Goal: Task Accomplishment & Management: Complete application form

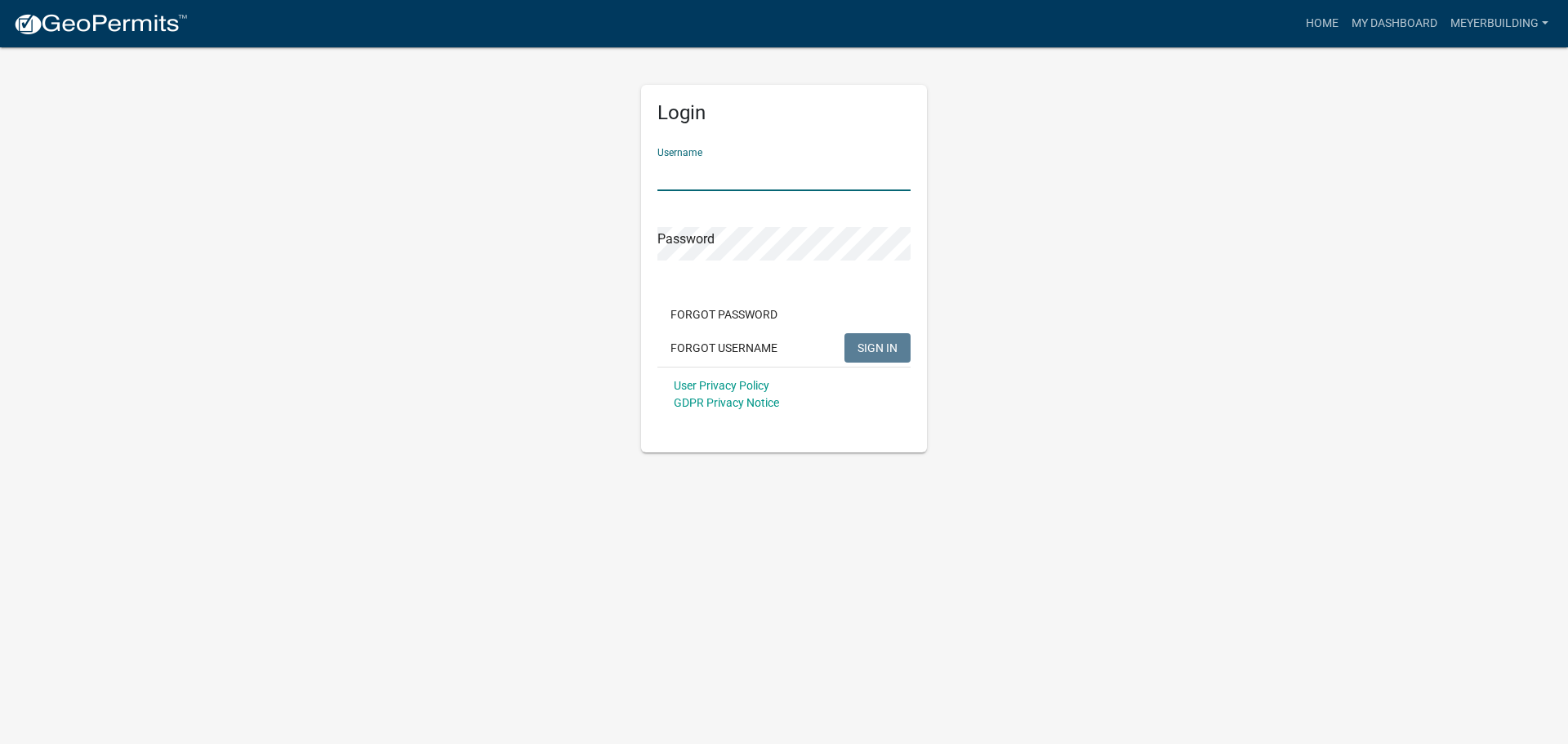
click at [752, 175] on input "Username" at bounding box center [784, 175] width 254 height 34
type input "meyerbuilding"
click at [844, 333] on button "SIGN IN" at bounding box center [877, 348] width 67 height 30
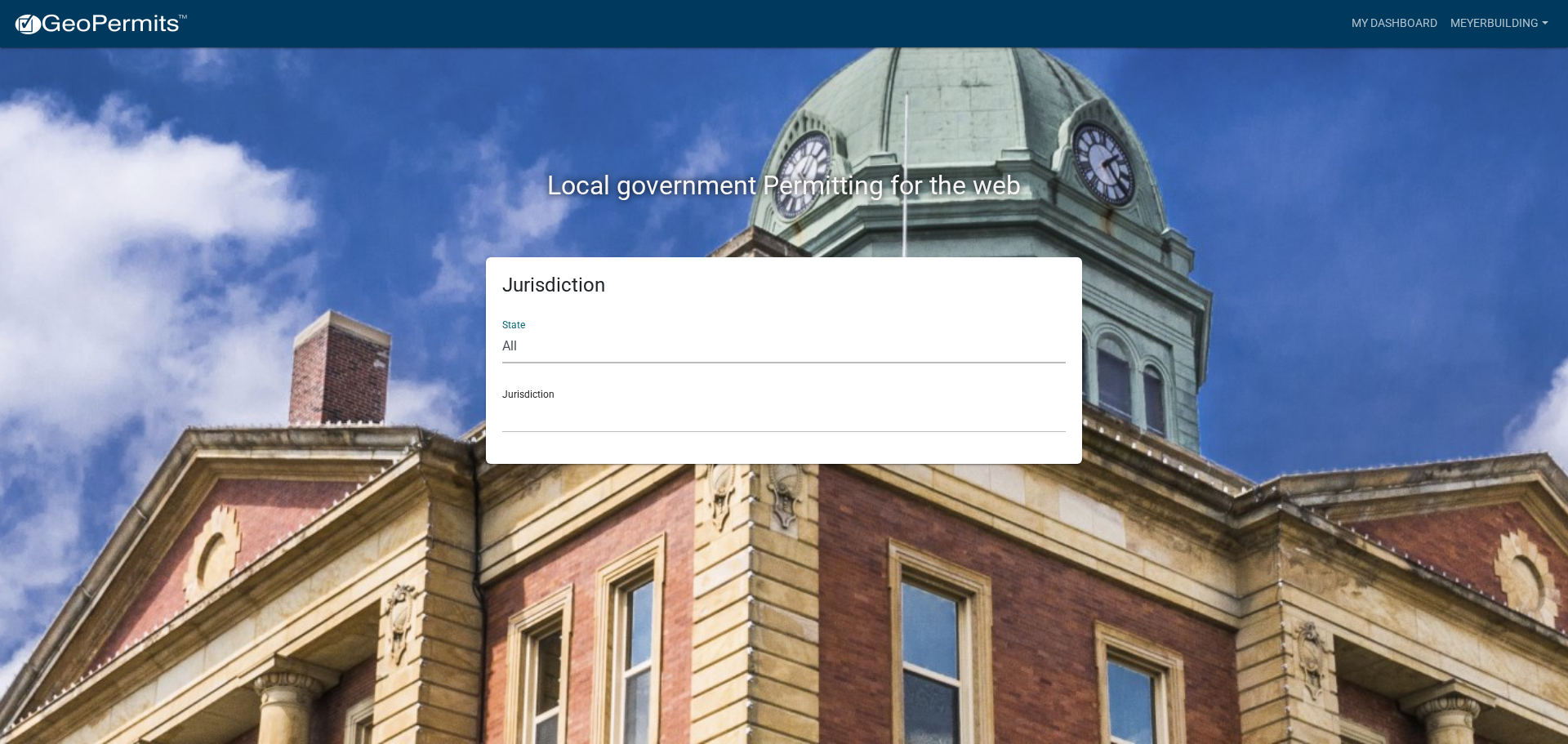
click at [593, 350] on select "All Colorado Georgia Indiana Iowa Kansas Minnesota Ohio South Carolina Wisconsin" at bounding box center [784, 347] width 564 height 34
select select "Indiana"
click at [502, 330] on select "All Colorado Georgia Indiana Iowa Kansas Minnesota Ohio South Carolina Wisconsin" at bounding box center [784, 347] width 564 height 34
click at [570, 421] on select "City of Charlestown, Indiana City of Jeffersonville, Indiana City of Logansport…" at bounding box center [784, 417] width 564 height 34
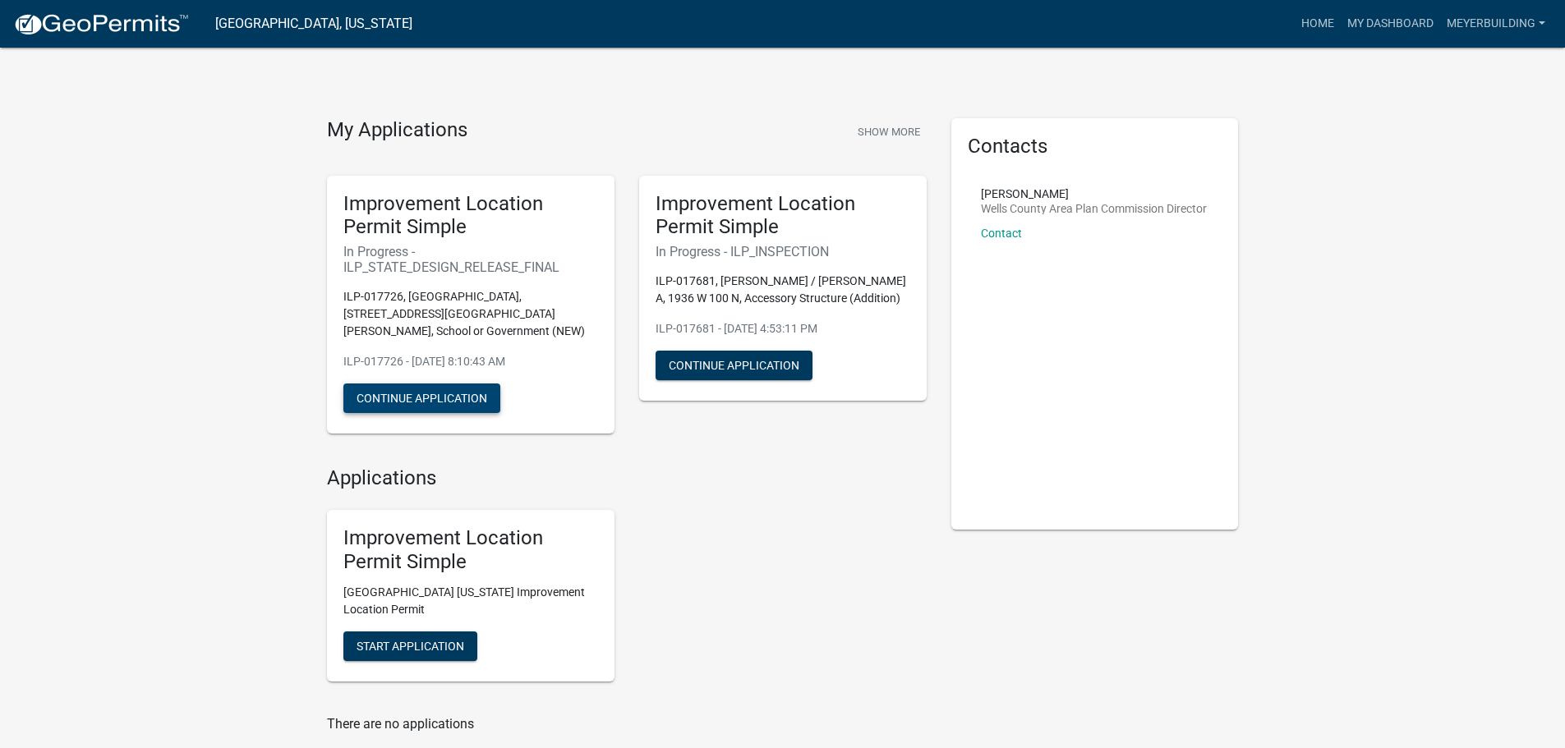
click at [425, 390] on button "Continue Application" at bounding box center [421, 399] width 157 height 30
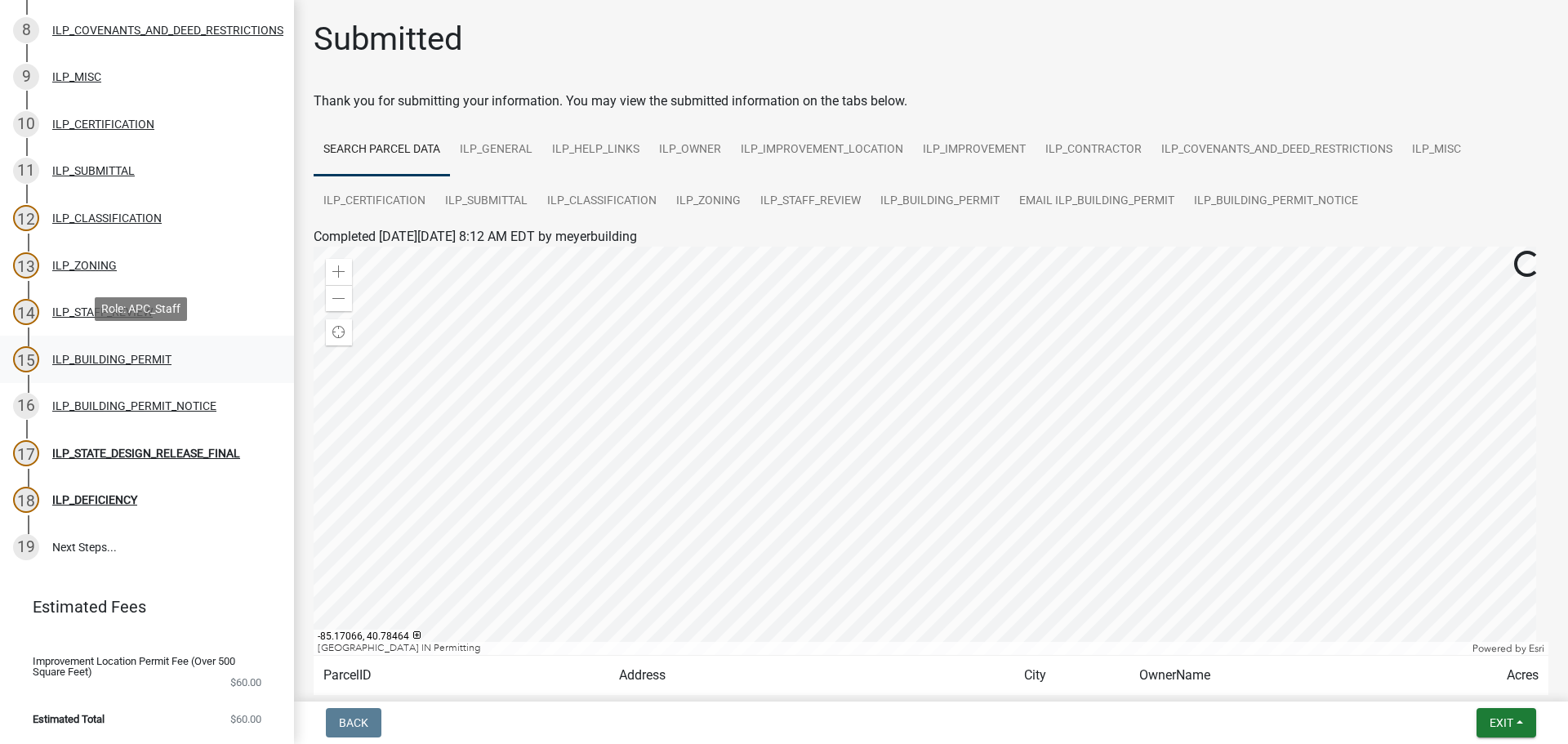
scroll to position [553, 0]
click at [87, 530] on link "19 Next Steps..." at bounding box center [147, 548] width 294 height 48
click at [98, 494] on div "ILP_DEFICIENCY" at bounding box center [94, 500] width 85 height 12
click at [104, 448] on div "ILP_STATE_DESIGN_RELEASE_FINAL" at bounding box center [146, 454] width 188 height 12
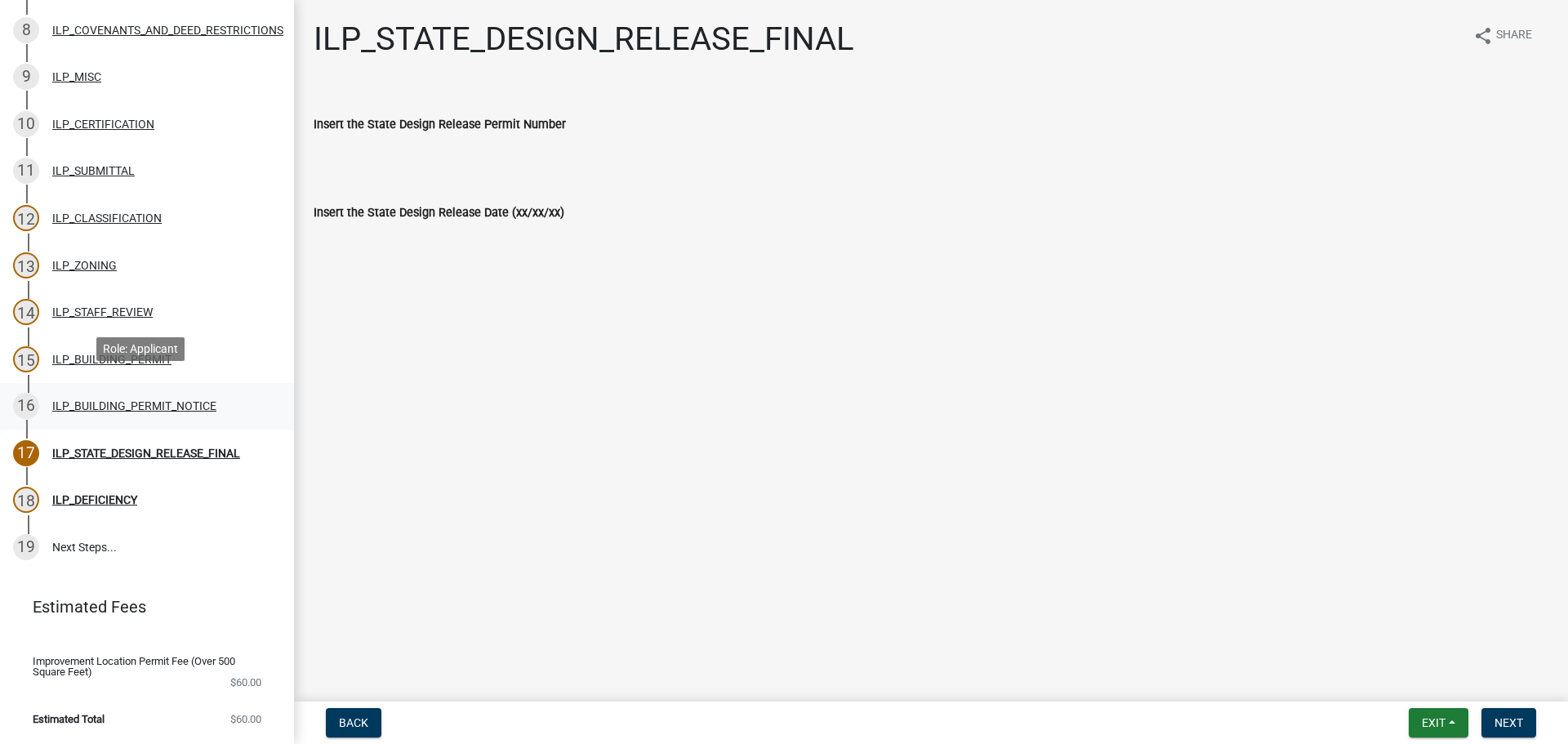
click at [96, 401] on div "ILP_BUILDING_PERMIT_NOTICE" at bounding box center [134, 407] width 164 height 12
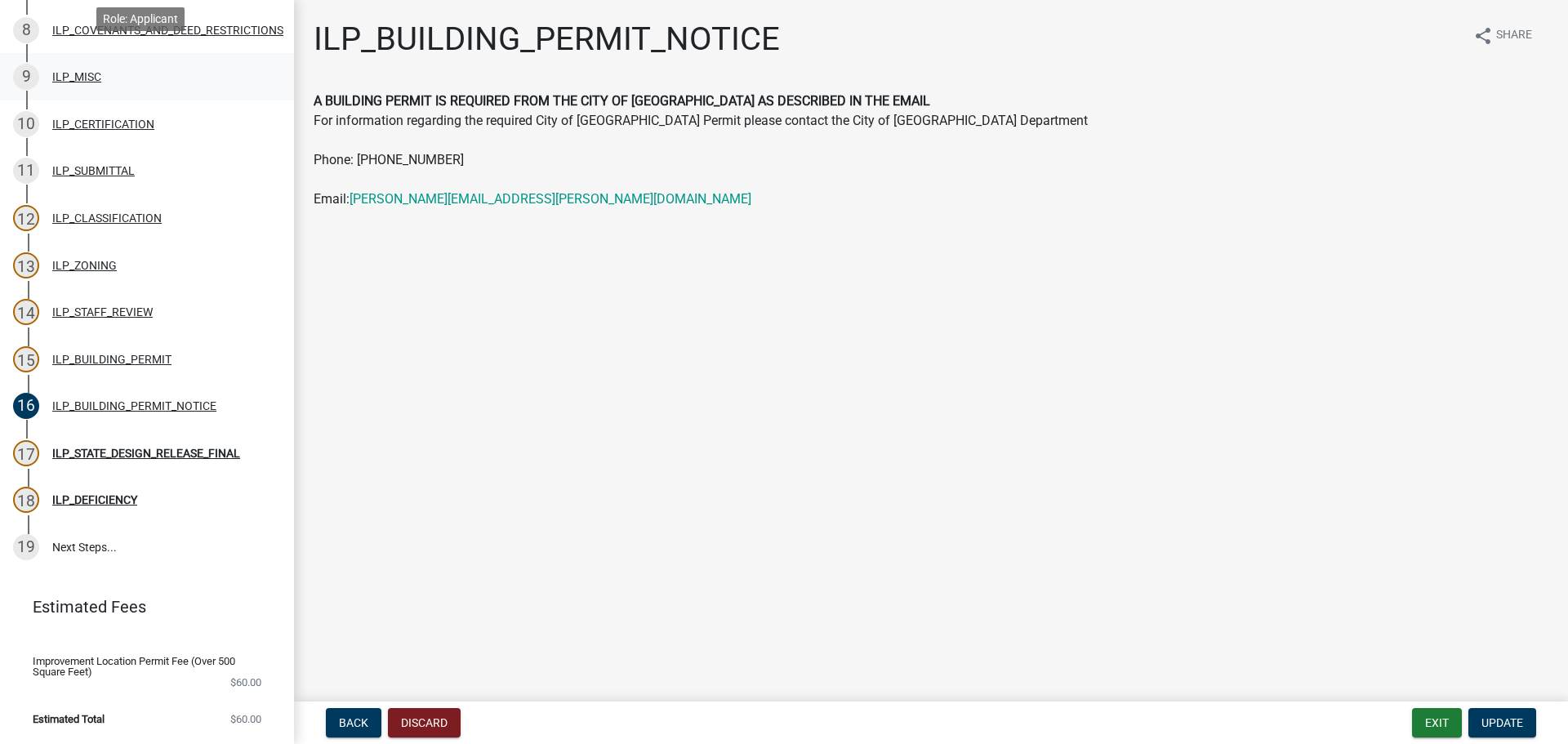
click at [81, 71] on div "ILP_MISC" at bounding box center [77, 77] width 49 height 12
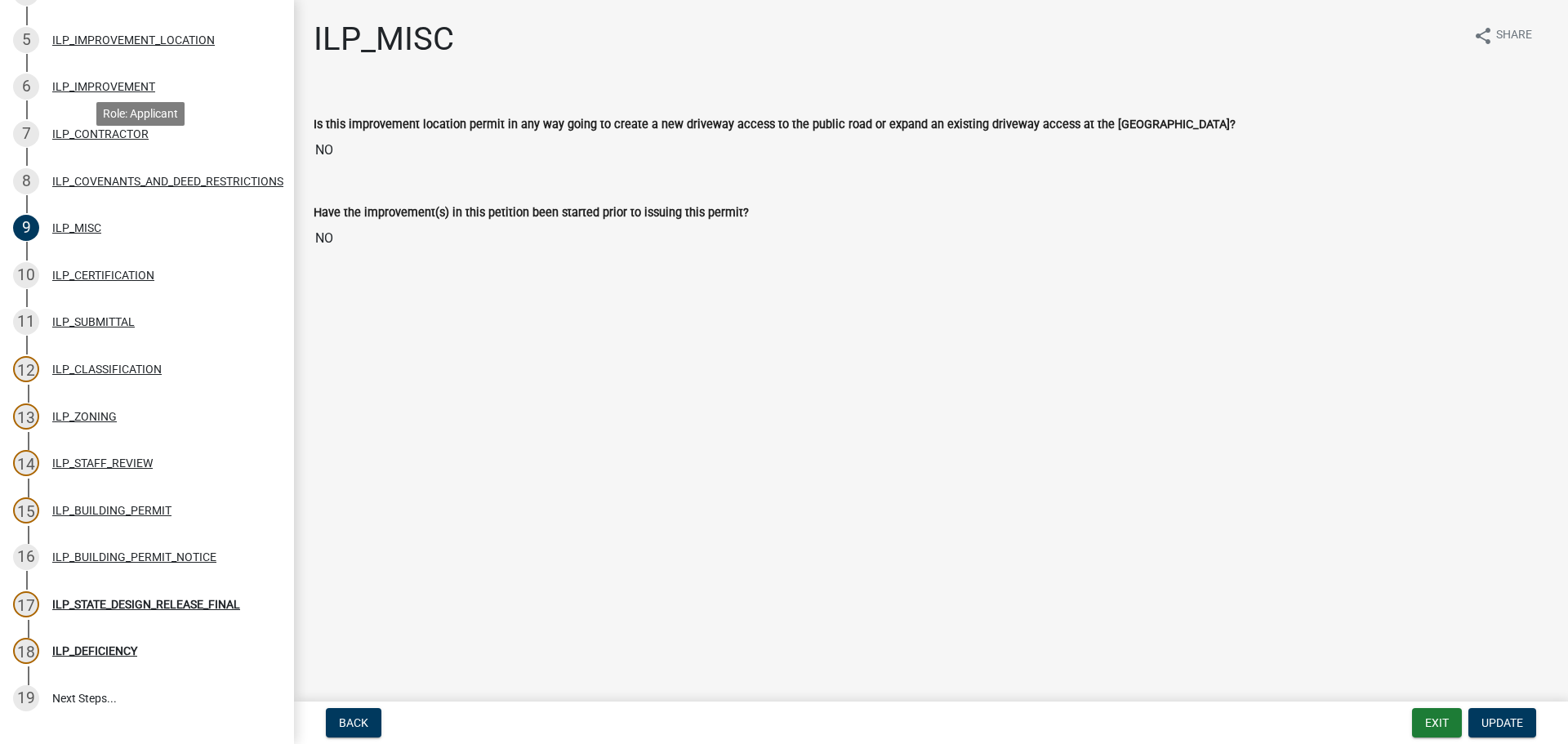
scroll to position [63, 0]
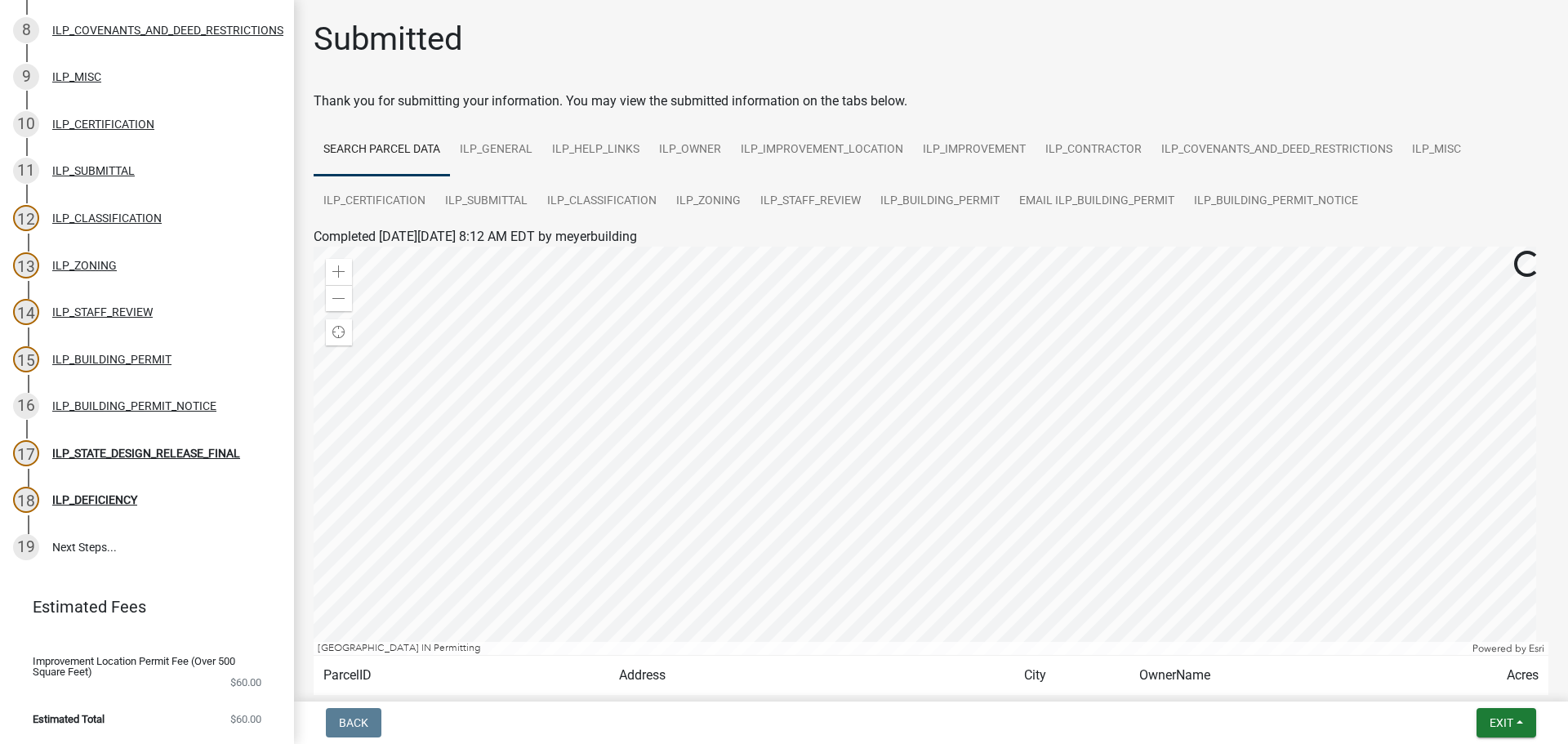
scroll to position [471, 0]
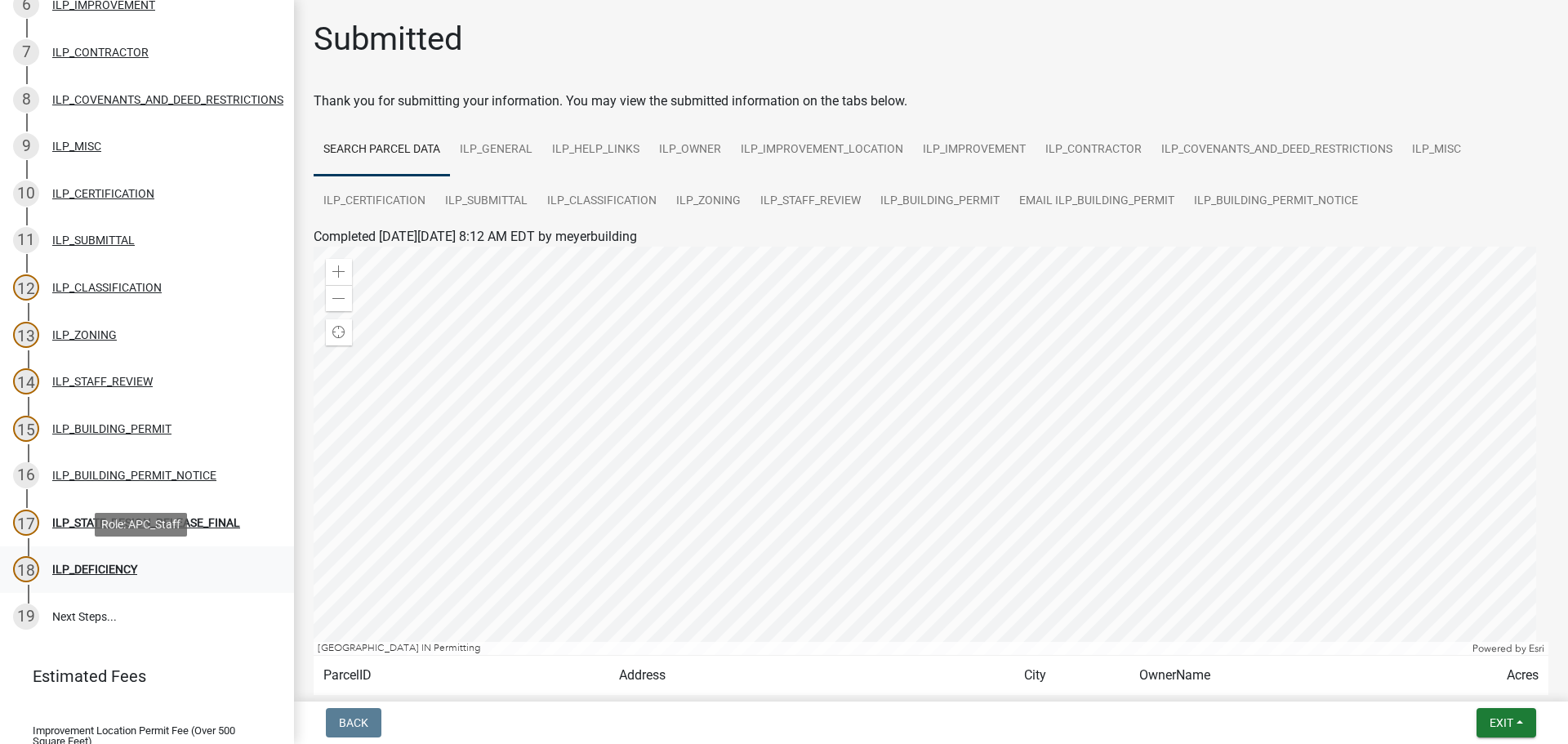
click at [124, 567] on div "ILP_DEFICIENCY" at bounding box center [94, 570] width 85 height 12
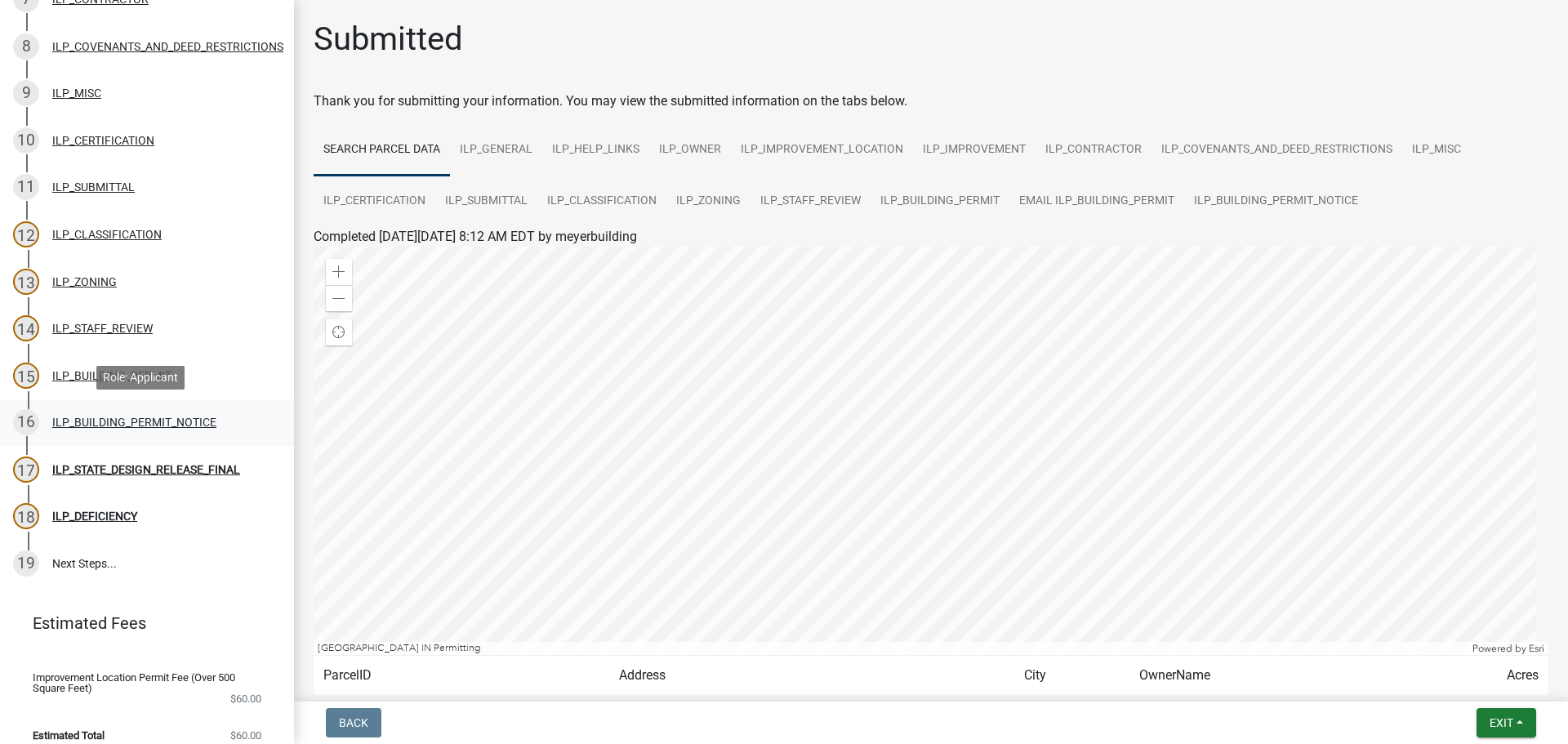
scroll to position [553, 0]
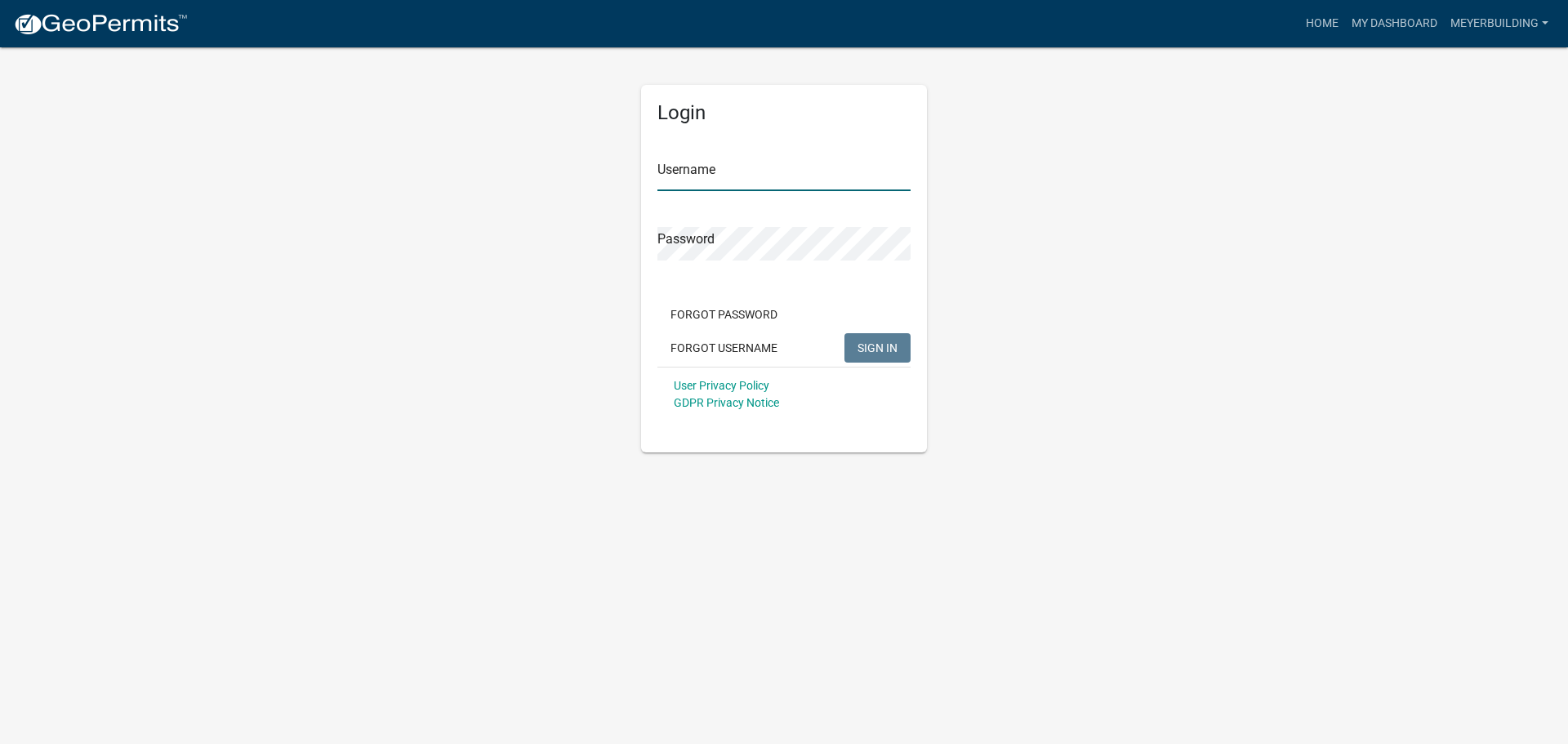
click at [778, 162] on input "Username" at bounding box center [784, 175] width 254 height 34
type input "meyerbuilding"
click at [844, 333] on button "SIGN IN" at bounding box center [877, 348] width 67 height 30
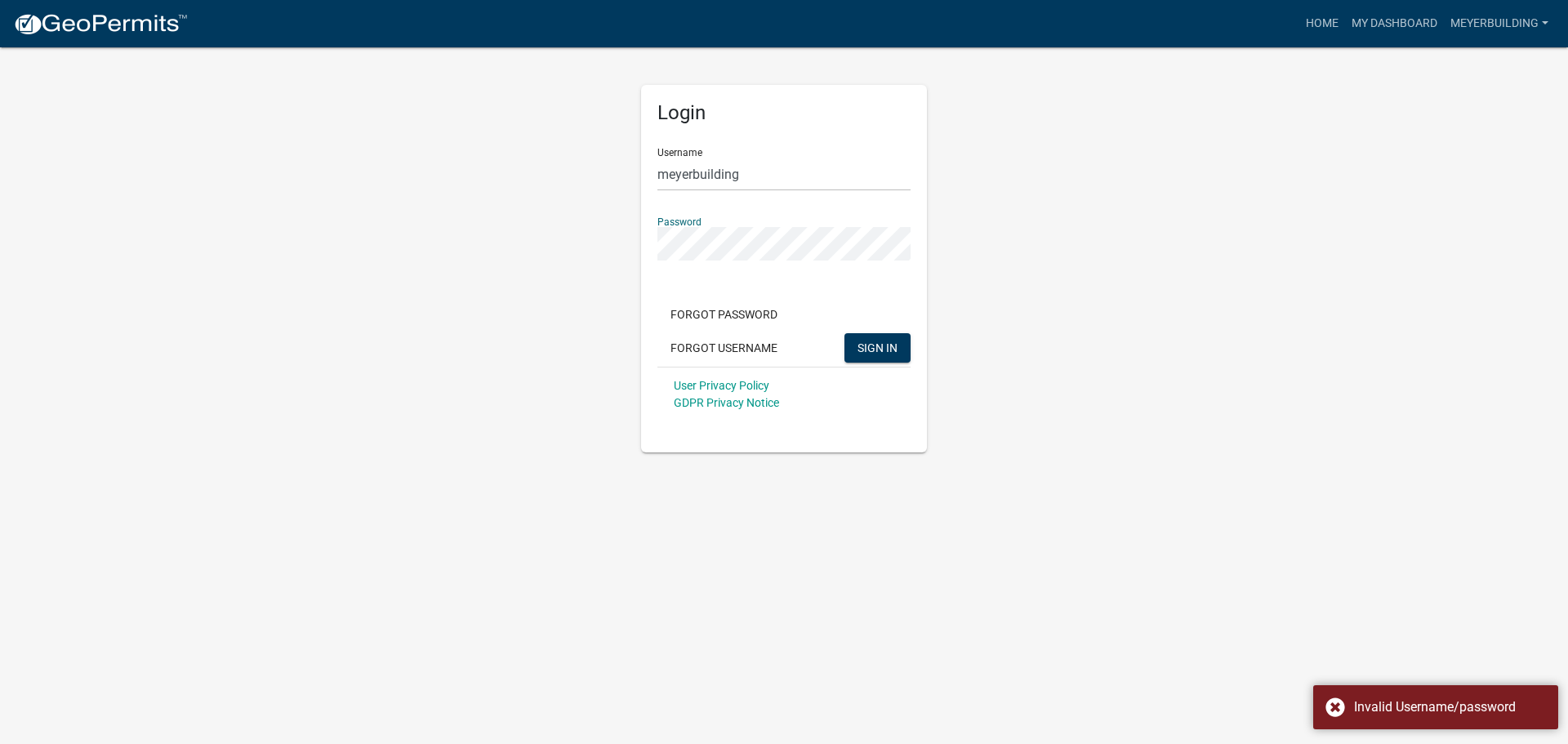
click at [611, 254] on div "Login Username meyerbuilding Password Forgot Password Forgot Username SIGN IN U…" at bounding box center [784, 249] width 931 height 407
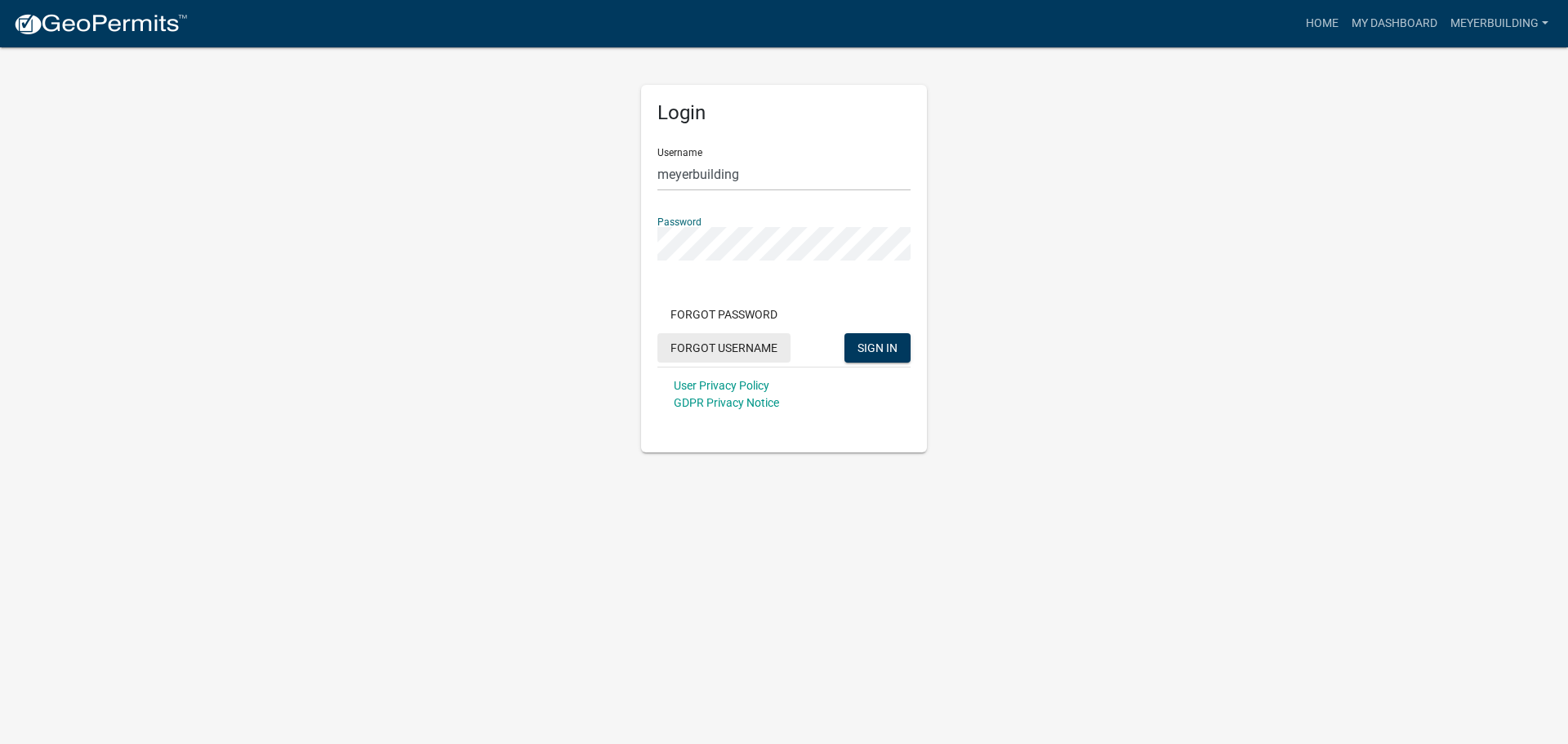
click at [844, 333] on button "SIGN IN" at bounding box center [877, 348] width 67 height 30
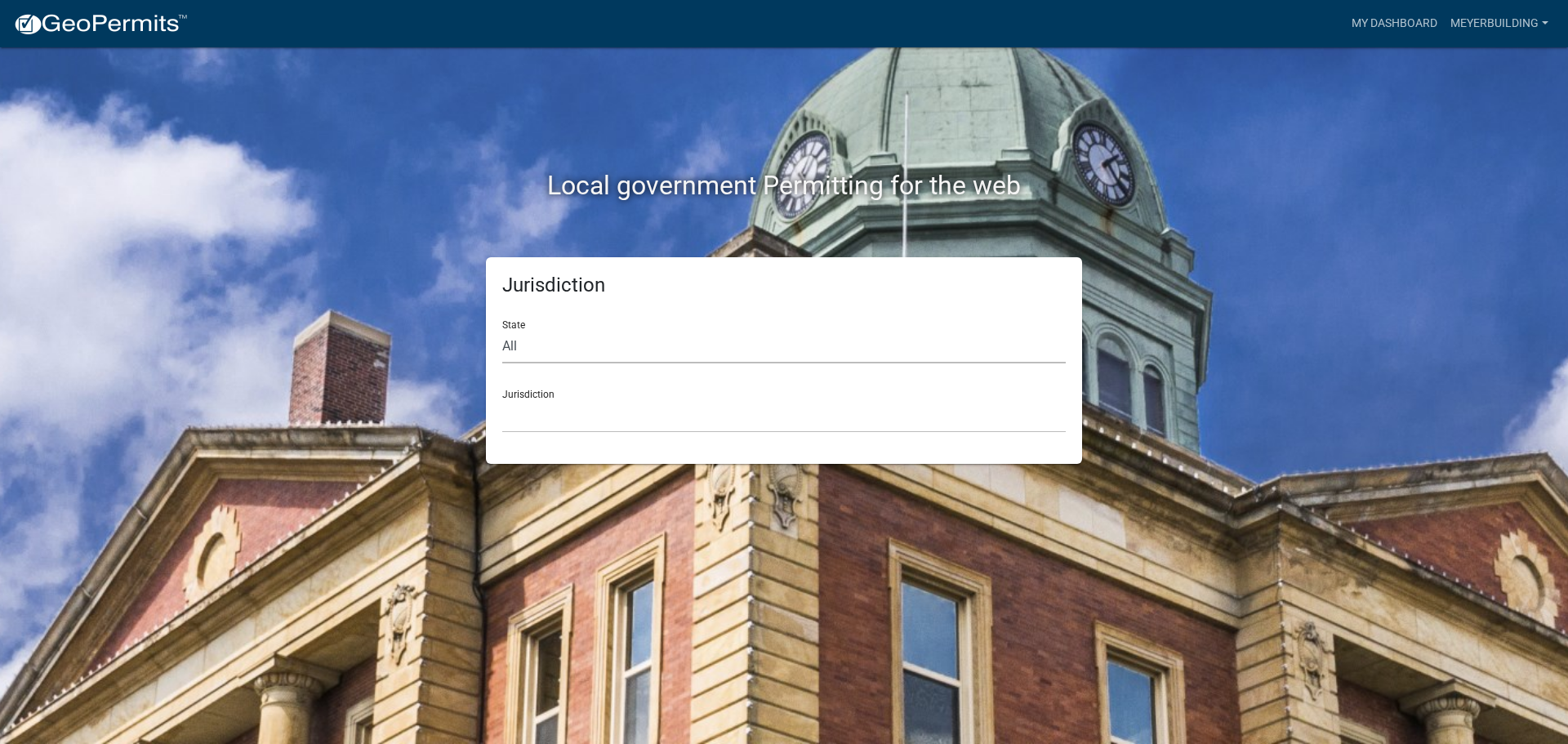
click at [578, 352] on select "All [US_STATE] [US_STATE] [US_STATE] [US_STATE] [US_STATE] [US_STATE] [US_STATE…" at bounding box center [784, 347] width 564 height 34
select select "[US_STATE]"
click at [502, 330] on select "All [US_STATE] [US_STATE] [US_STATE] [US_STATE] [US_STATE] [US_STATE] [US_STATE…" at bounding box center [784, 347] width 564 height 34
click at [553, 425] on select "City of [GEOGRAPHIC_DATA], [US_STATE] City of [GEOGRAPHIC_DATA], [US_STATE] Cit…" at bounding box center [784, 417] width 564 height 34
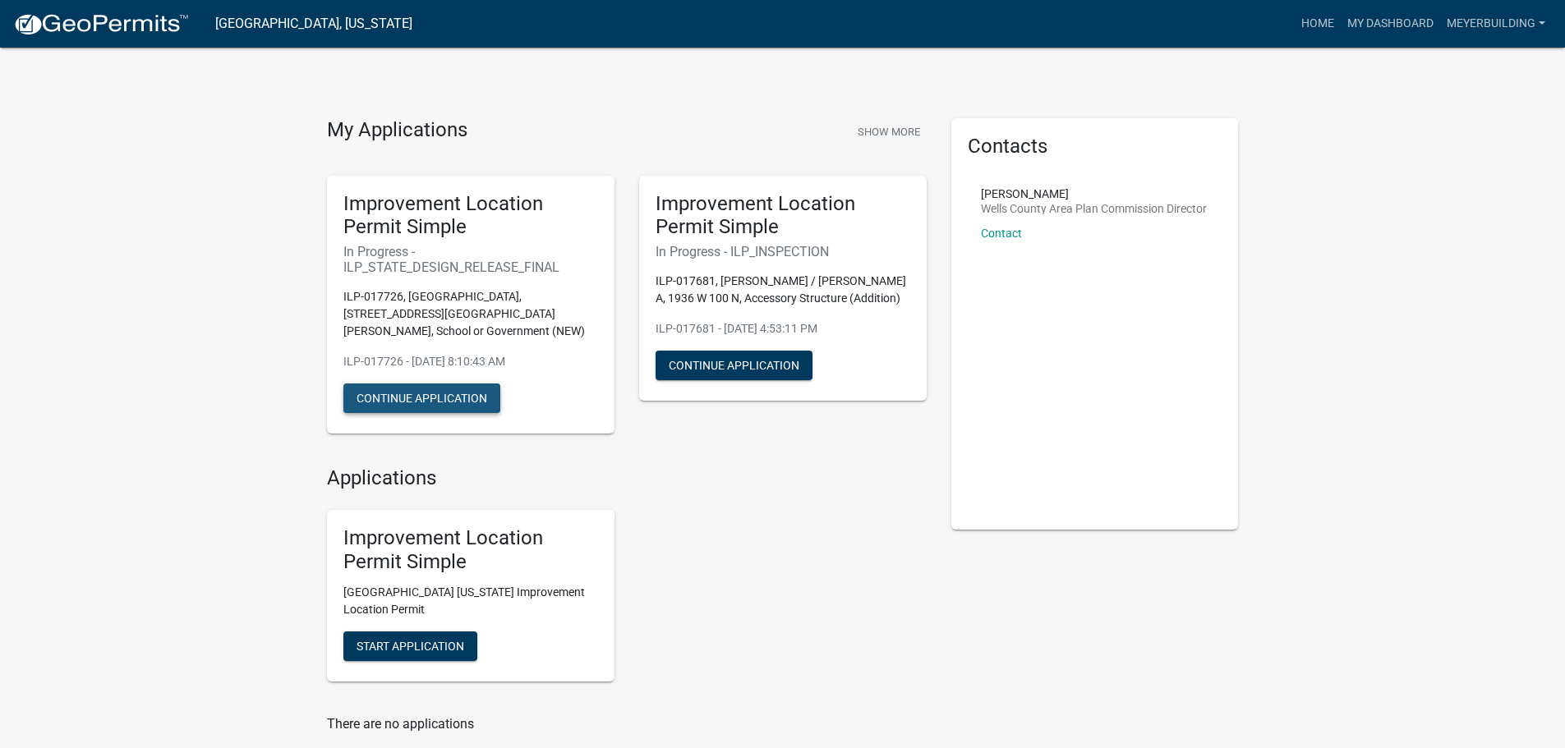
click at [464, 384] on button "Continue Application" at bounding box center [421, 399] width 157 height 30
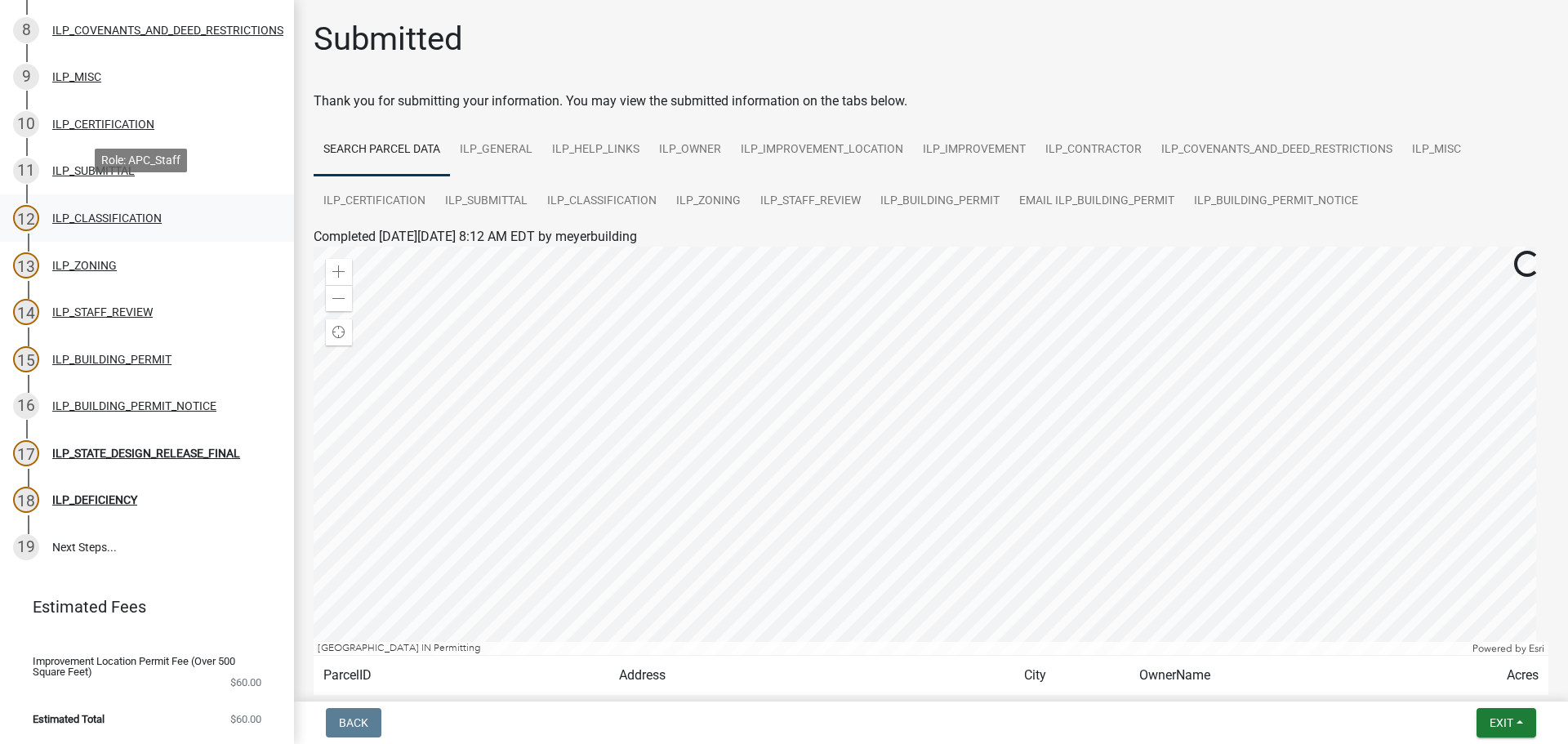
scroll to position [553, 0]
click at [197, 448] on div "ILP_STATE_DESIGN_RELEASE_FINAL" at bounding box center [146, 454] width 188 height 12
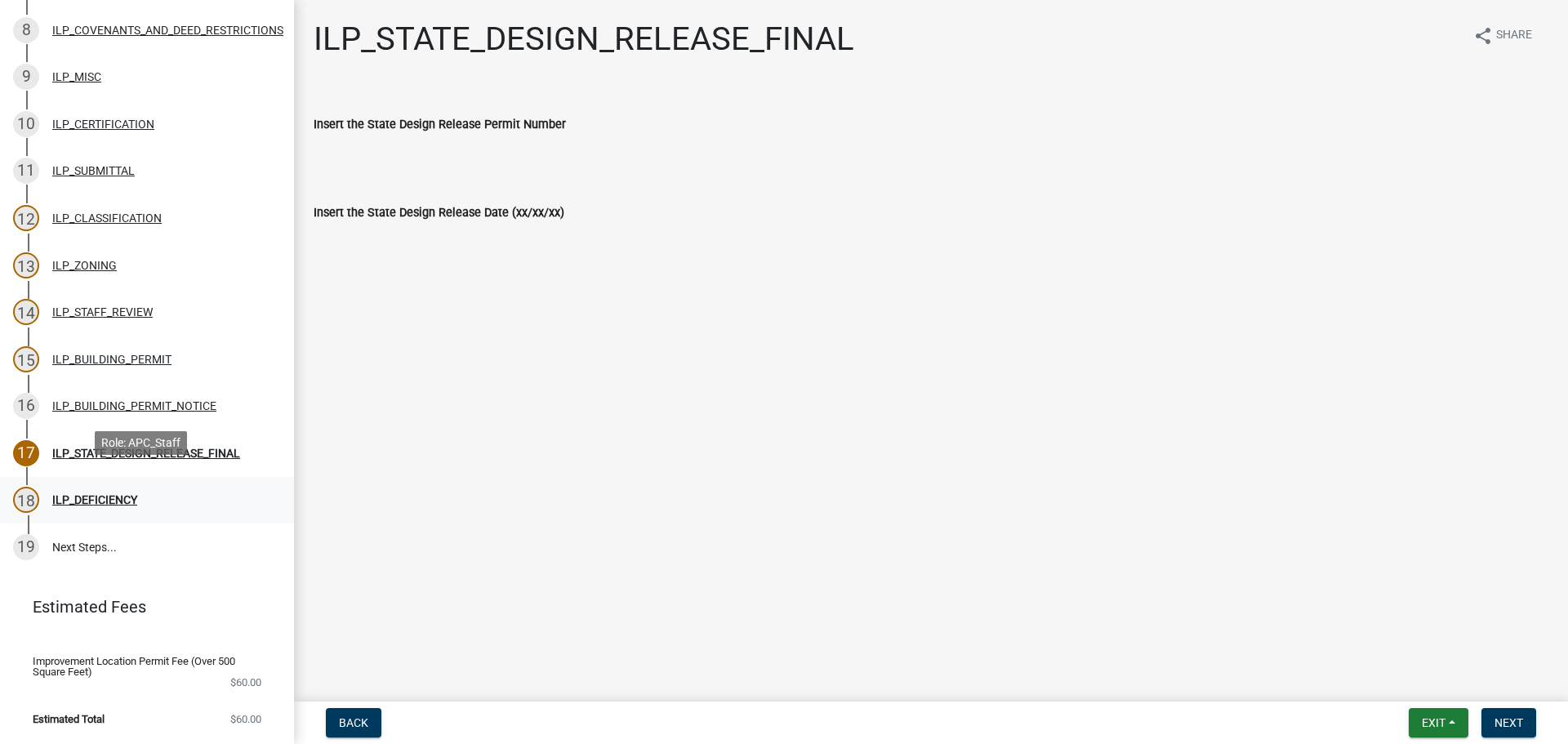
click at [111, 494] on div "ILP_DEFICIENCY" at bounding box center [94, 500] width 85 height 12
click at [183, 401] on div "ILP_BUILDING_PERMIT_NOTICE" at bounding box center [134, 407] width 164 height 12
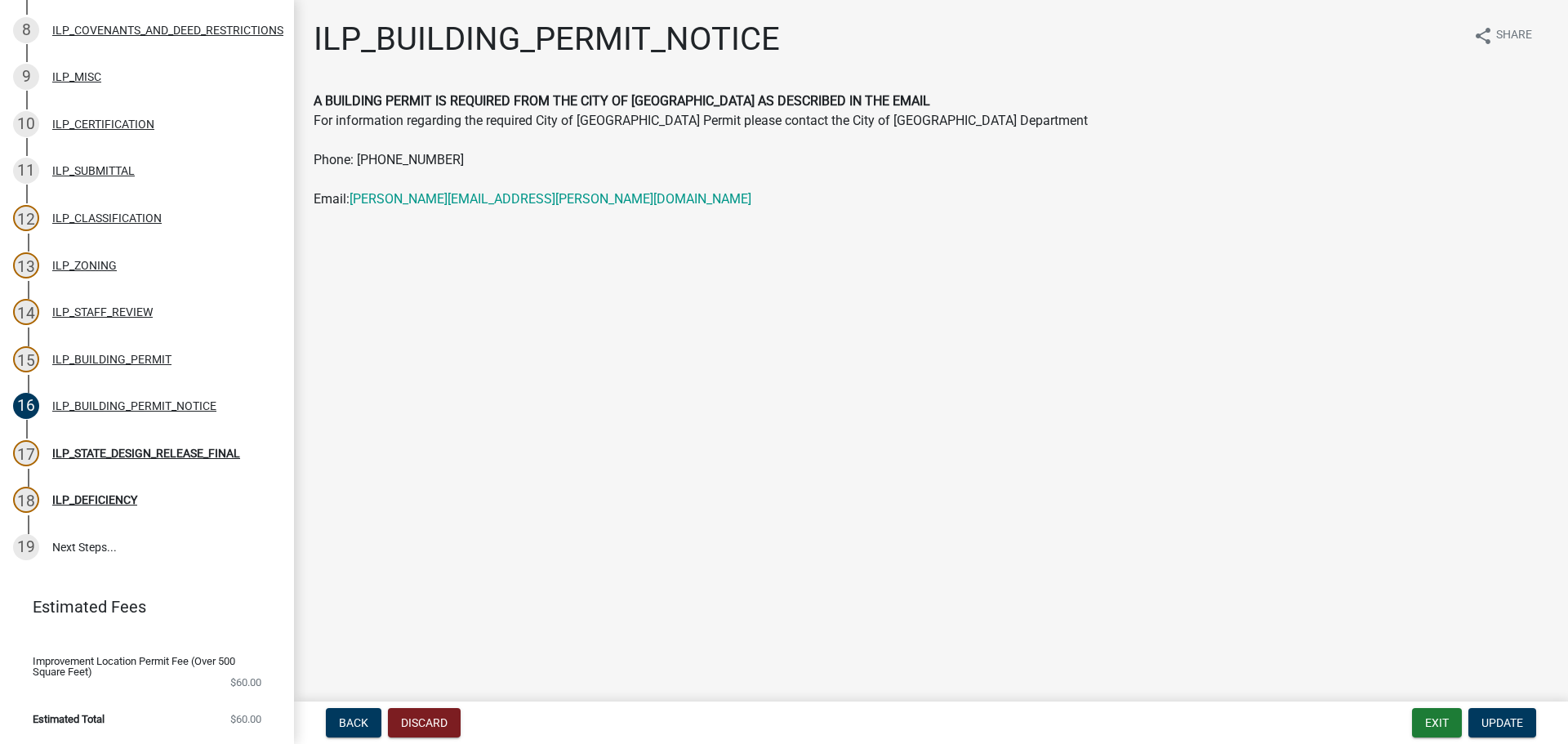
click at [867, 726] on div "Back Discard Exit Update" at bounding box center [931, 723] width 1248 height 30
click at [108, 487] on div "18 ILP_DEFICIENCY" at bounding box center [140, 500] width 255 height 26
click at [107, 494] on div "ILP_DEFICIENCY" at bounding box center [94, 500] width 85 height 12
click at [1513, 727] on span "Update" at bounding box center [1502, 722] width 42 height 13
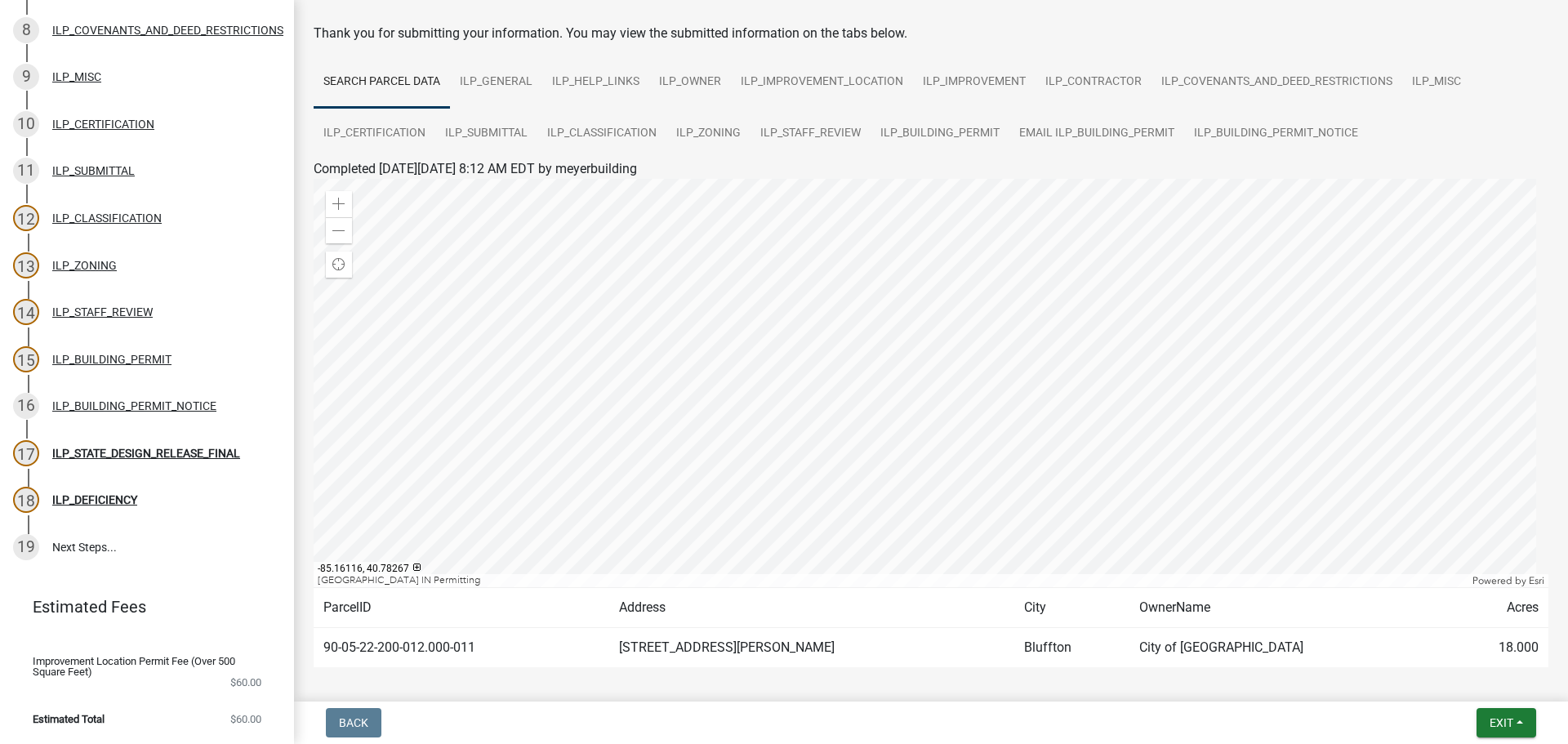
scroll to position [0, 0]
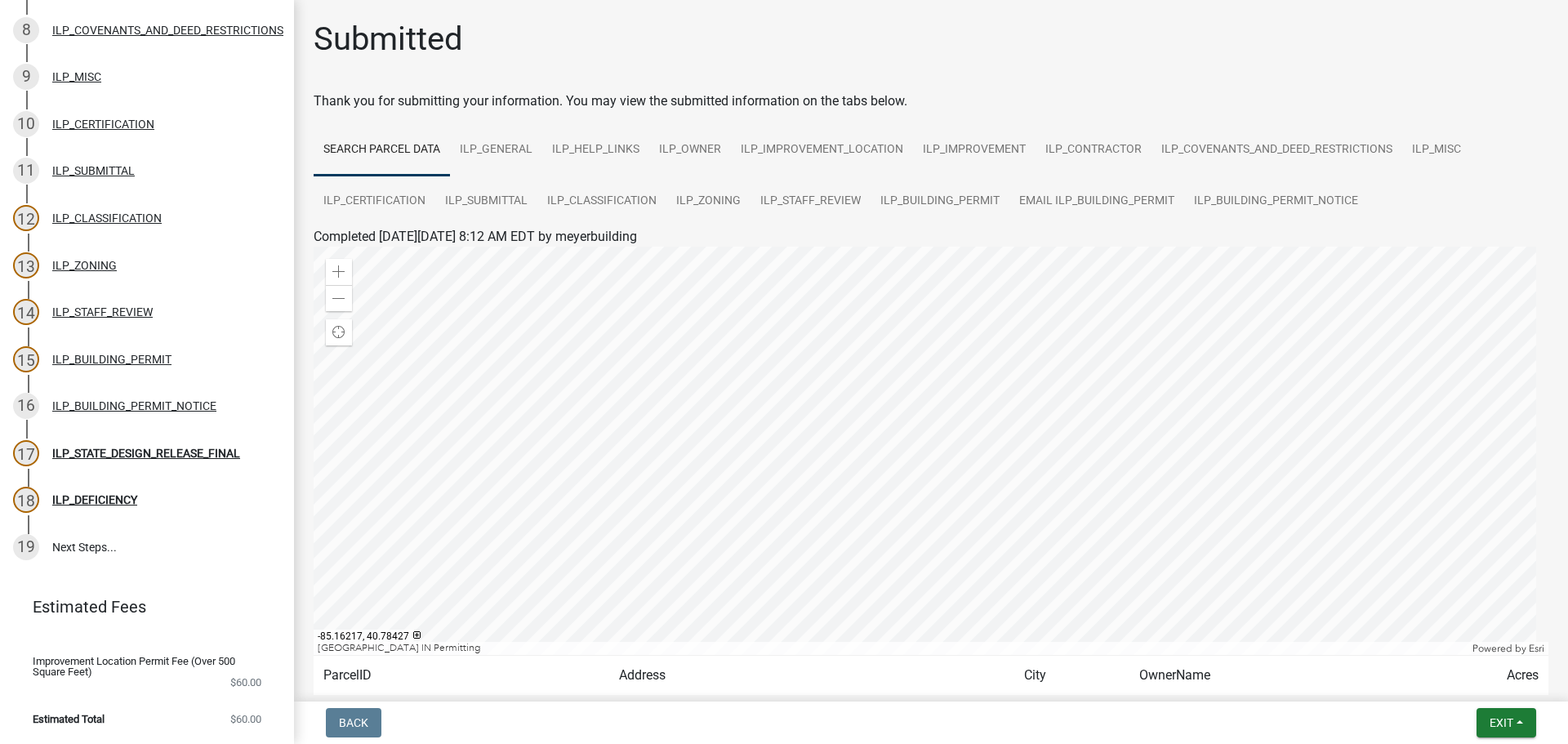
click at [937, 496] on div at bounding box center [931, 451] width 1235 height 409
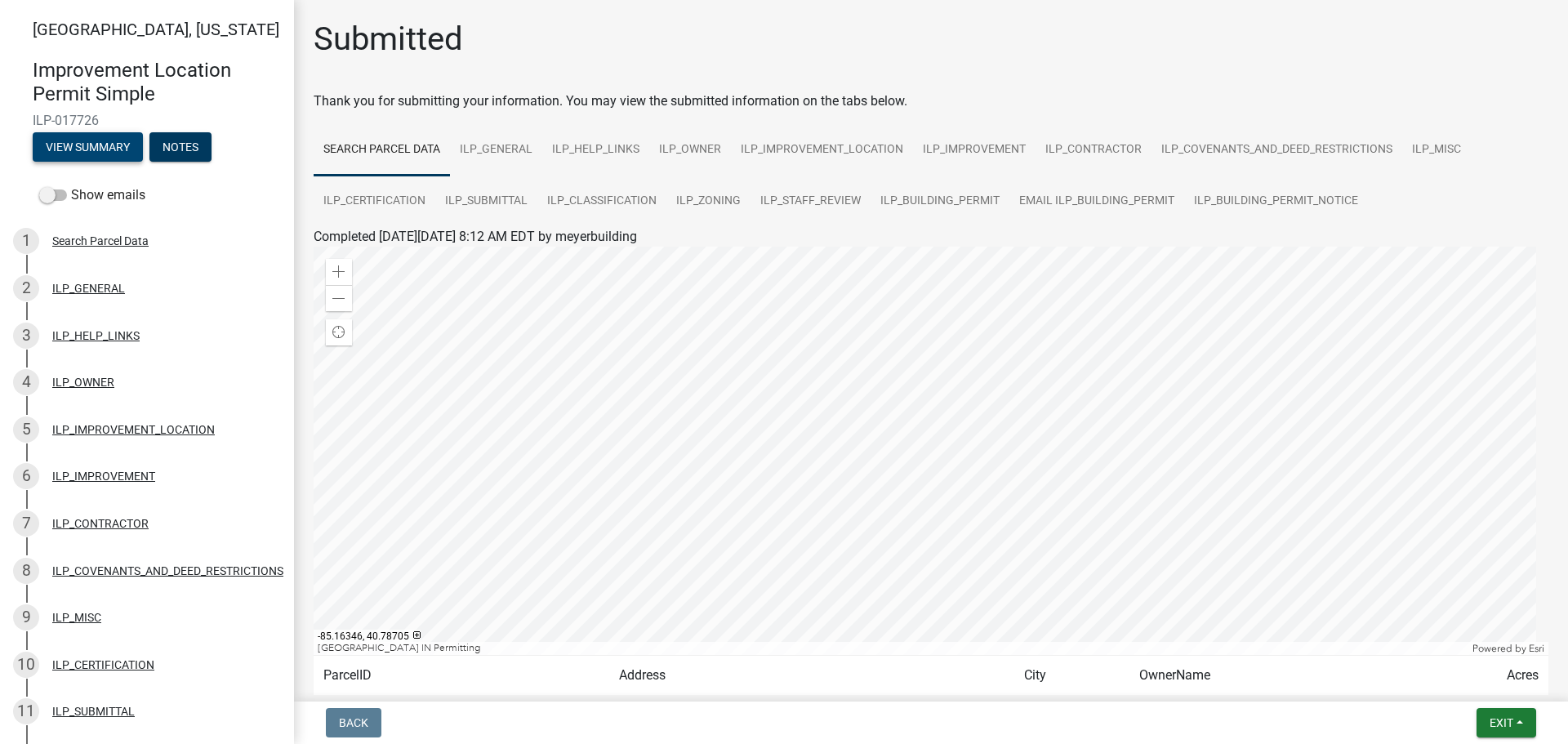
click at [78, 144] on button "View Summary" at bounding box center [87, 147] width 110 height 30
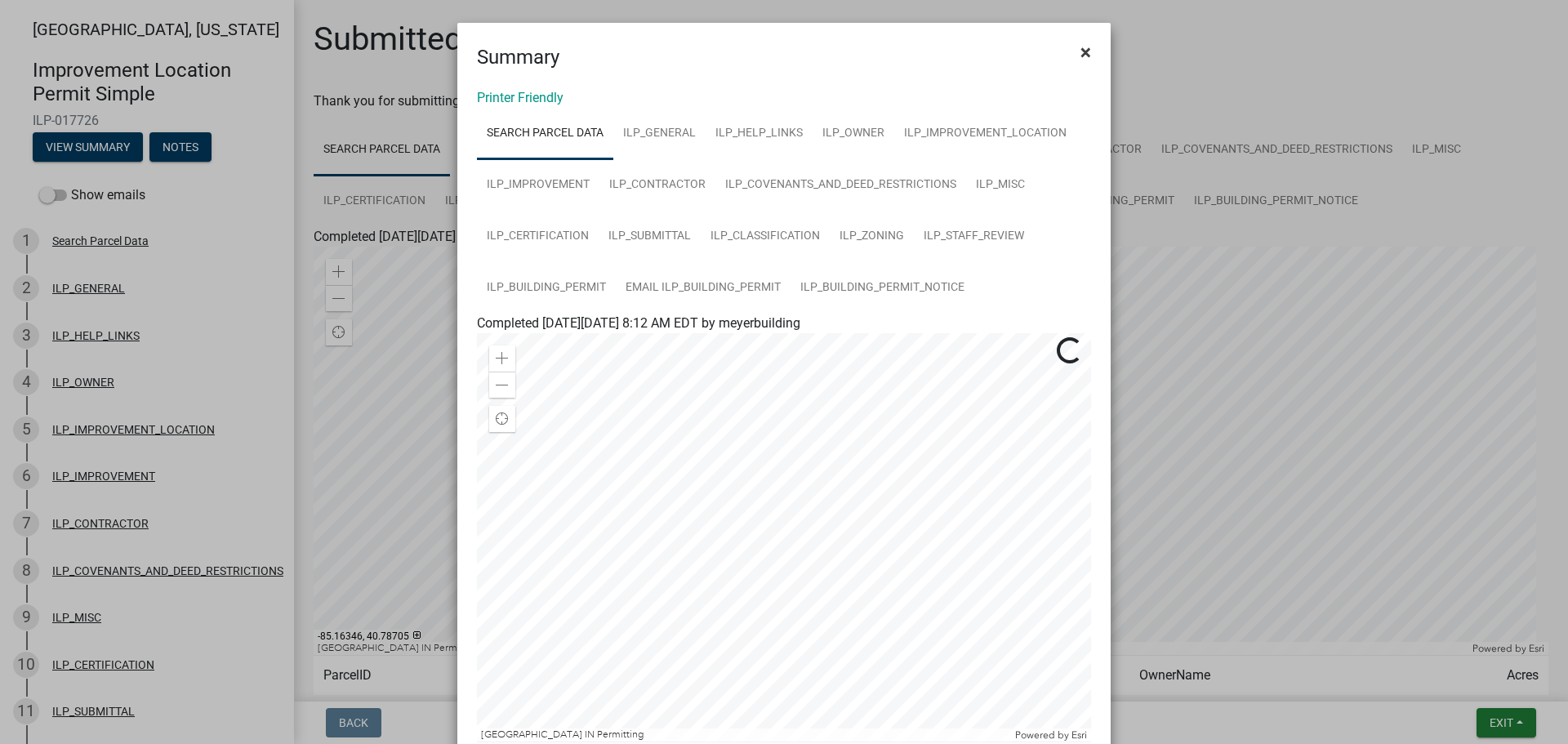
click at [1085, 46] on span "×" at bounding box center [1086, 52] width 11 height 23
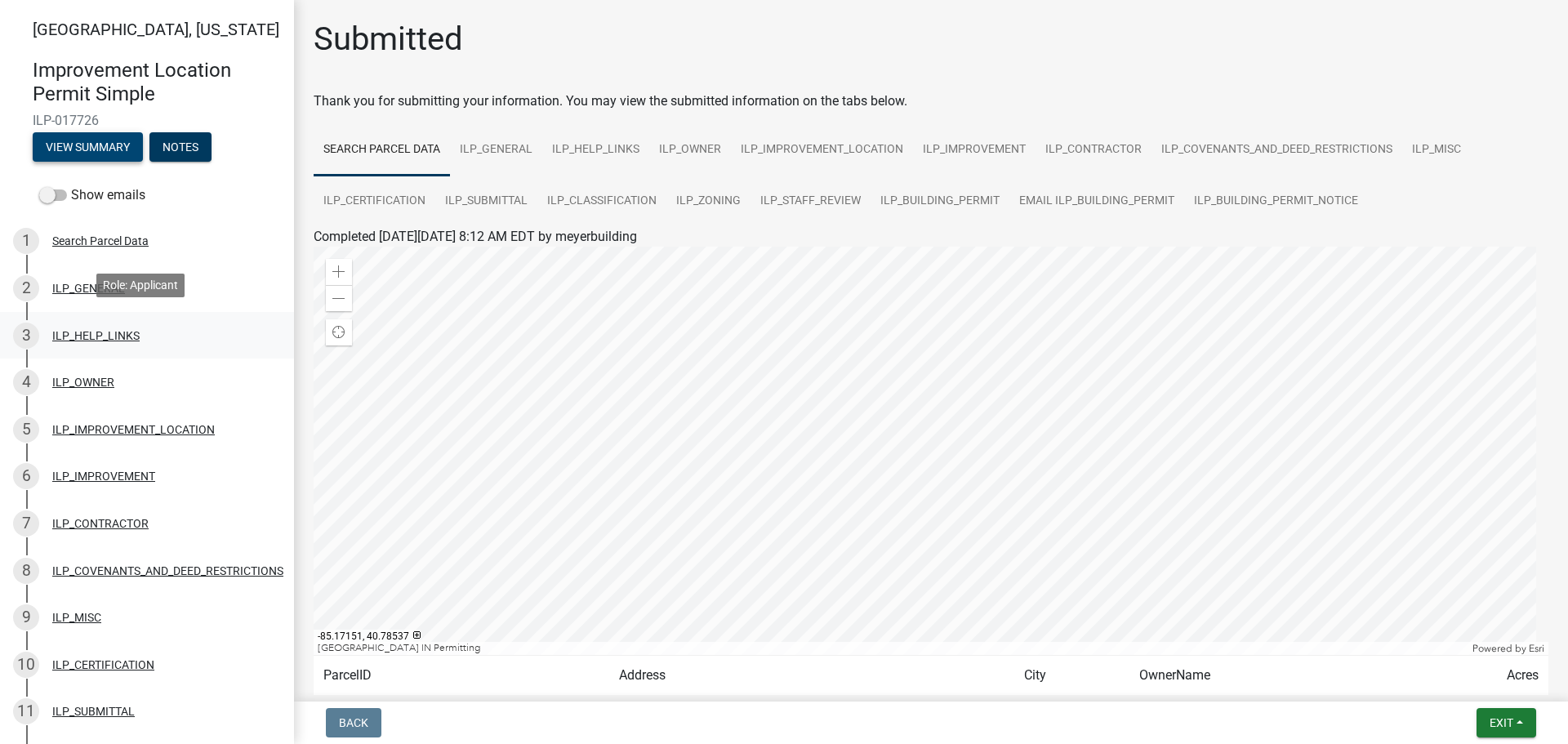
scroll to position [82, 0]
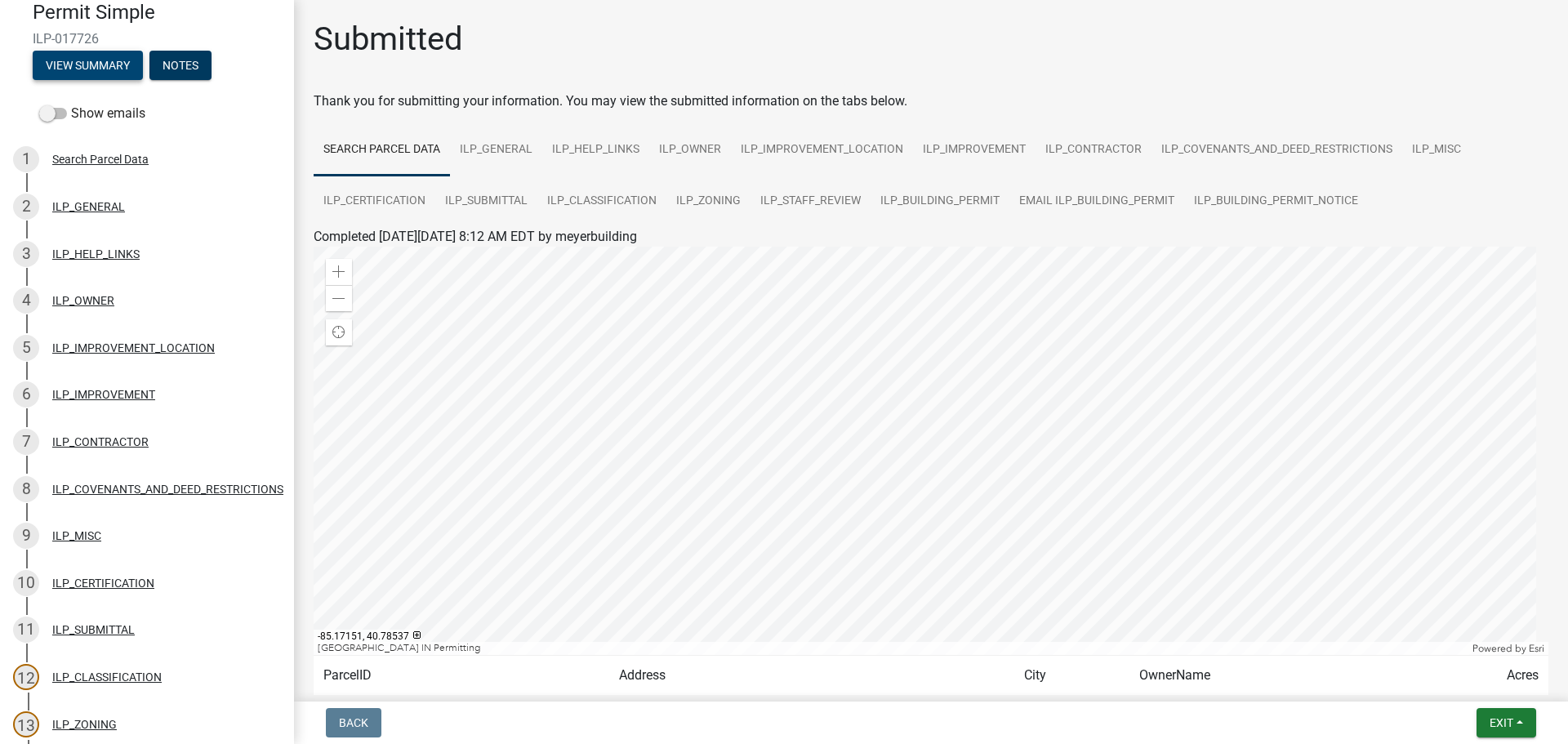
click at [98, 63] on button "View Summary" at bounding box center [87, 66] width 110 height 30
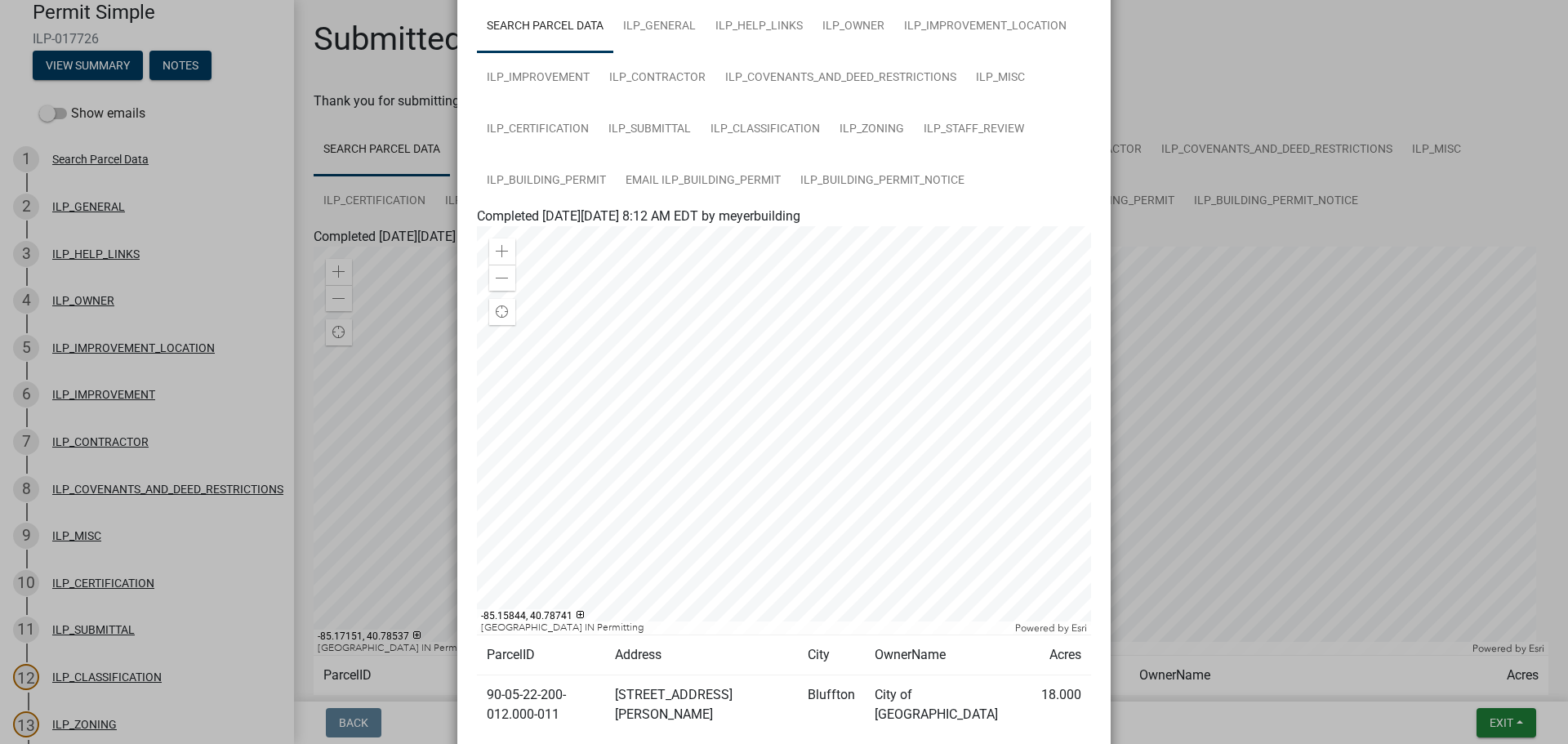
scroll to position [0, 0]
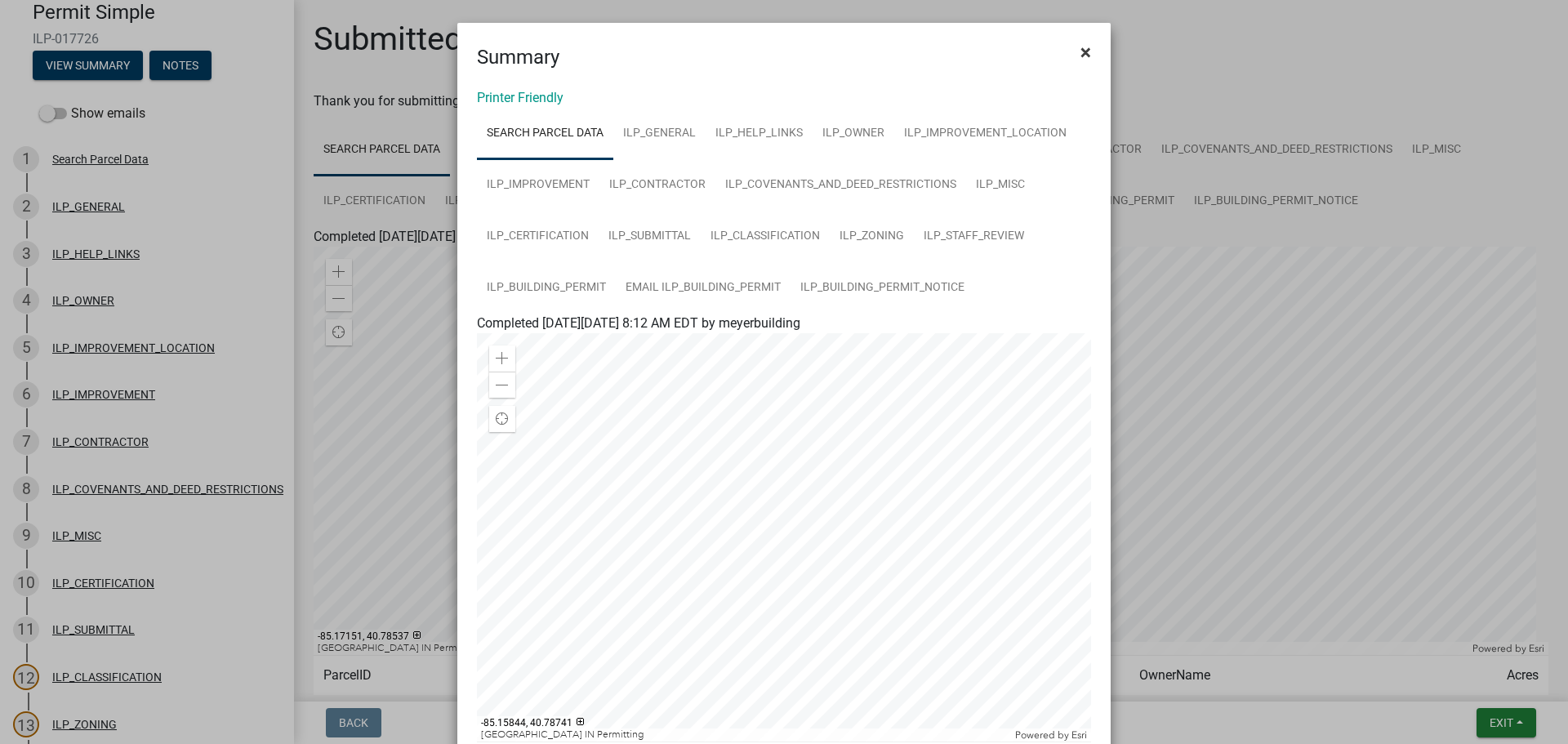
click at [1081, 53] on span "×" at bounding box center [1086, 52] width 11 height 23
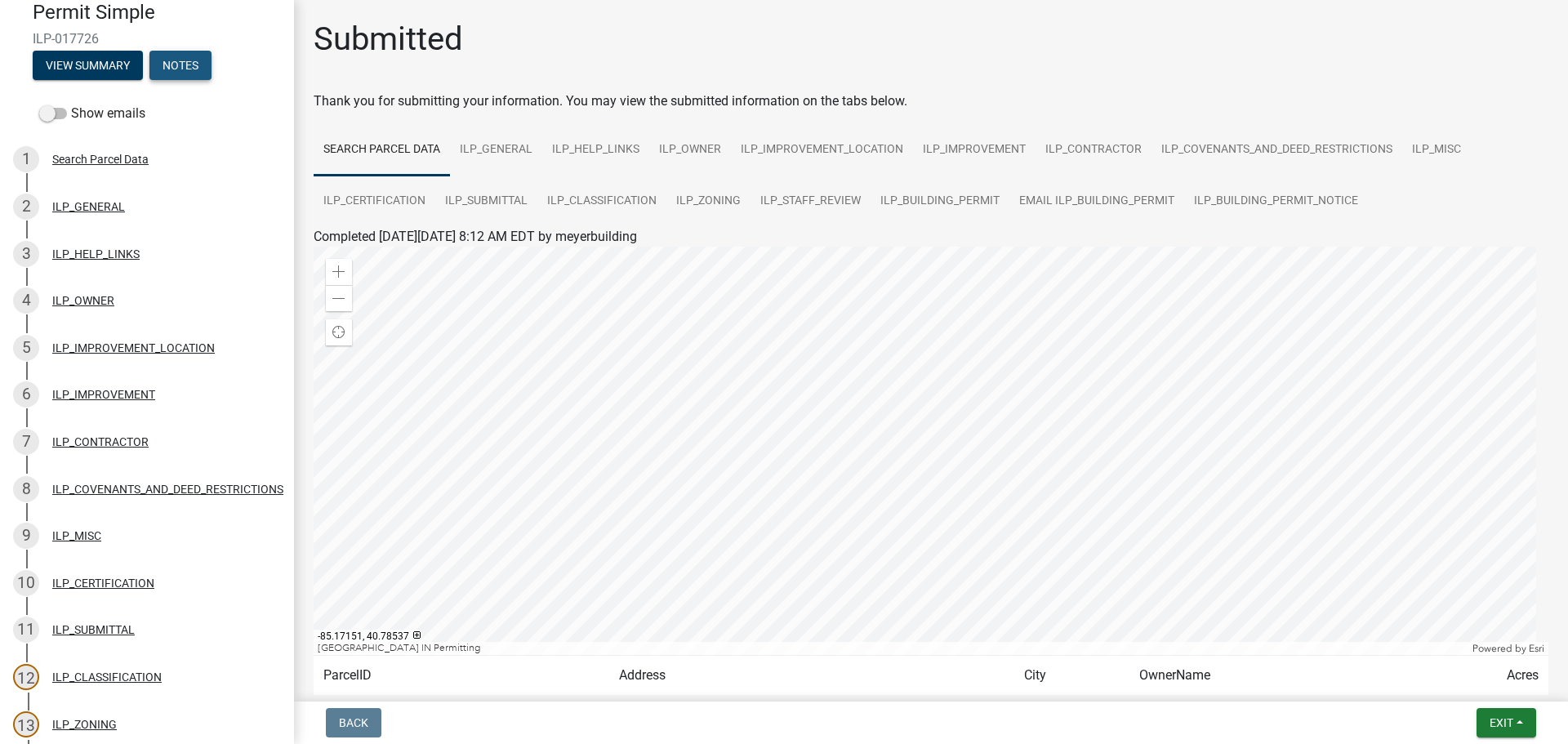
click at [186, 67] on button "Notes" at bounding box center [180, 66] width 62 height 30
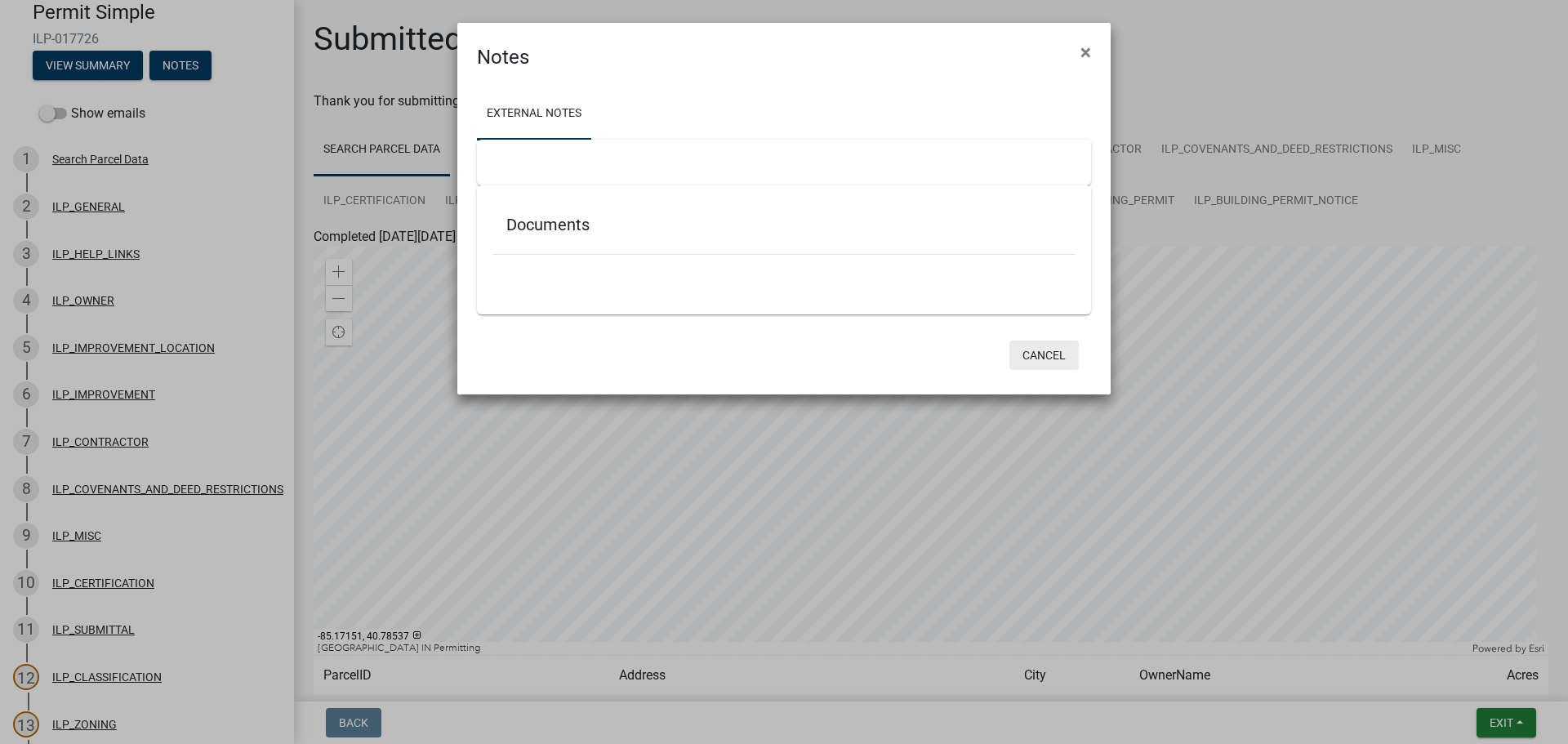
click at [1060, 360] on button "Cancel" at bounding box center [1044, 356] width 70 height 30
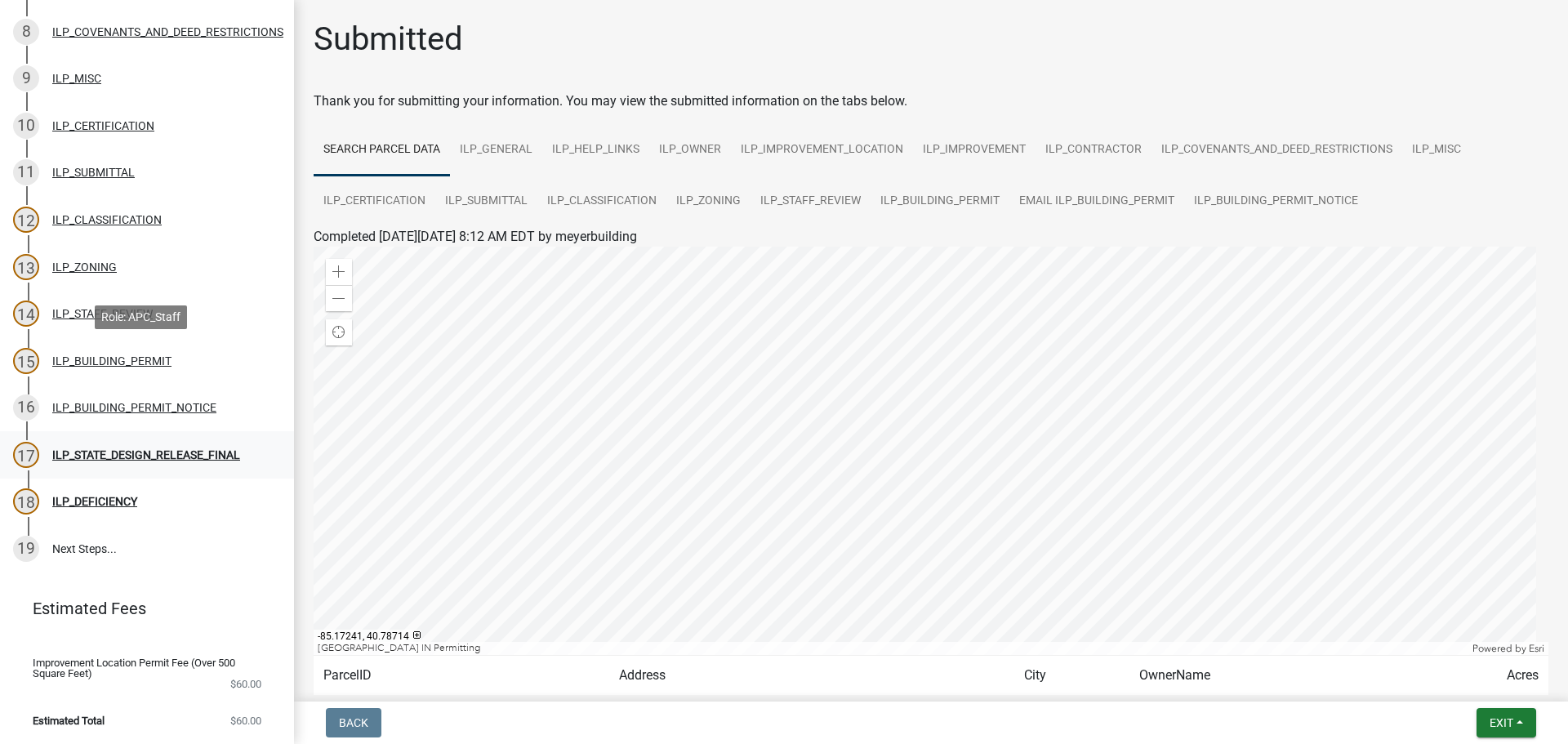
scroll to position [553, 0]
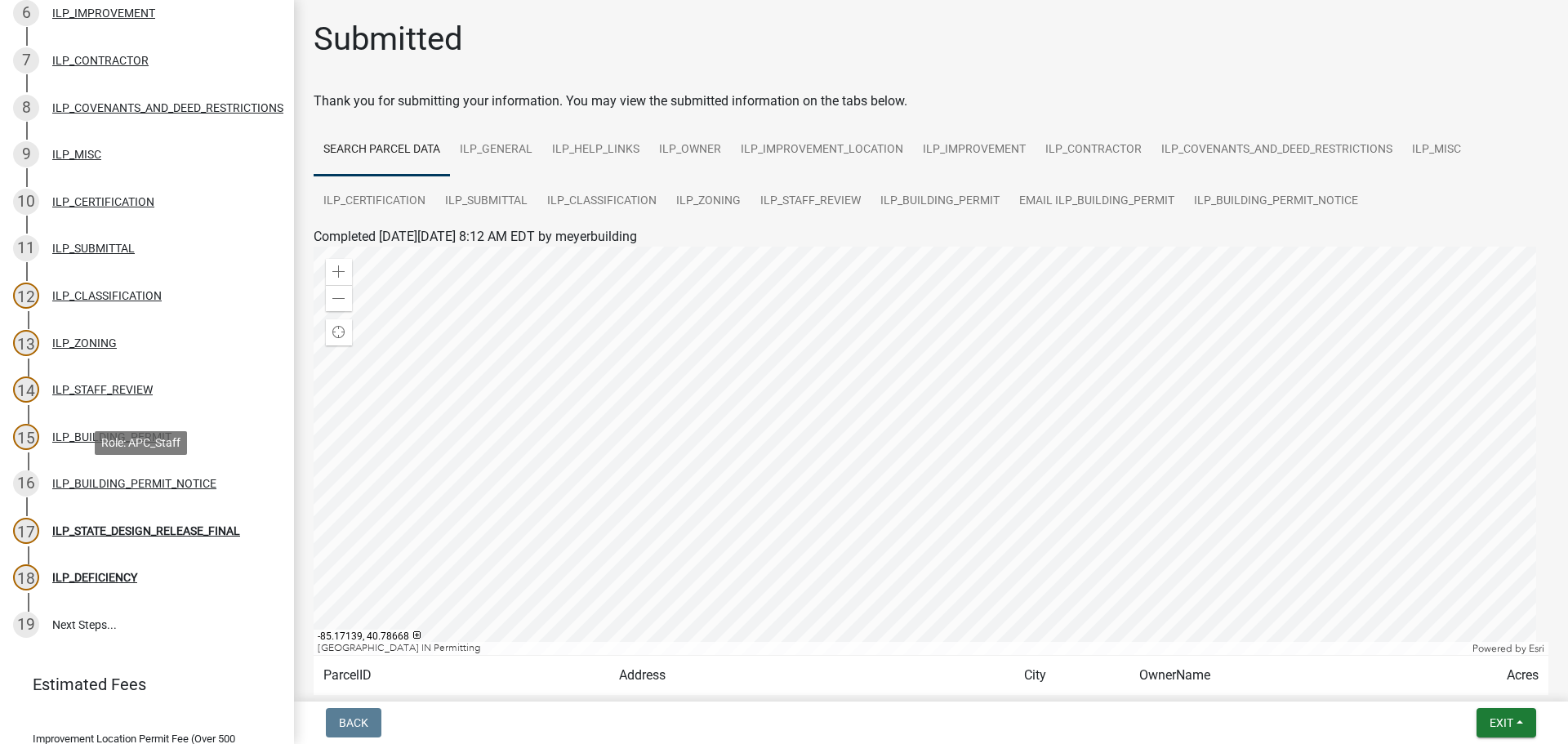
scroll to position [553, 0]
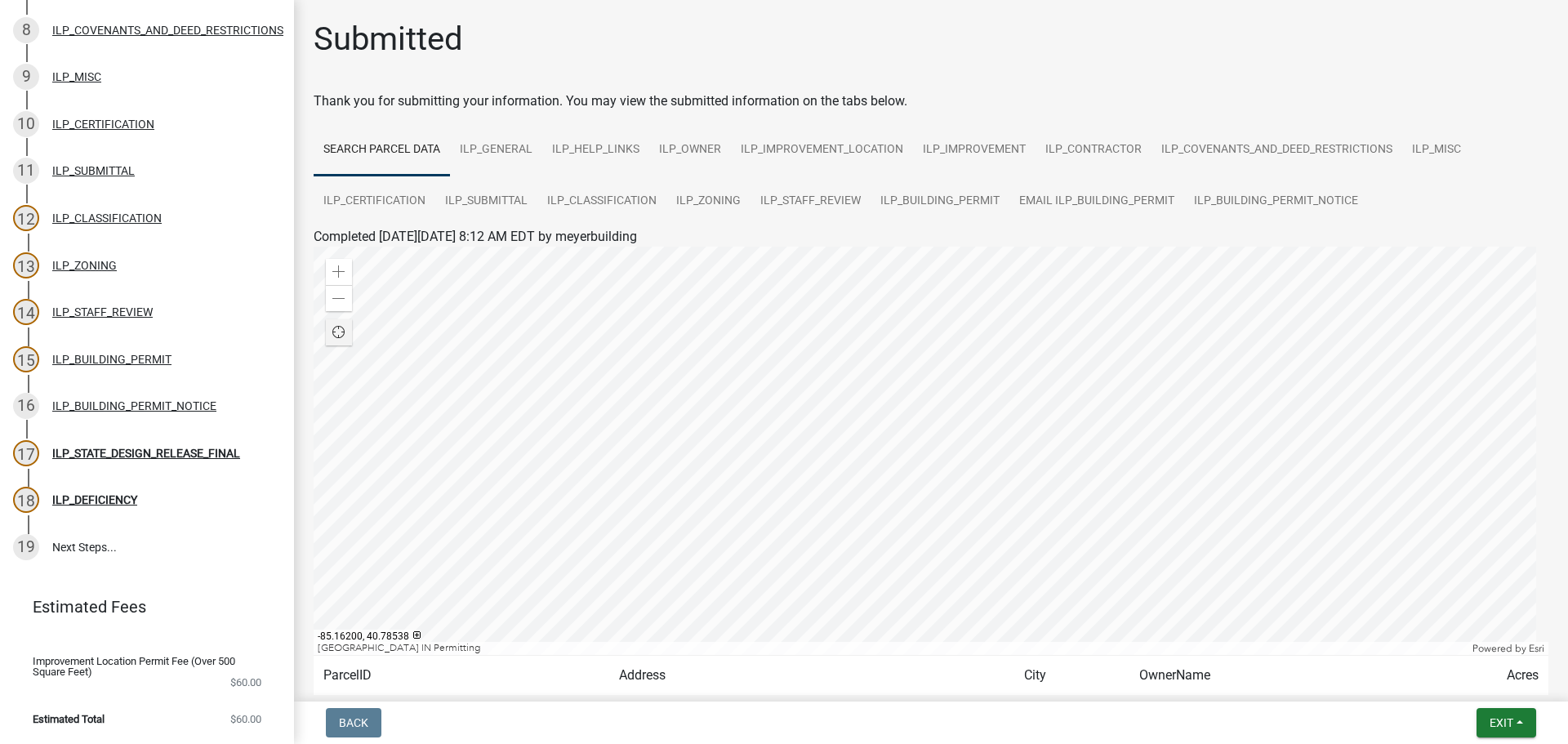
click at [948, 409] on div at bounding box center [931, 451] width 1235 height 409
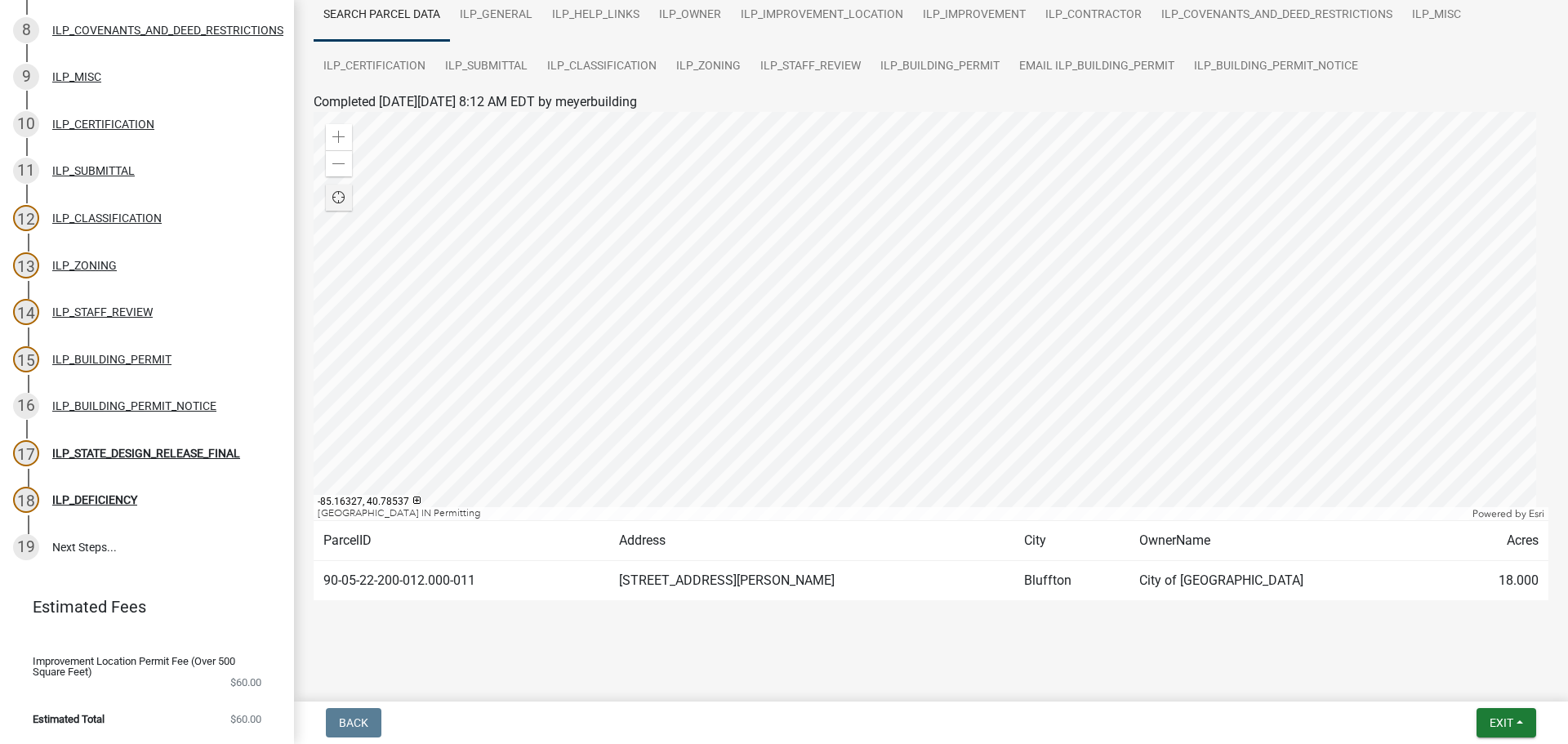
scroll to position [136, 0]
click at [132, 401] on div "ILP_BUILDING_PERMIT_NOTICE" at bounding box center [134, 407] width 164 height 12
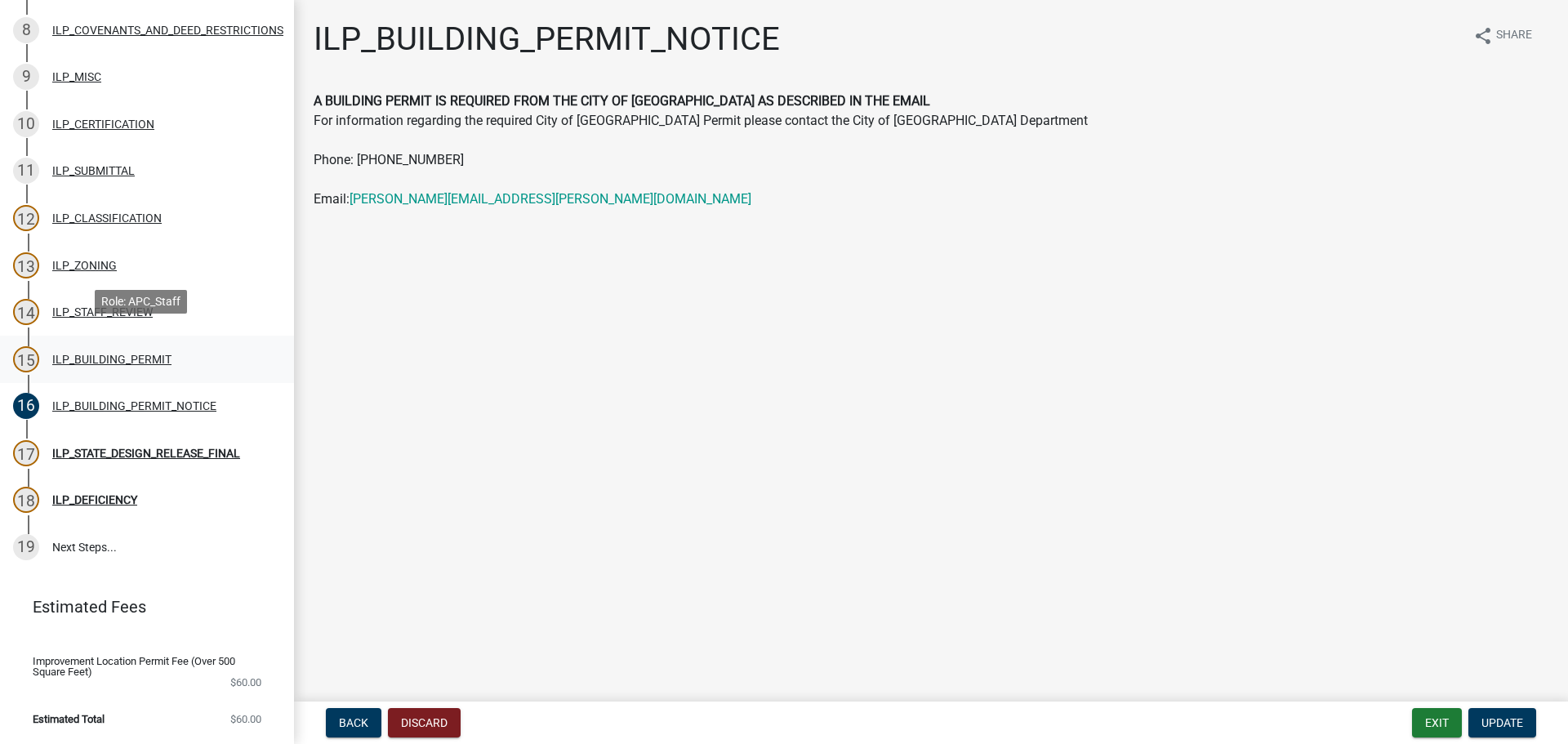
click at [138, 354] on div "ILP_BUILDING_PERMIT" at bounding box center [112, 360] width 119 height 12
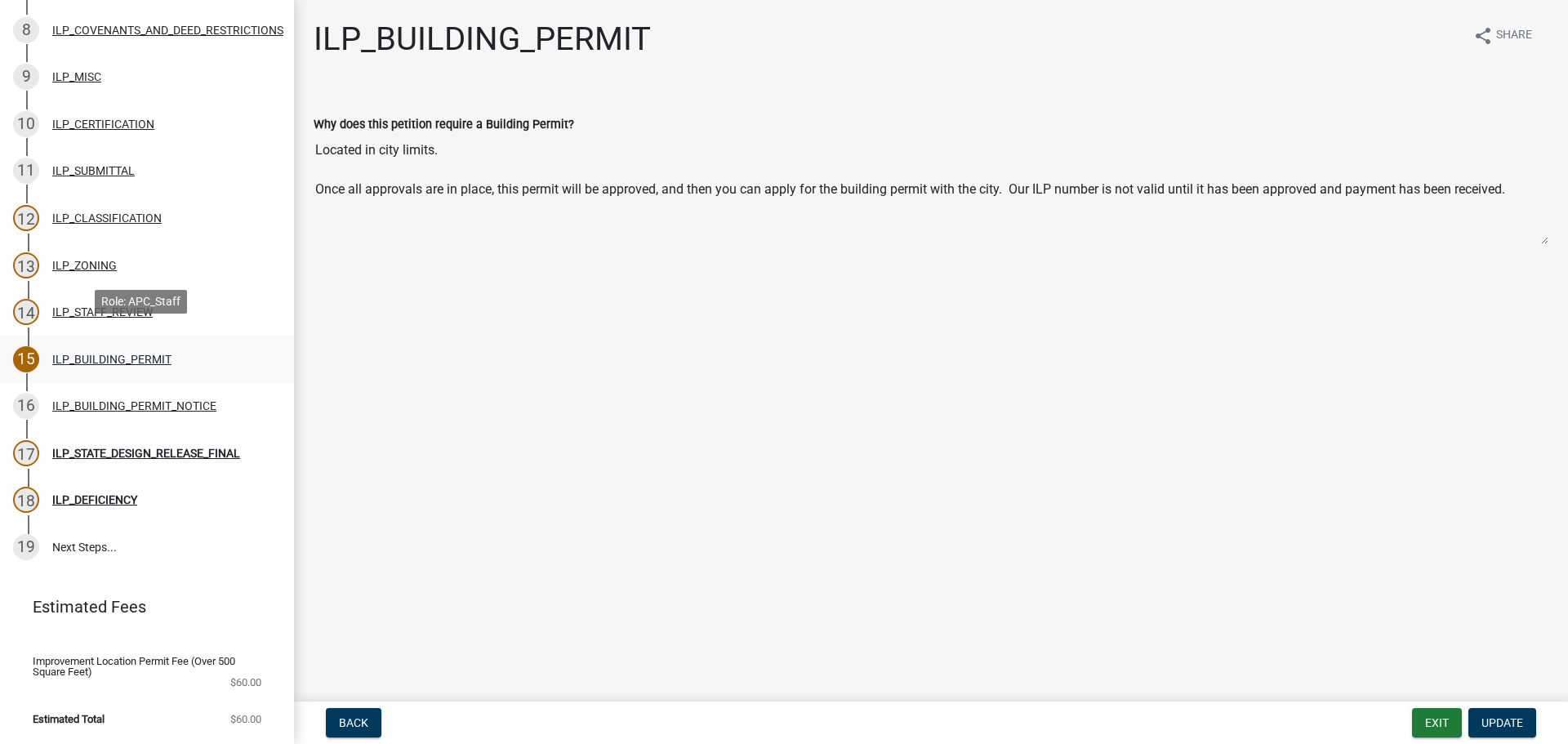
click at [139, 354] on div "ILP_BUILDING_PERMIT" at bounding box center [112, 360] width 119 height 12
click at [188, 448] on div "ILP_STATE_DESIGN_RELEASE_FINAL" at bounding box center [146, 454] width 188 height 12
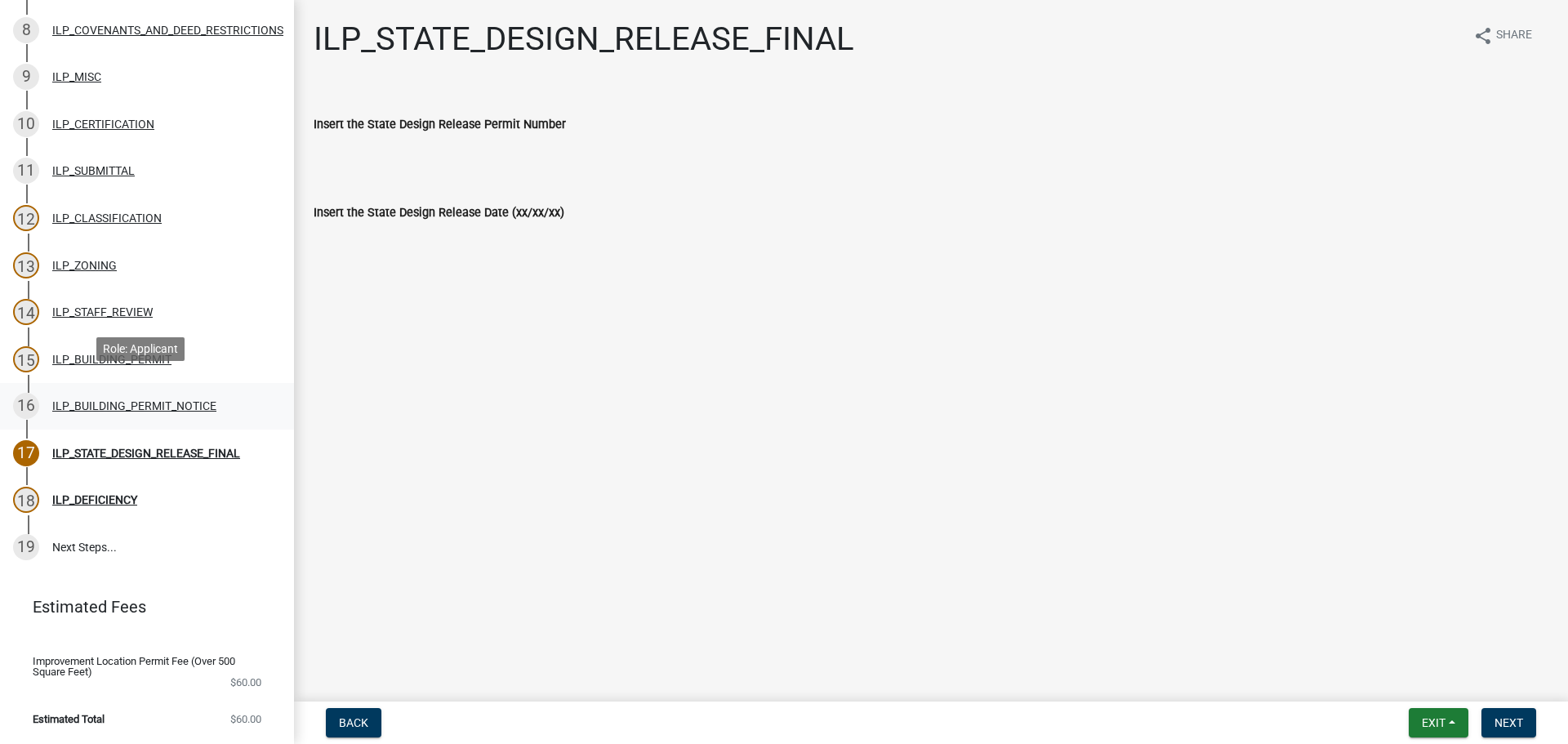
click at [100, 401] on div "ILP_BUILDING_PERMIT_NOTICE" at bounding box center [134, 407] width 164 height 12
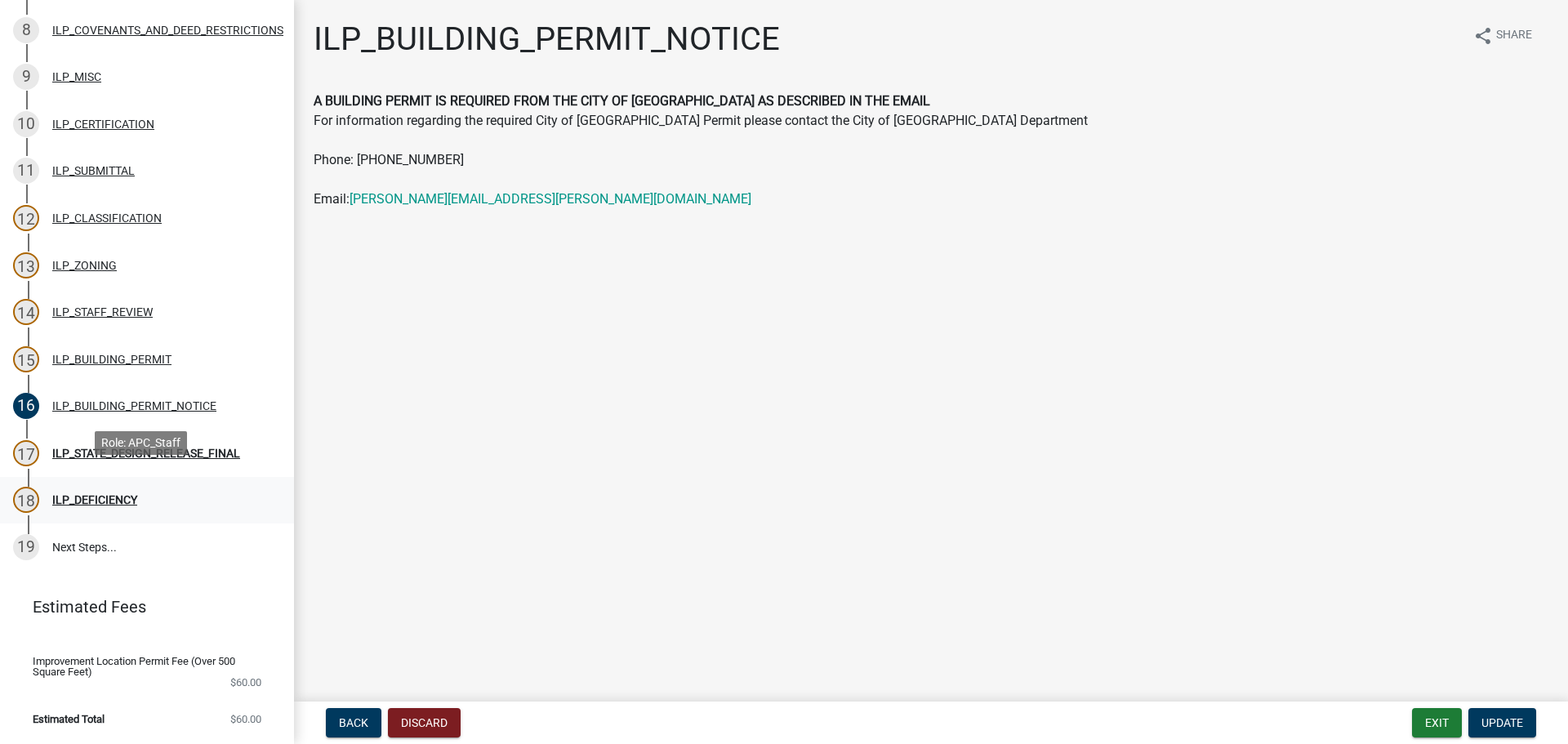
click at [112, 494] on div "ILP_DEFICIENCY" at bounding box center [94, 500] width 85 height 12
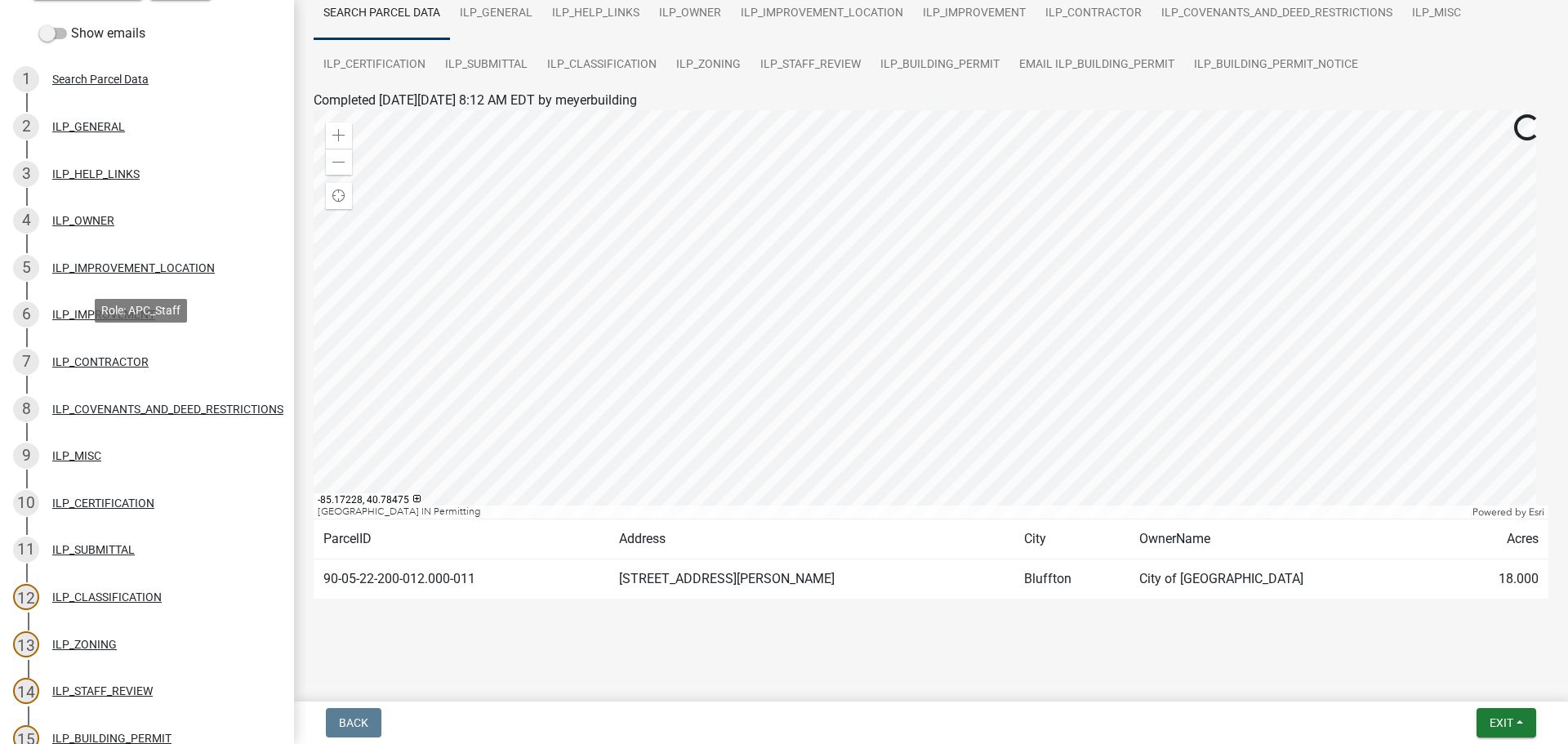
scroll to position [553, 0]
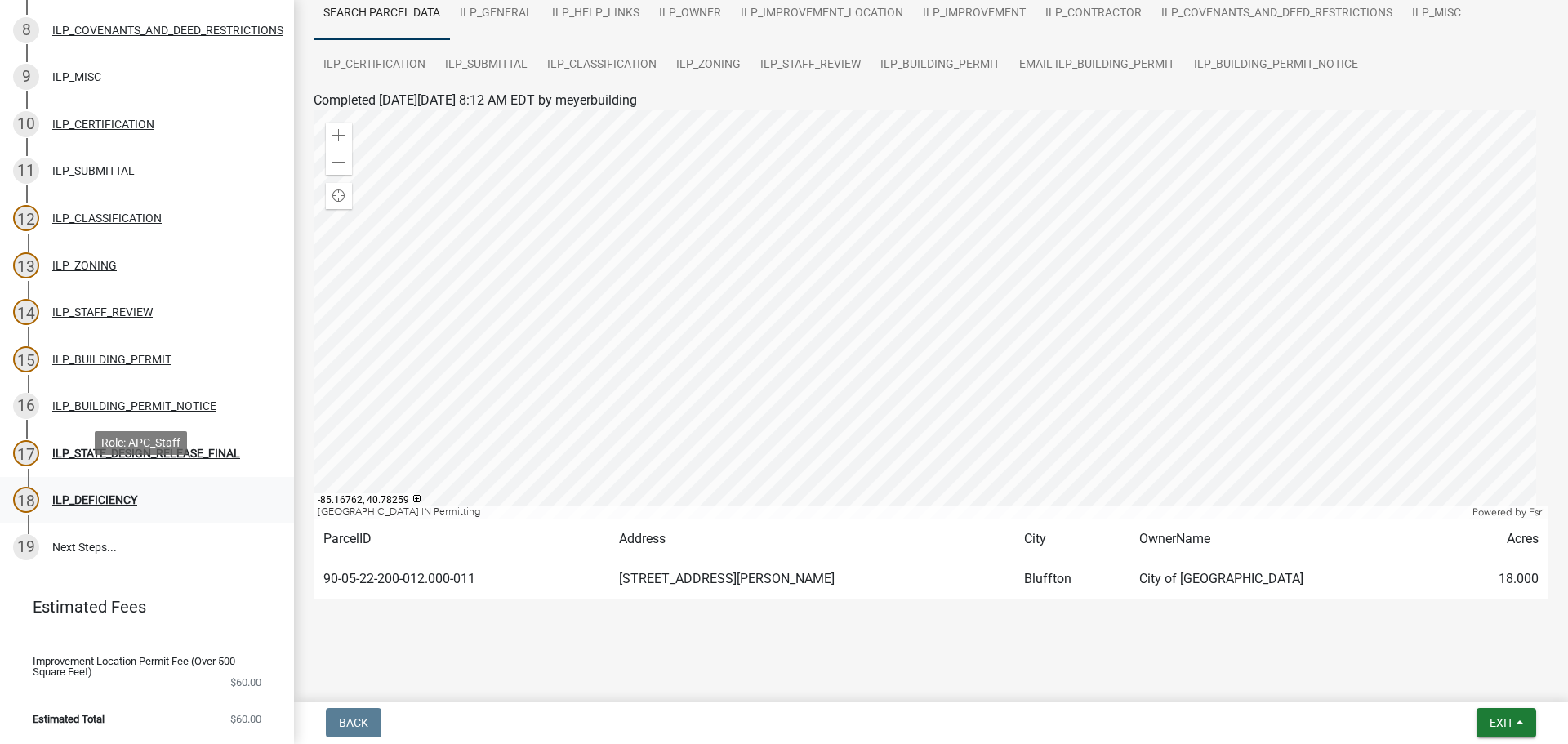
click at [109, 494] on div "ILP_DEFICIENCY" at bounding box center [94, 500] width 85 height 12
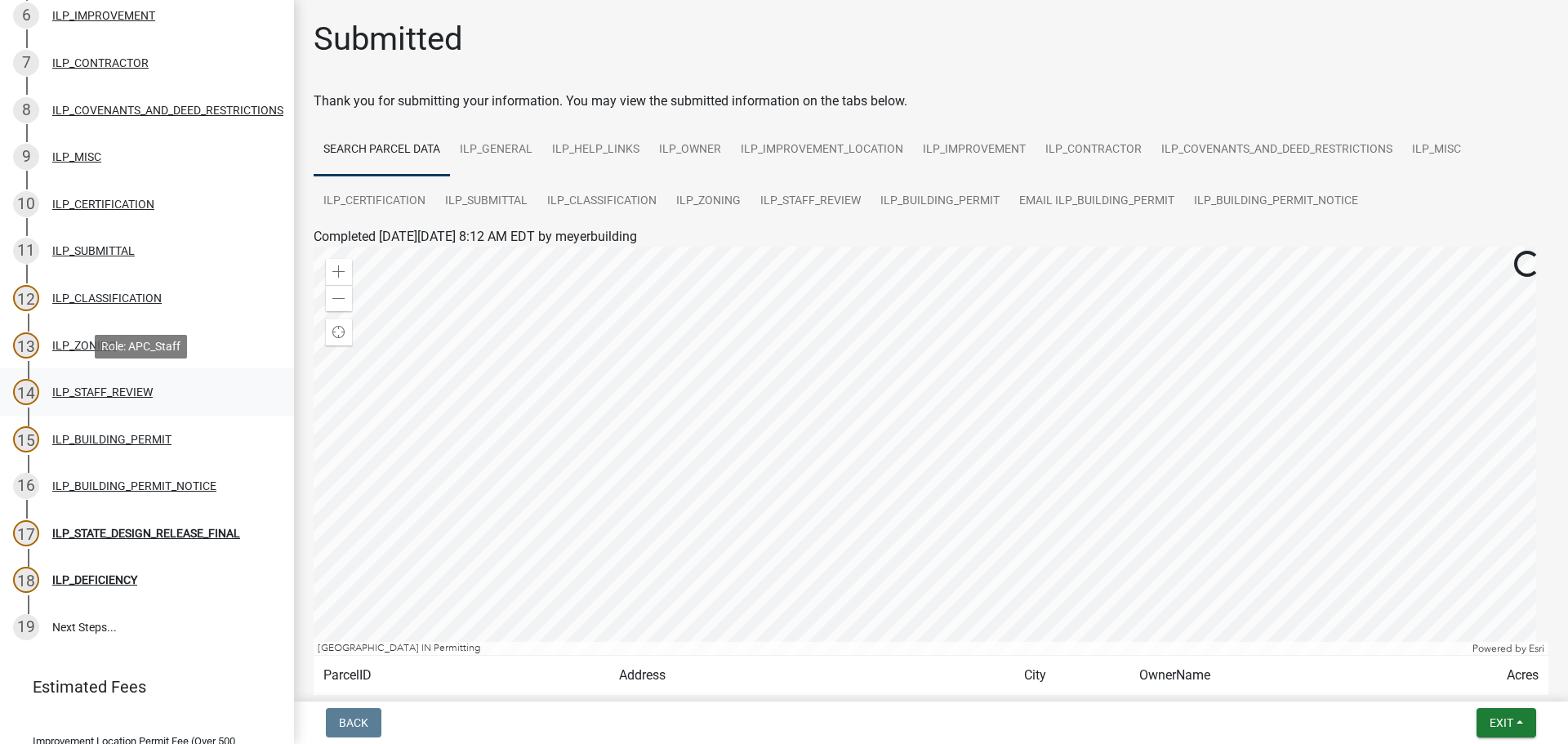
scroll to position [553, 0]
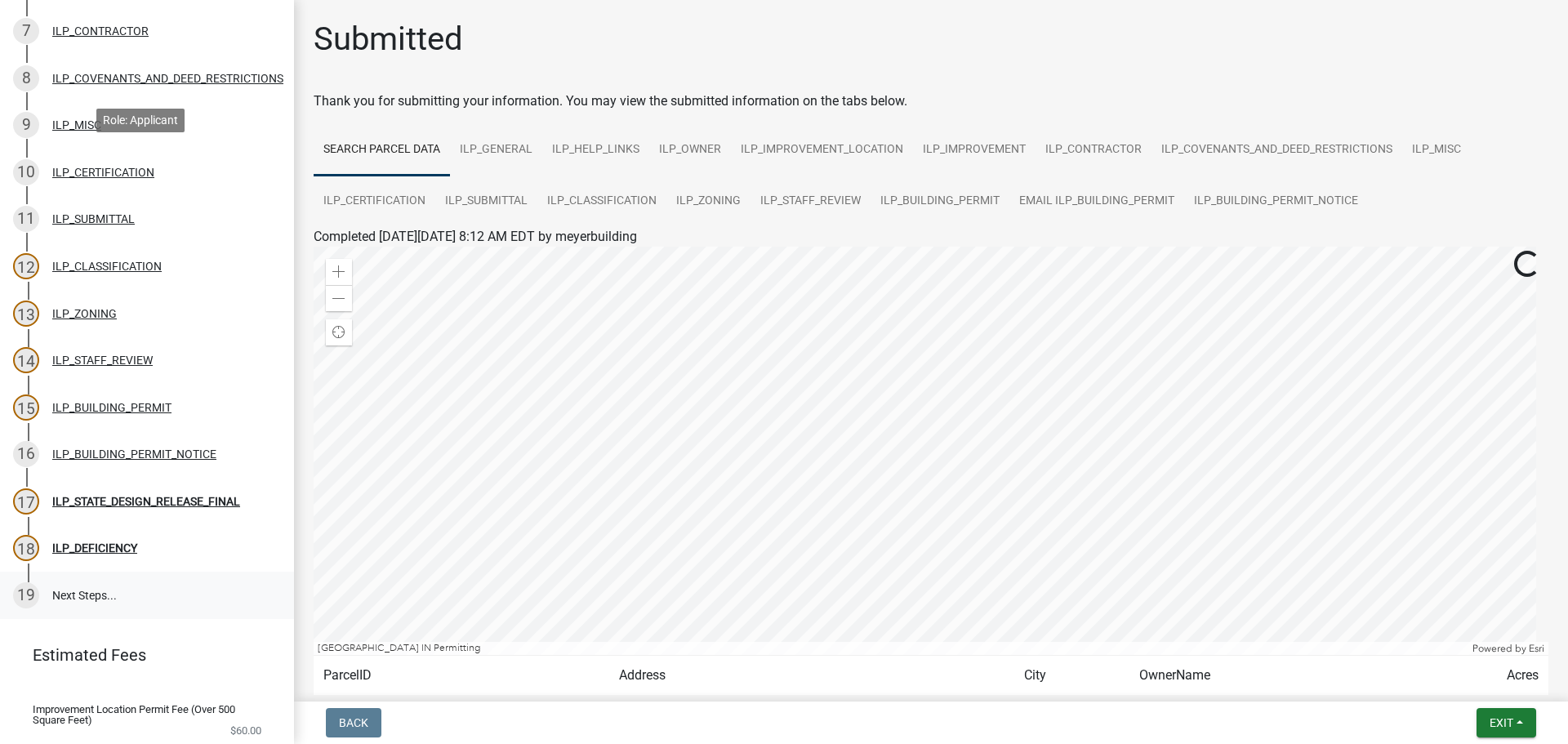
scroll to position [553, 0]
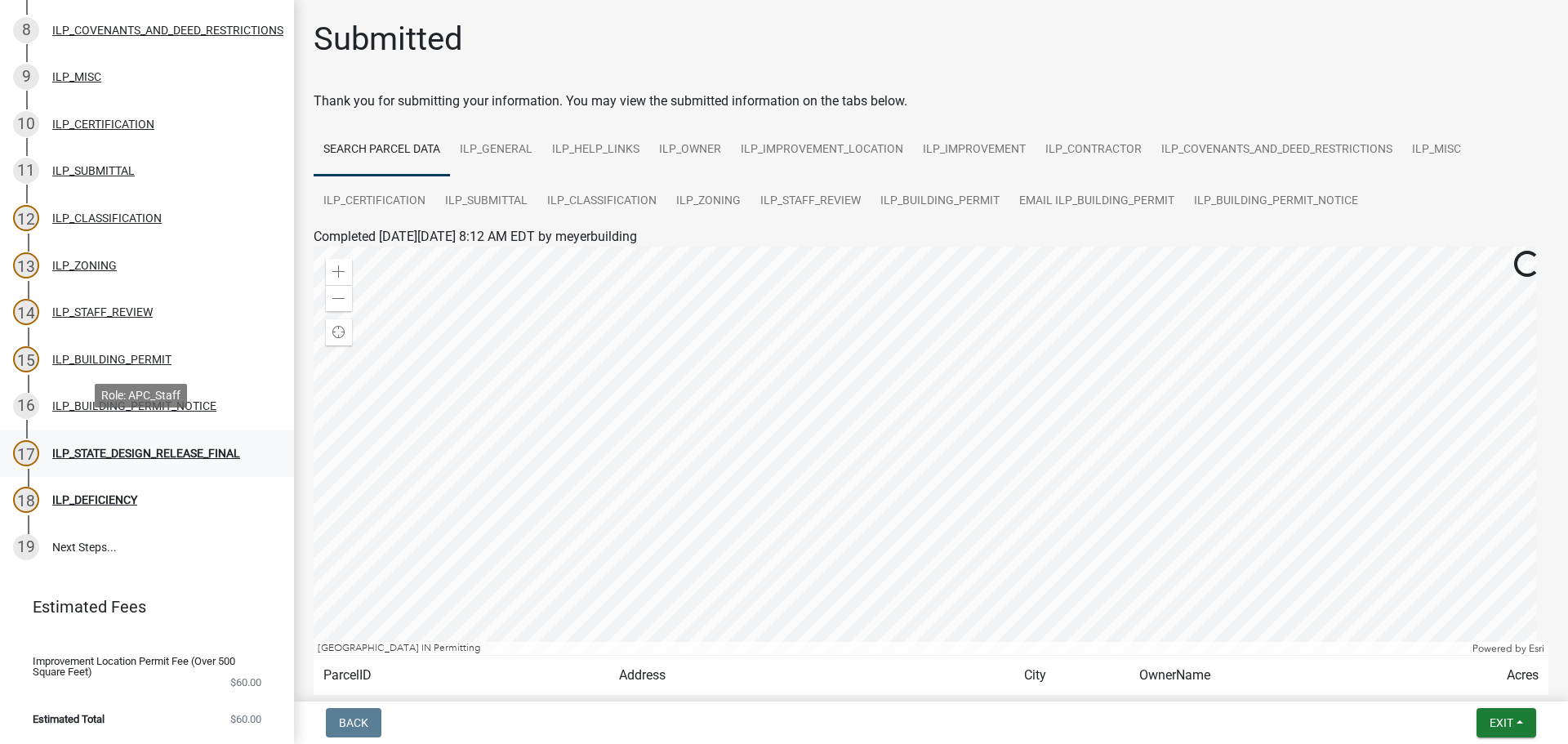
click at [133, 456] on link "17 ILP_STATE_DESIGN_RELEASE_FINAL" at bounding box center [147, 454] width 294 height 48
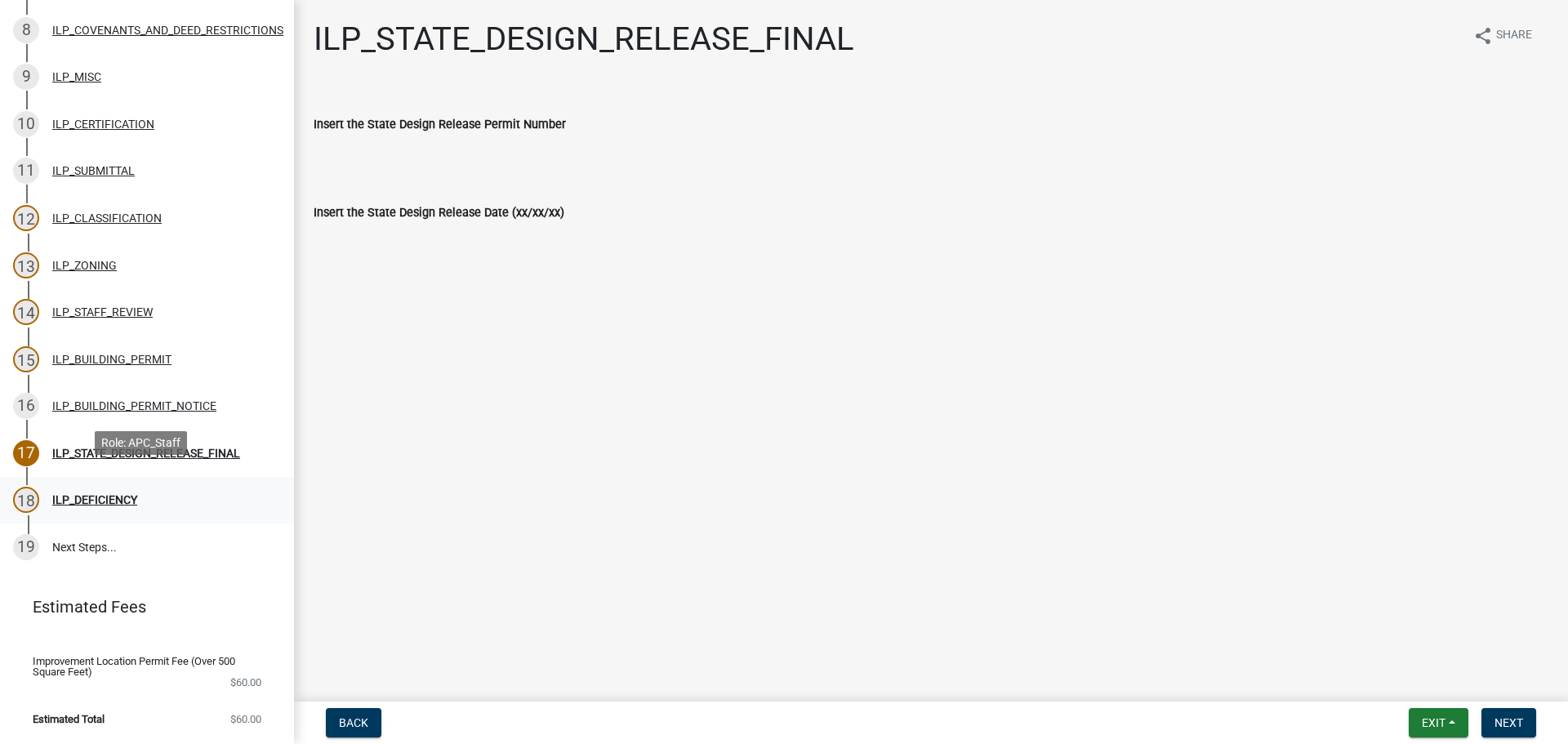
click at [85, 496] on div "18 ILP_DEFICIENCY" at bounding box center [140, 500] width 255 height 26
click at [643, 259] on div "Insert the State Design Release Date (xx/xx/xx)" at bounding box center [931, 224] width 1260 height 89
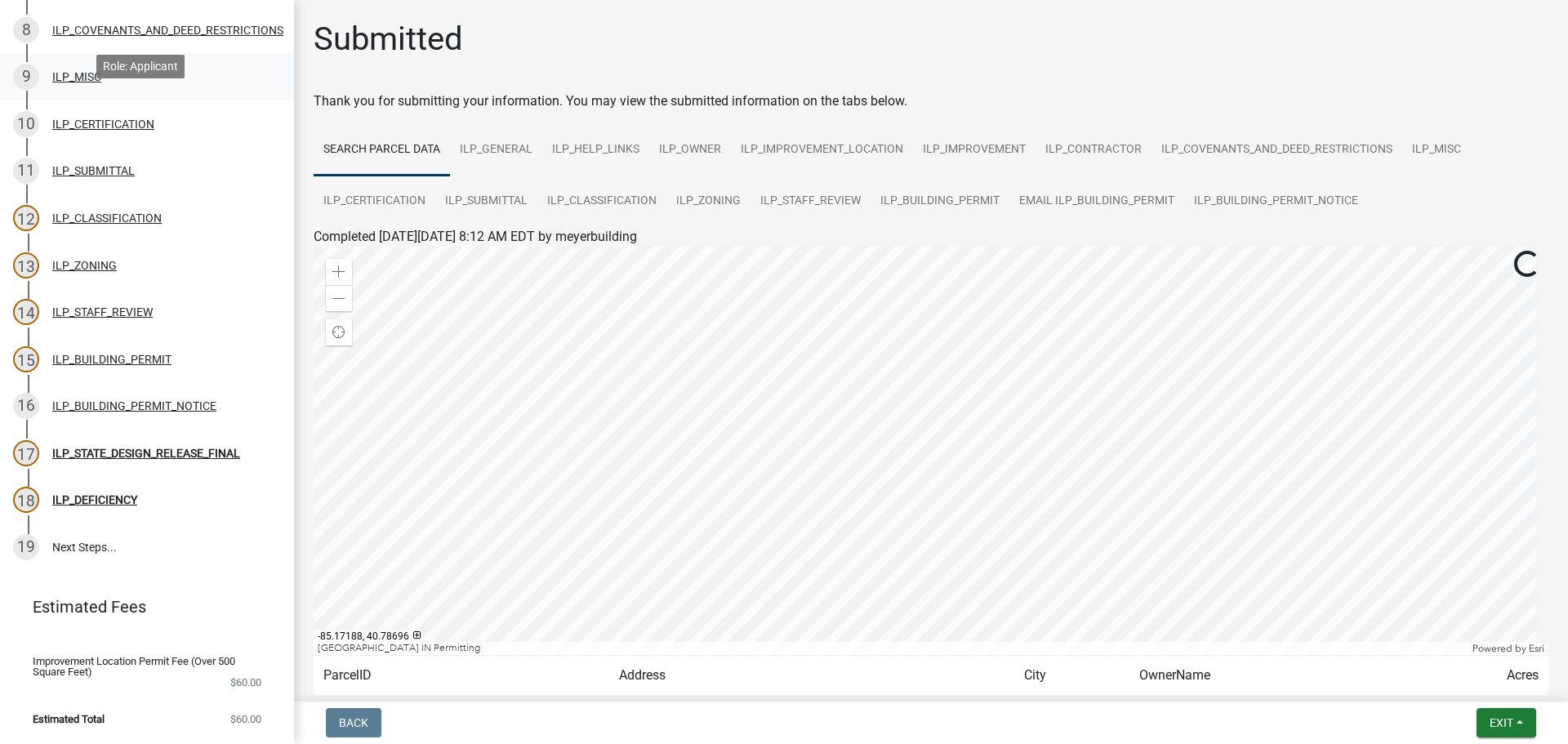
scroll to position [553, 0]
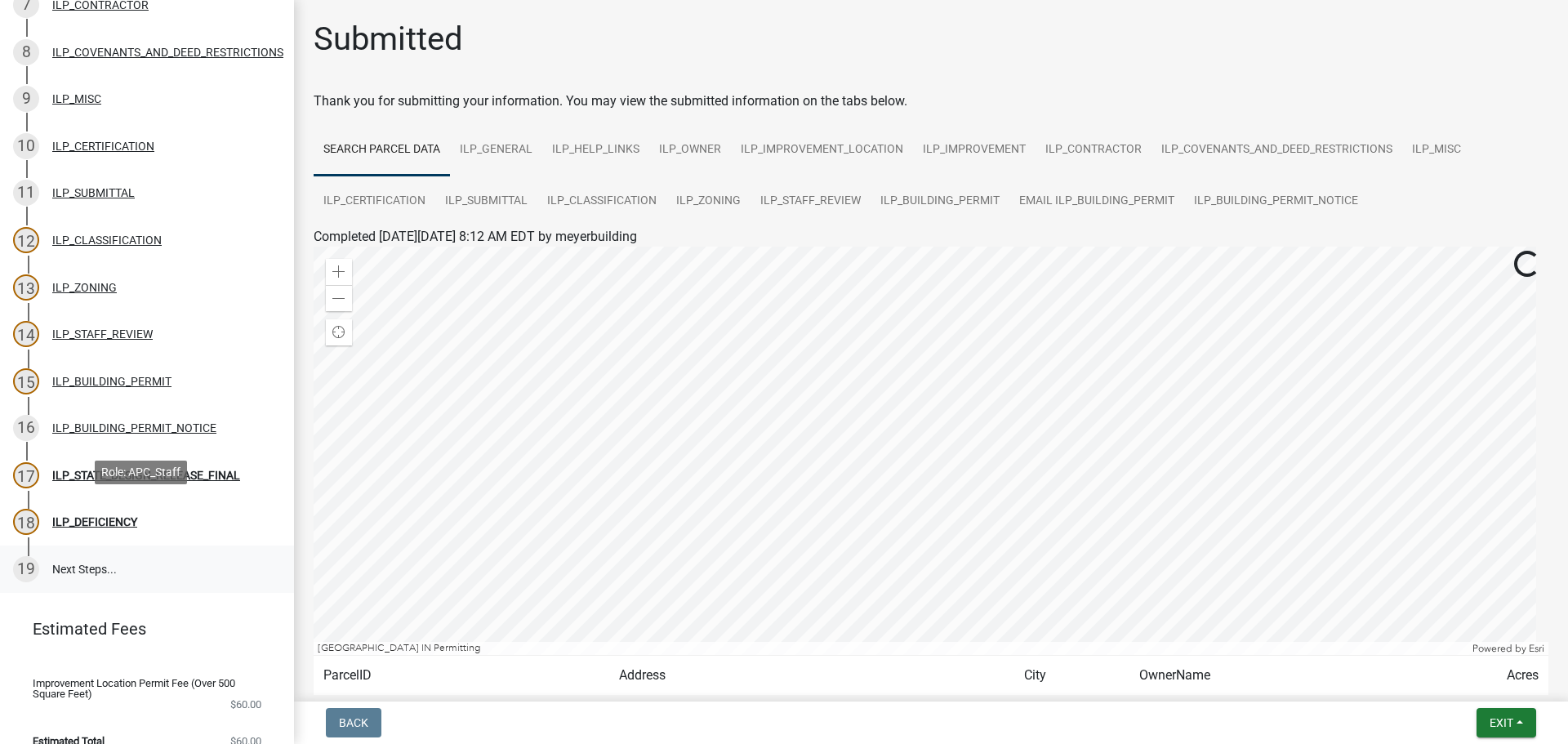
scroll to position [553, 0]
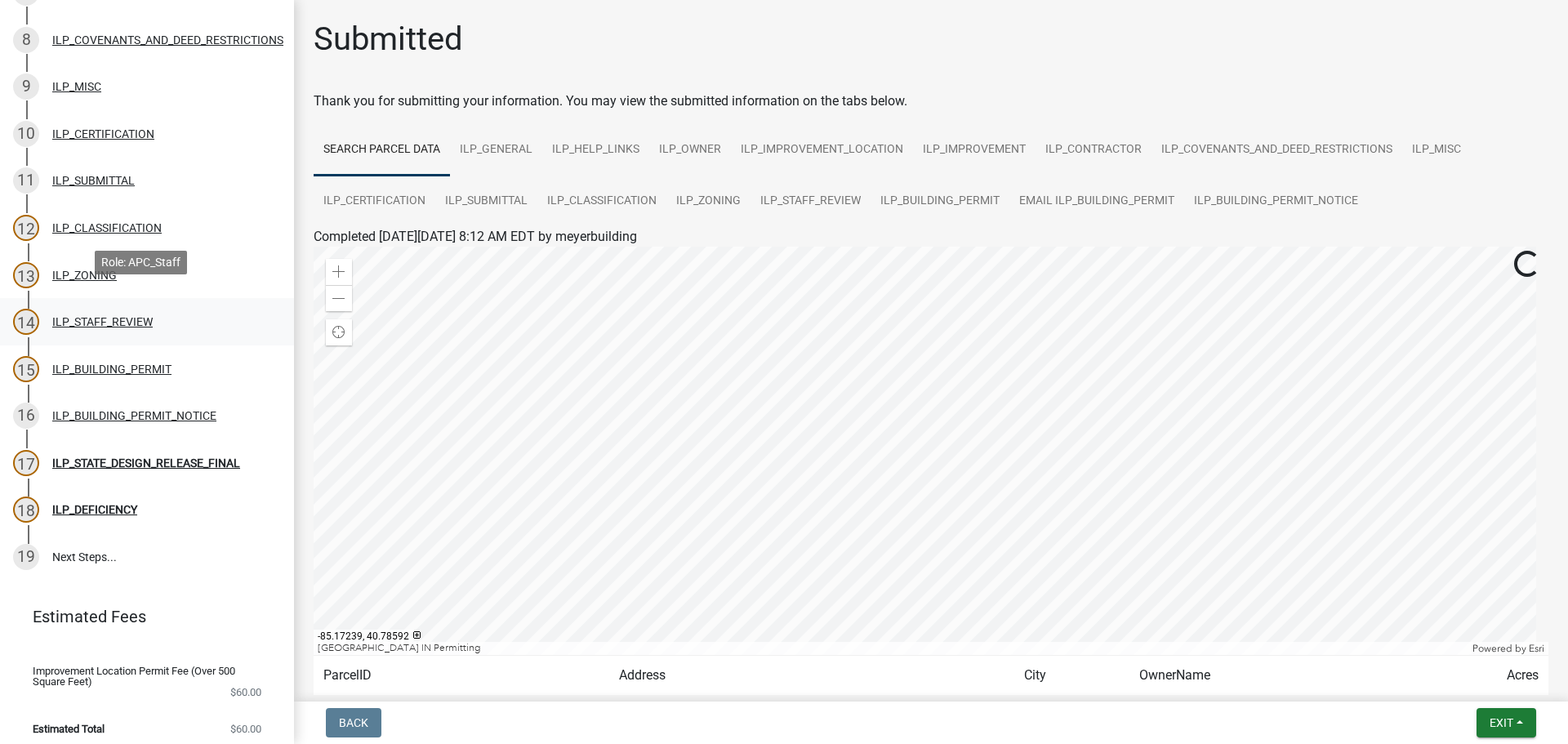
scroll to position [553, 0]
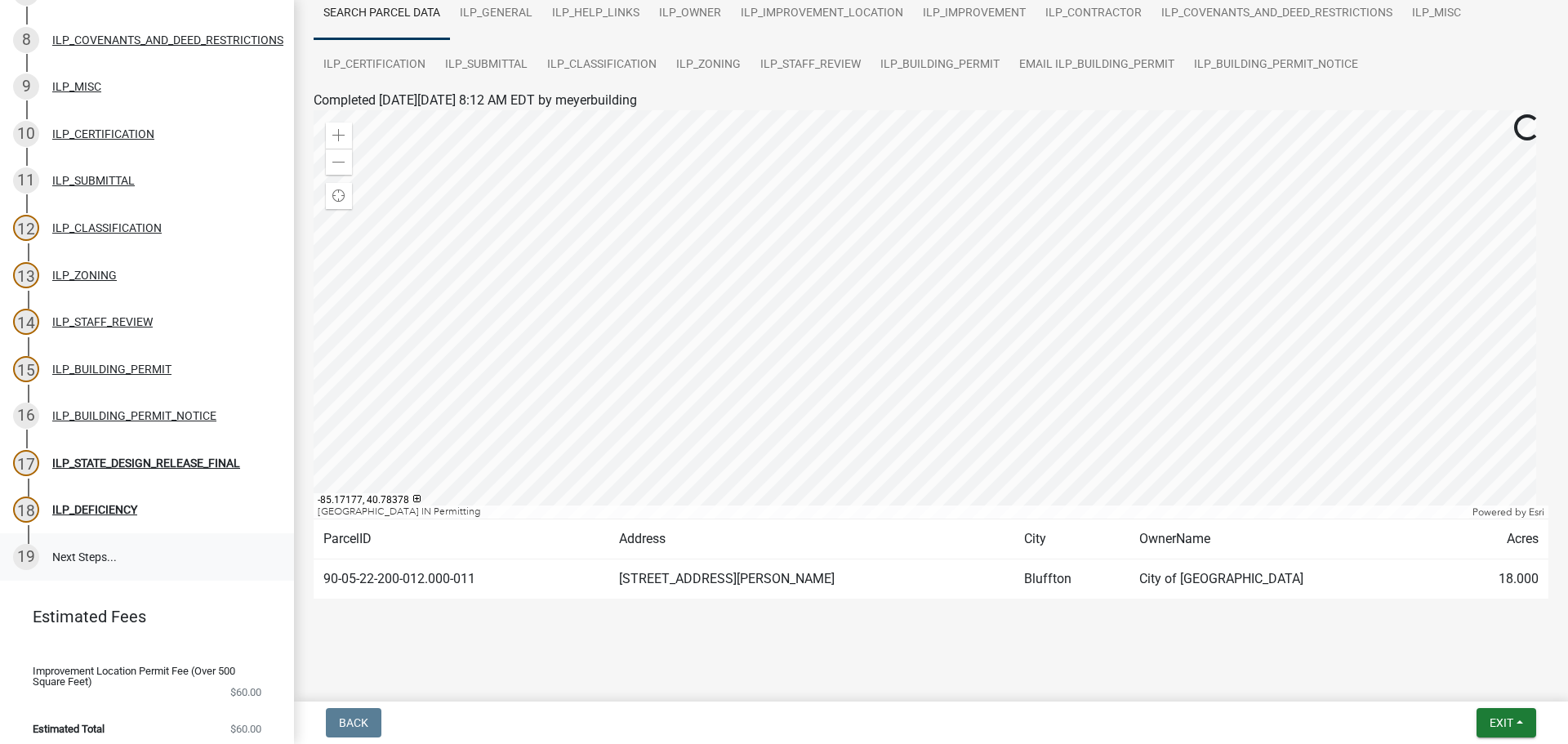
scroll to position [553, 0]
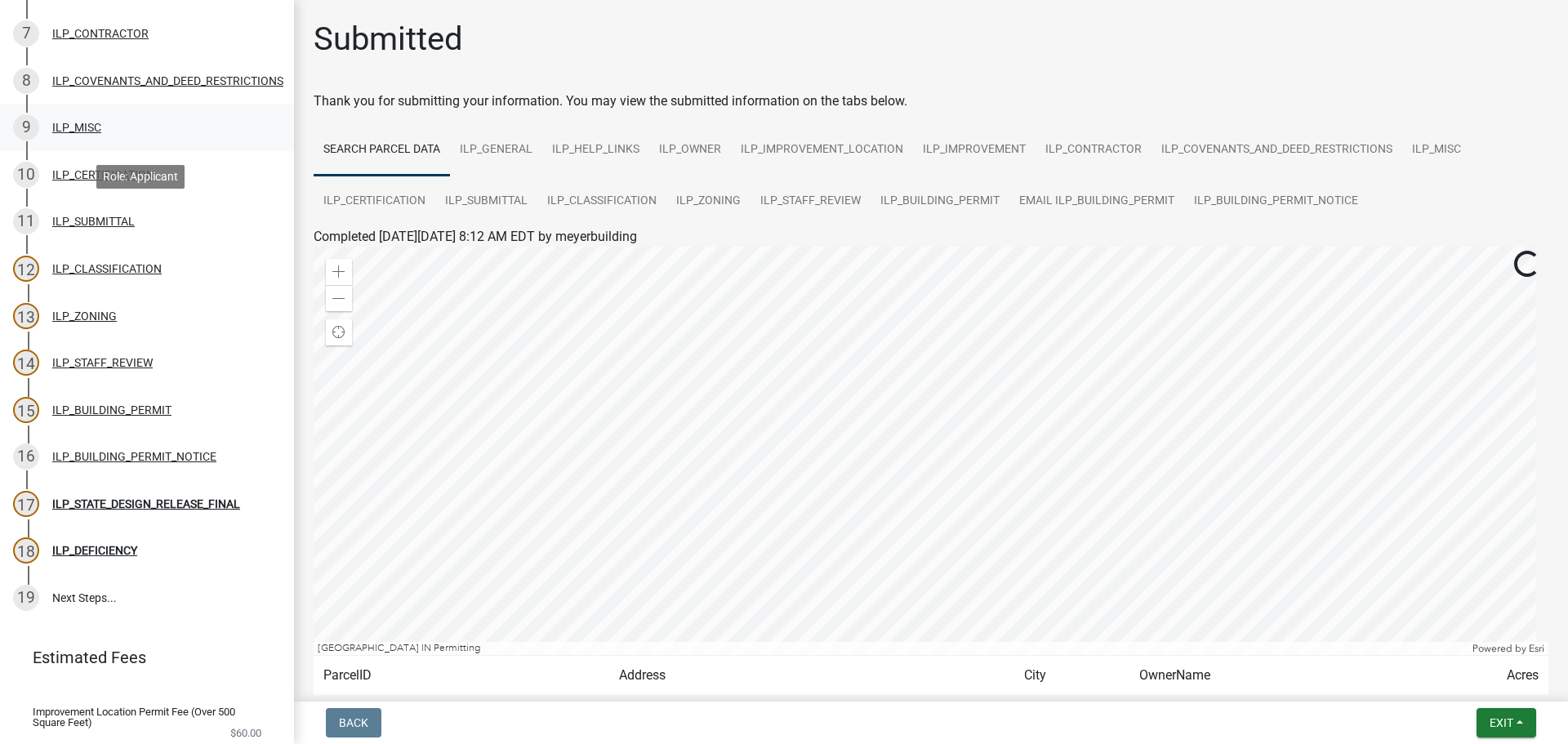
scroll to position [553, 0]
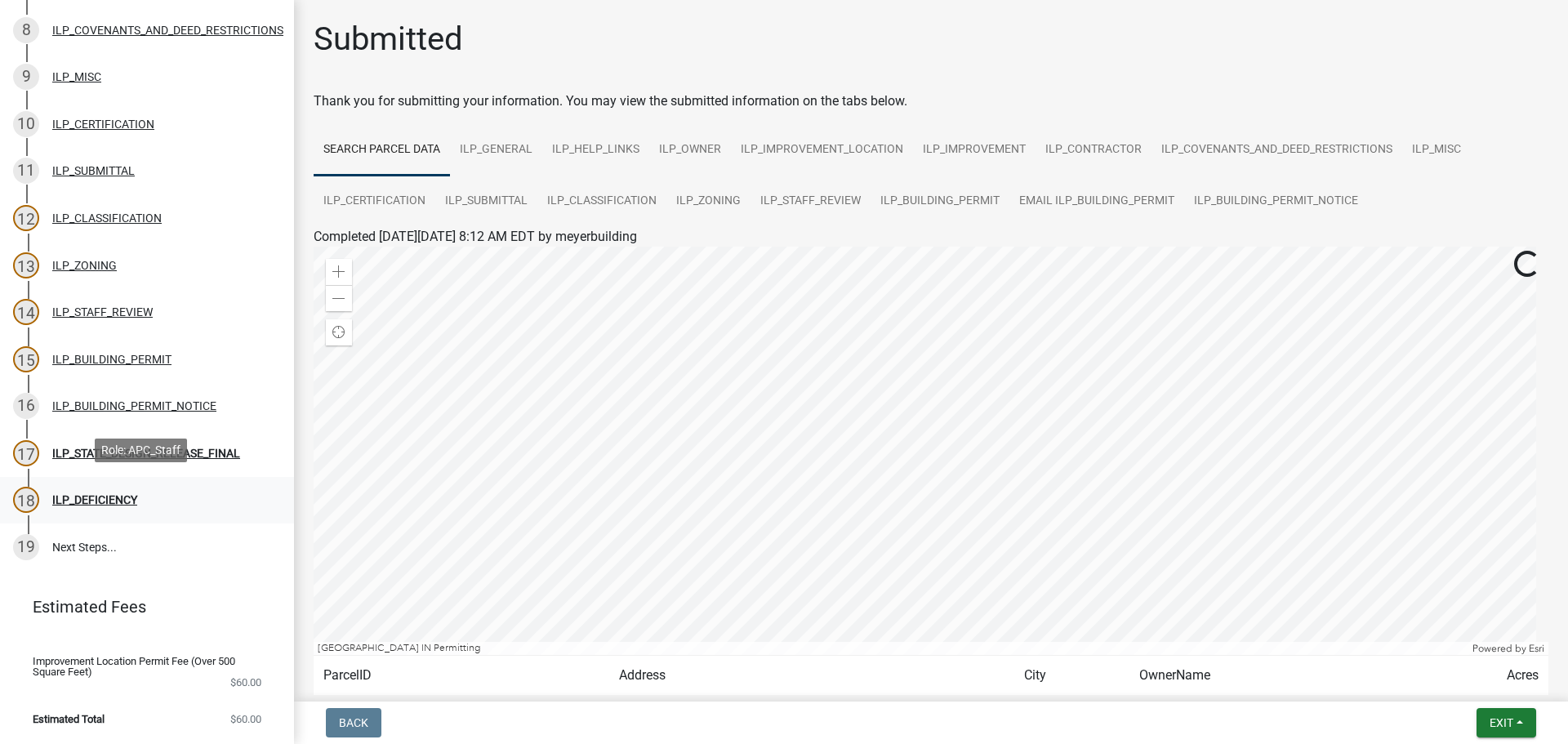
scroll to position [553, 0]
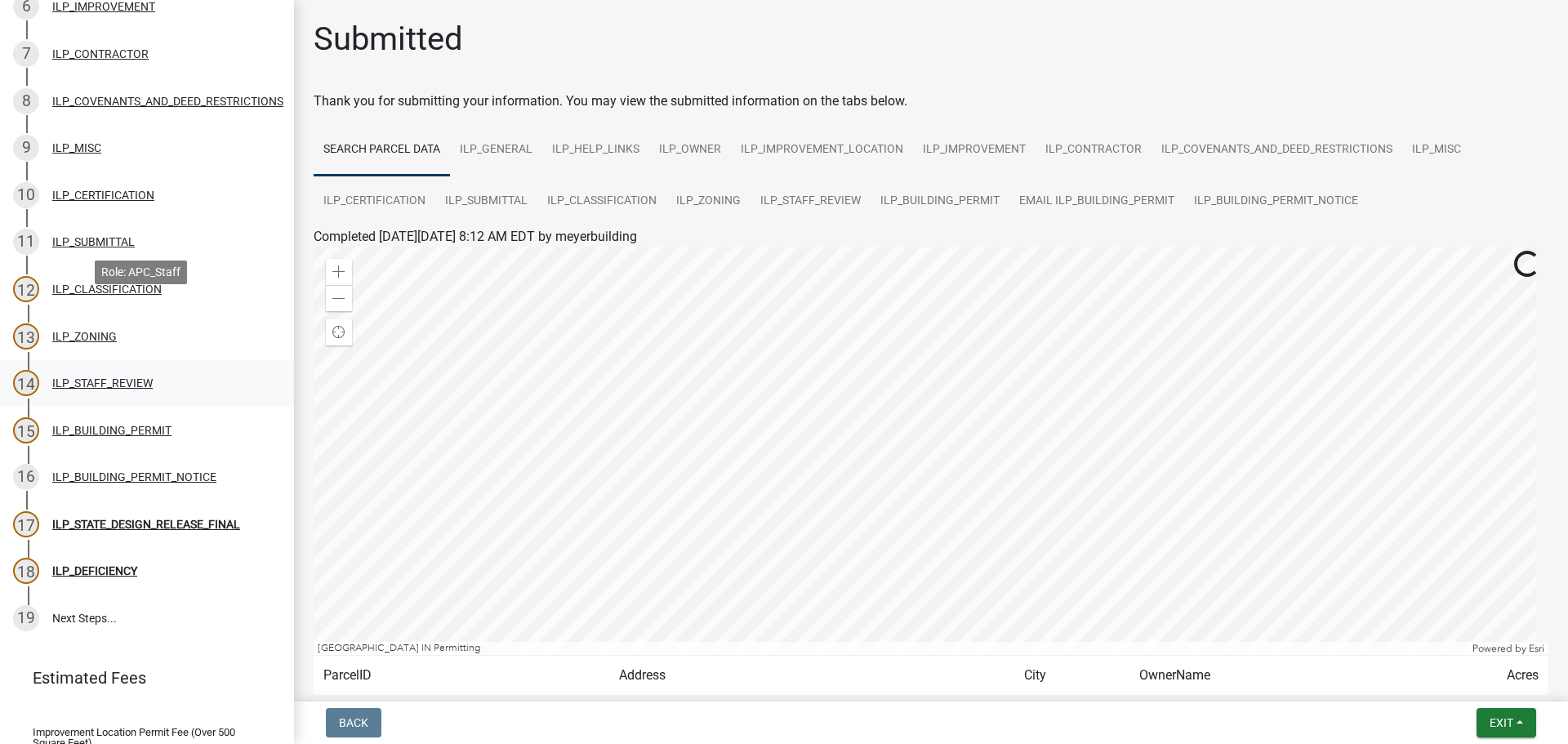
scroll to position [553, 0]
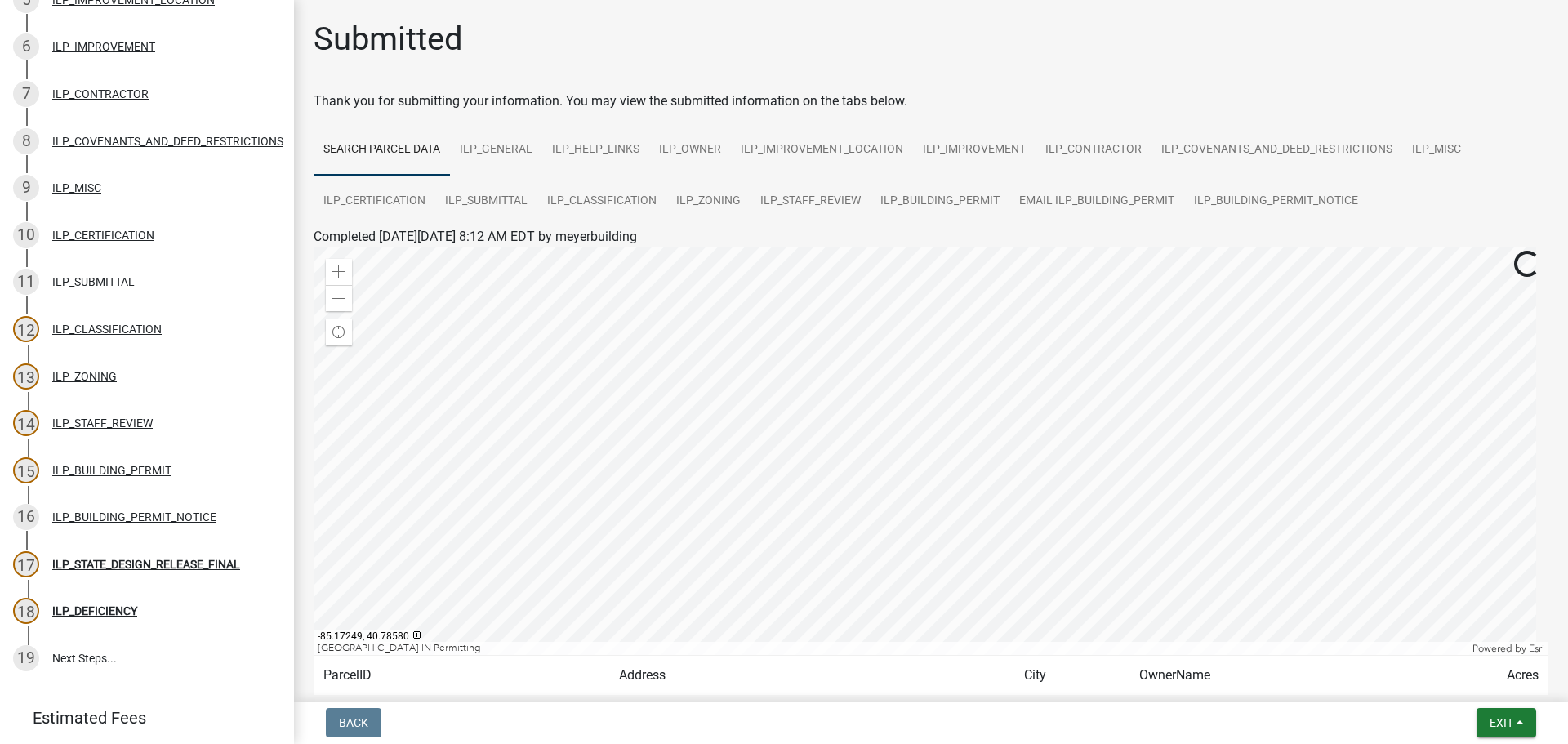
scroll to position [553, 0]
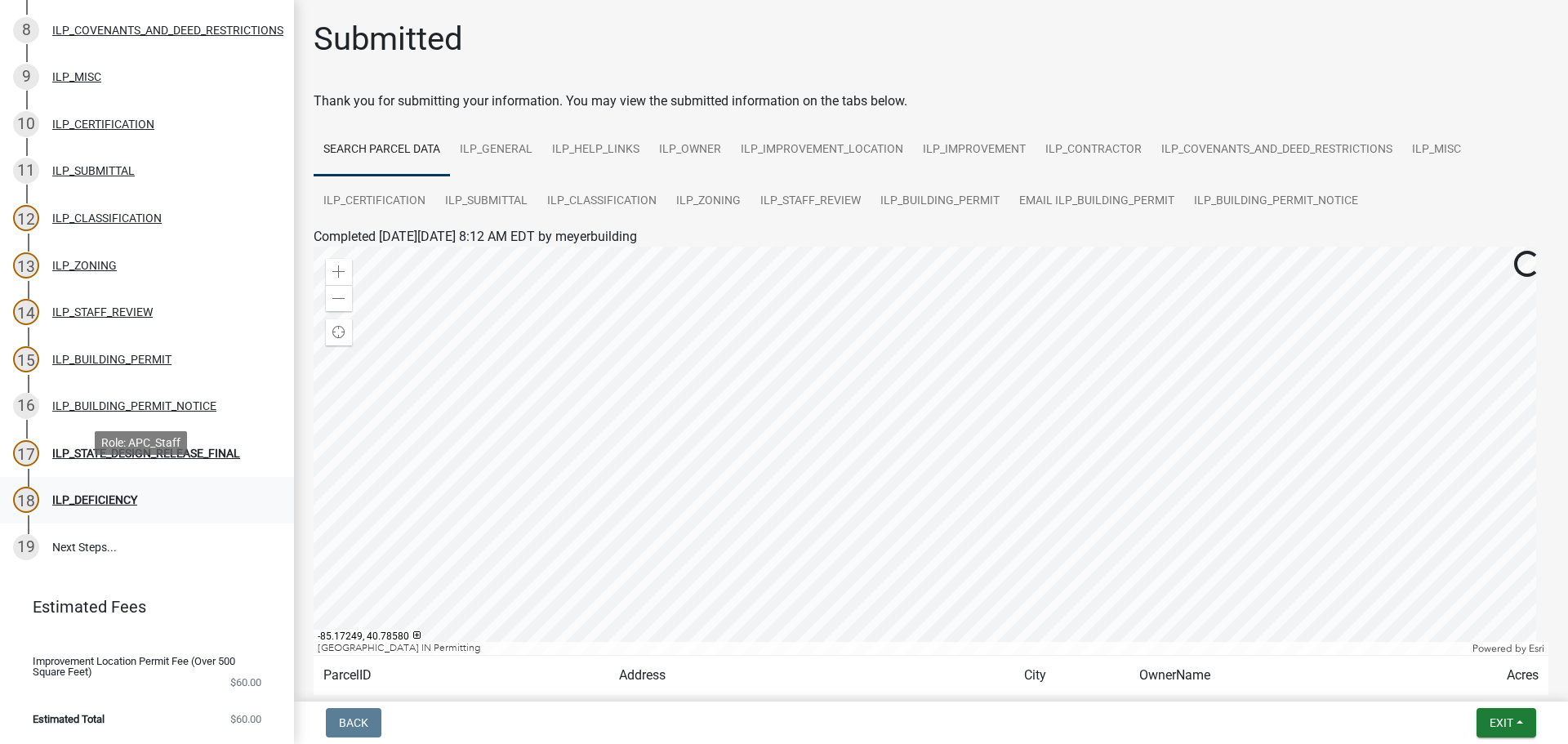
click at [108, 494] on div "ILP_DEFICIENCY" at bounding box center [94, 500] width 85 height 12
click at [176, 448] on div "ILP_STATE_DESIGN_RELEASE_FINAL" at bounding box center [146, 454] width 188 height 12
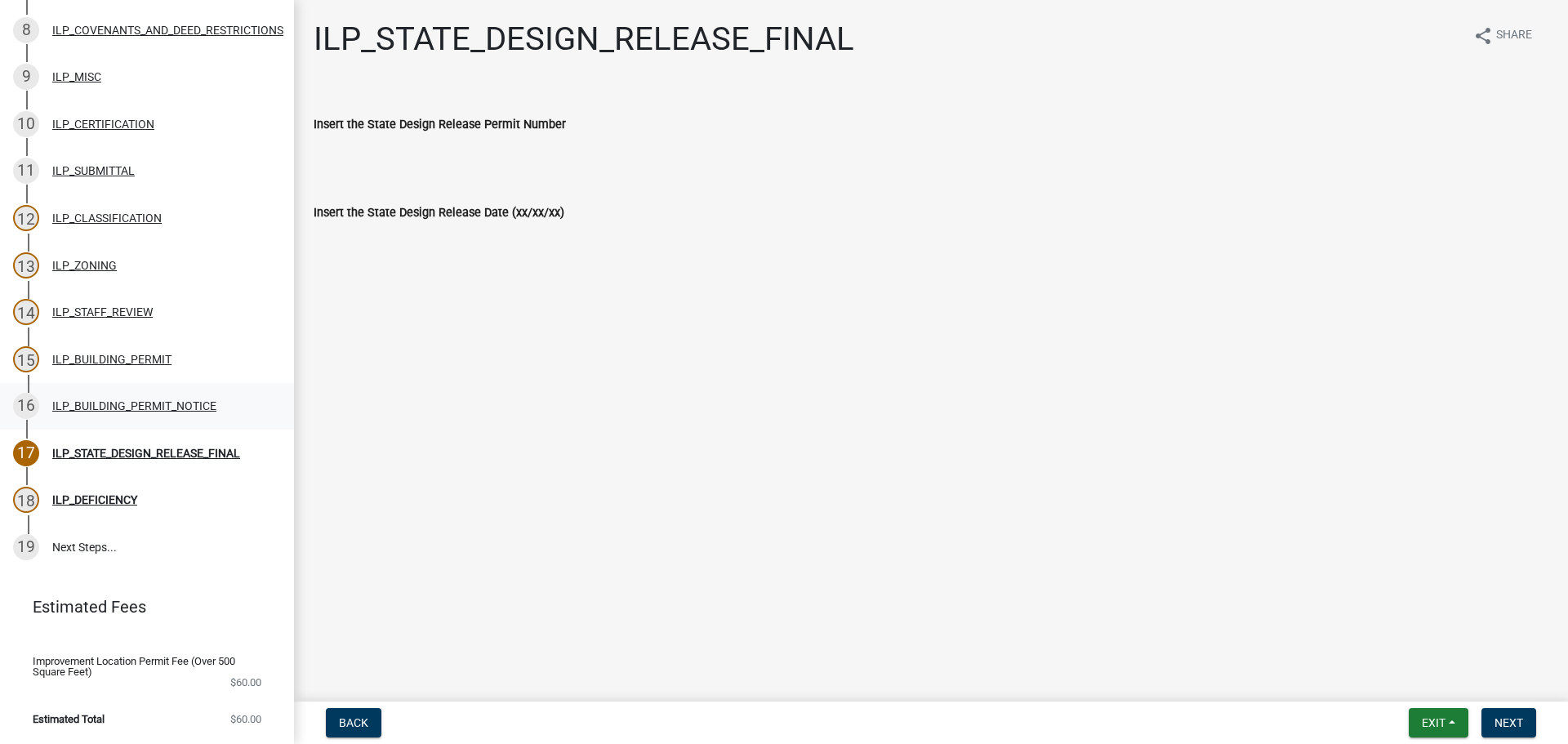
click at [182, 401] on div "ILP_BUILDING_PERMIT_NOTICE" at bounding box center [134, 407] width 164 height 12
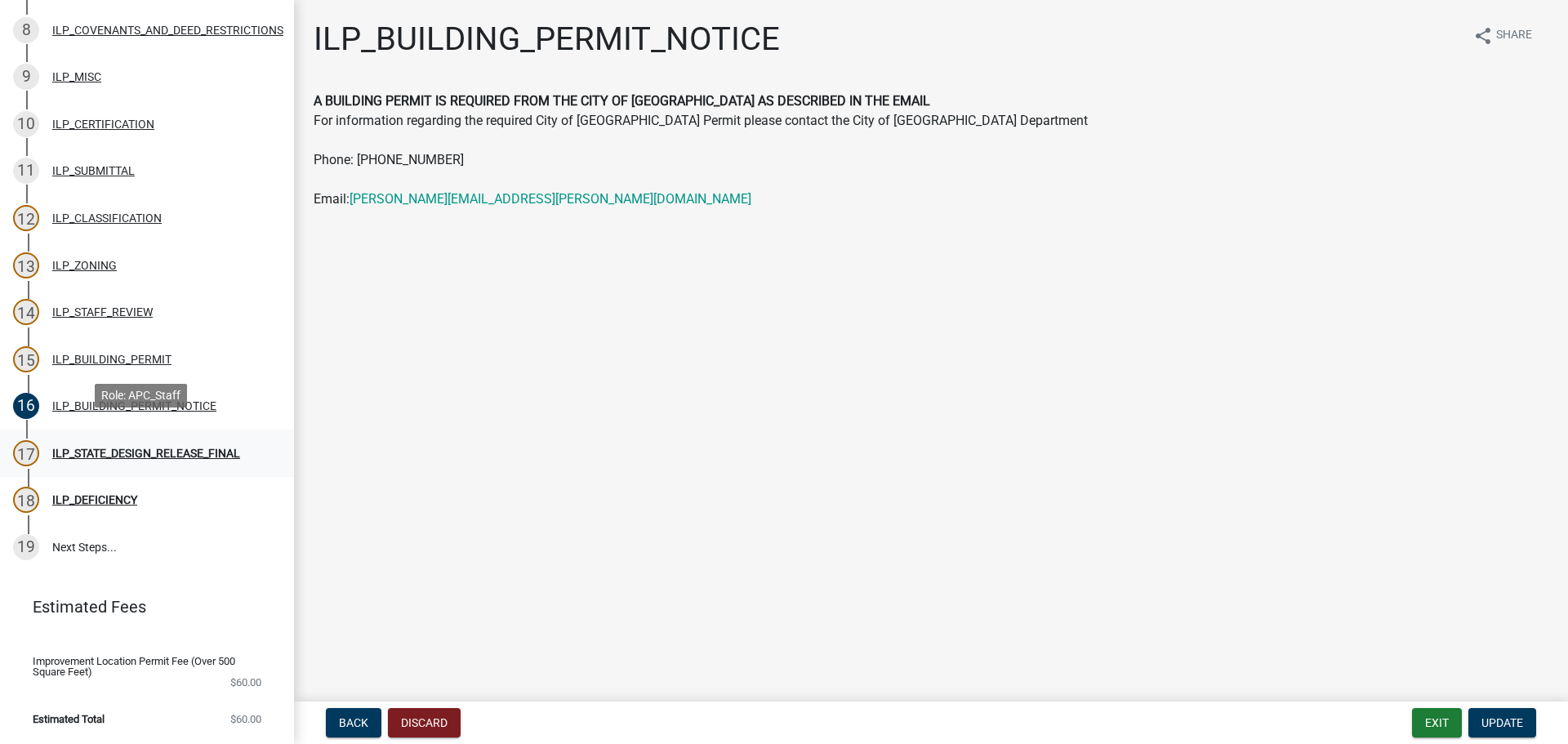
click at [173, 448] on div "ILP_STATE_DESIGN_RELEASE_FINAL" at bounding box center [146, 454] width 188 height 12
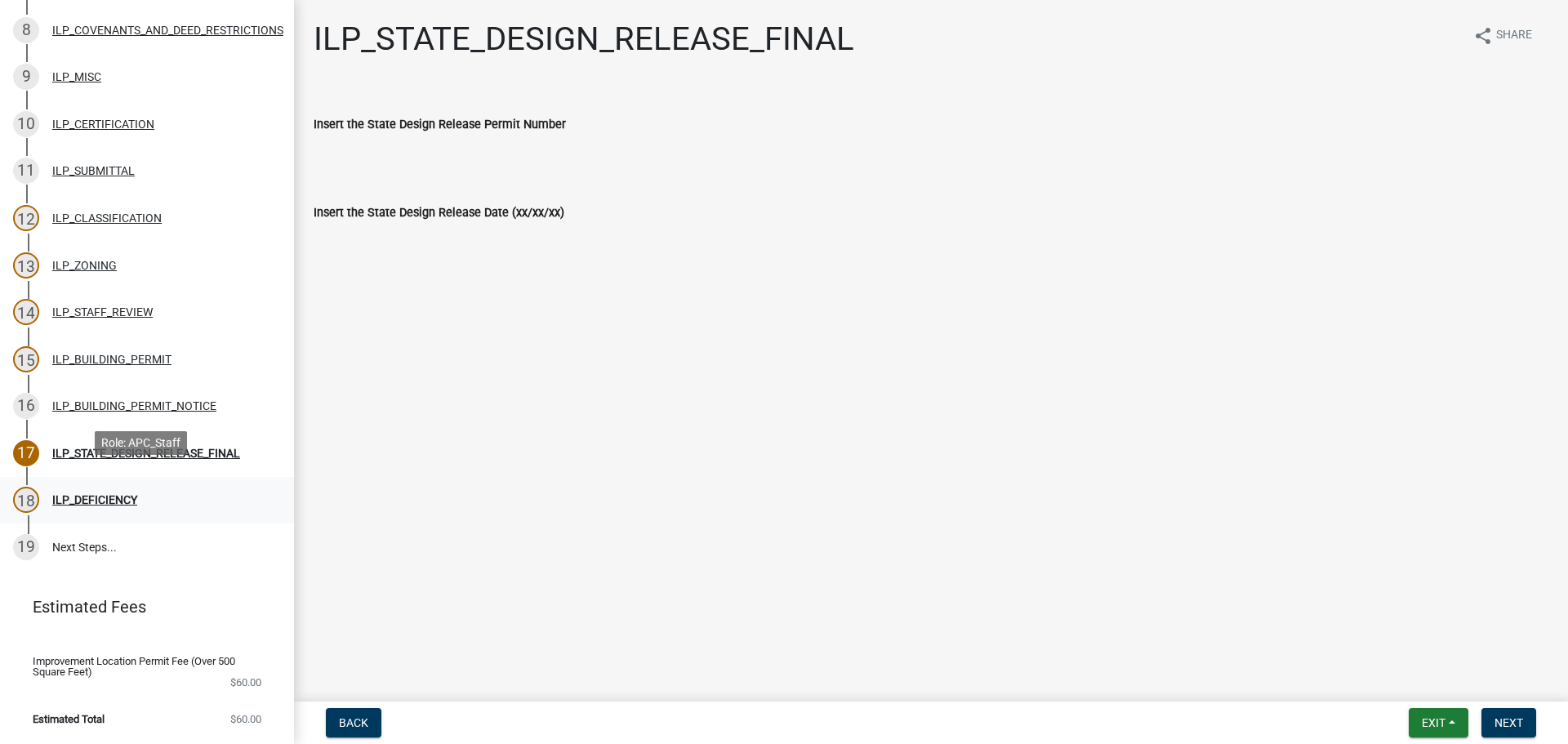
click at [112, 494] on div "ILP_DEFICIENCY" at bounding box center [94, 500] width 85 height 12
click at [1448, 719] on button "Exit" at bounding box center [1439, 723] width 60 height 30
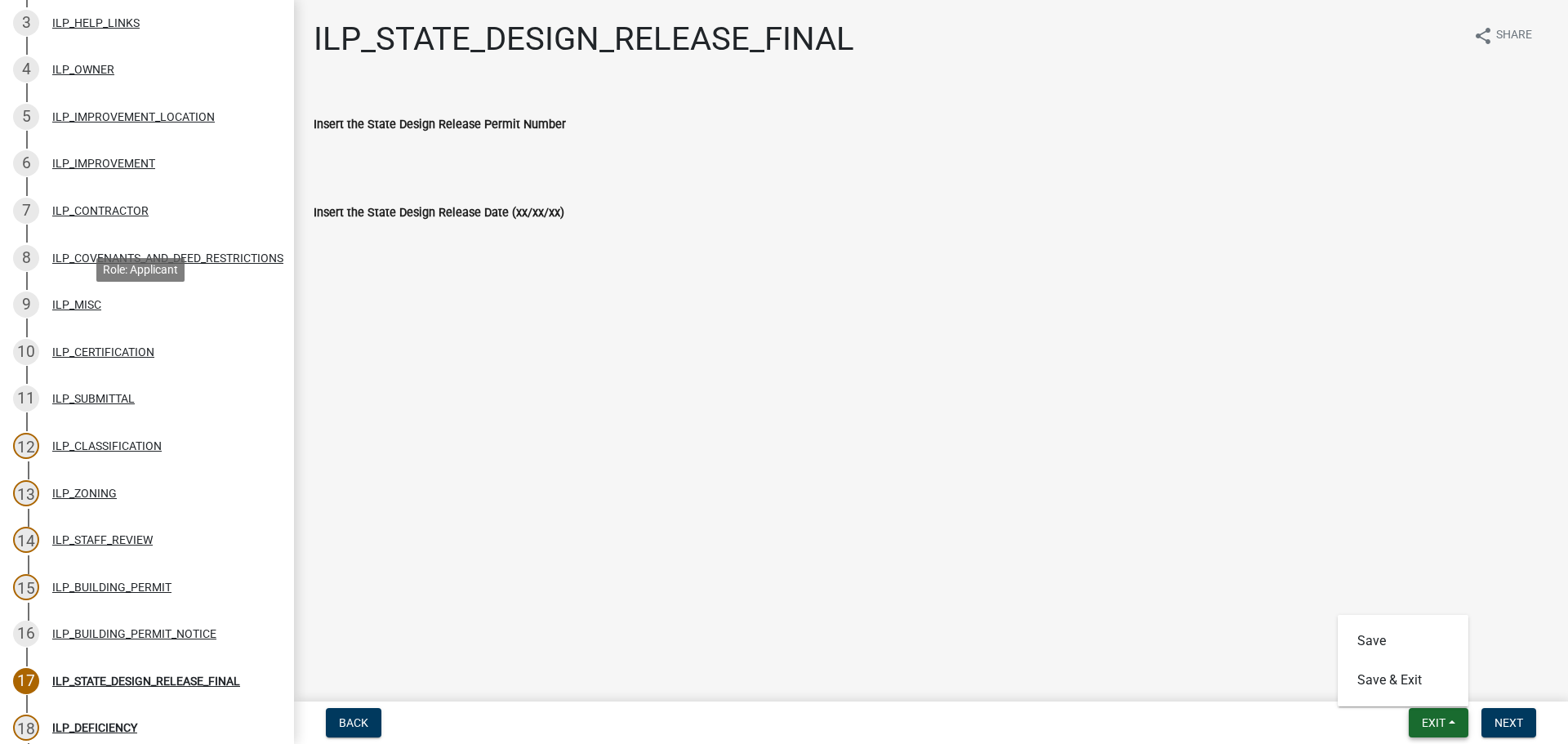
scroll to position [0, 0]
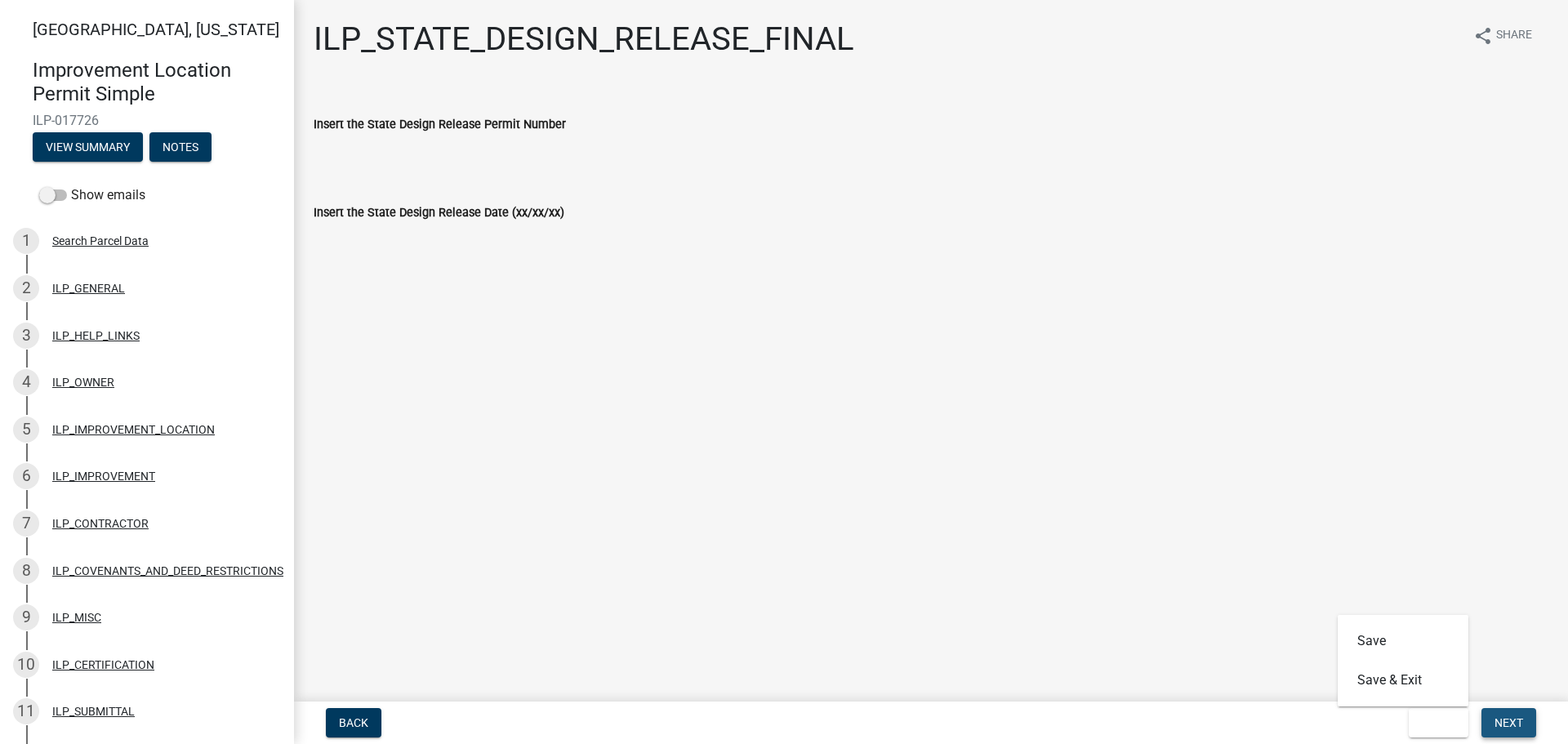
click at [1520, 723] on span "Next" at bounding box center [1508, 722] width 29 height 13
click at [1505, 725] on span "Next" at bounding box center [1508, 722] width 29 height 13
click at [1436, 719] on span "Exit" at bounding box center [1434, 722] width 24 height 13
drag, startPoint x: 1384, startPoint y: 630, endPoint x: 1388, endPoint y: 686, distance: 56.1
click at [1388, 686] on div "Save Save & Exit" at bounding box center [1403, 661] width 130 height 92
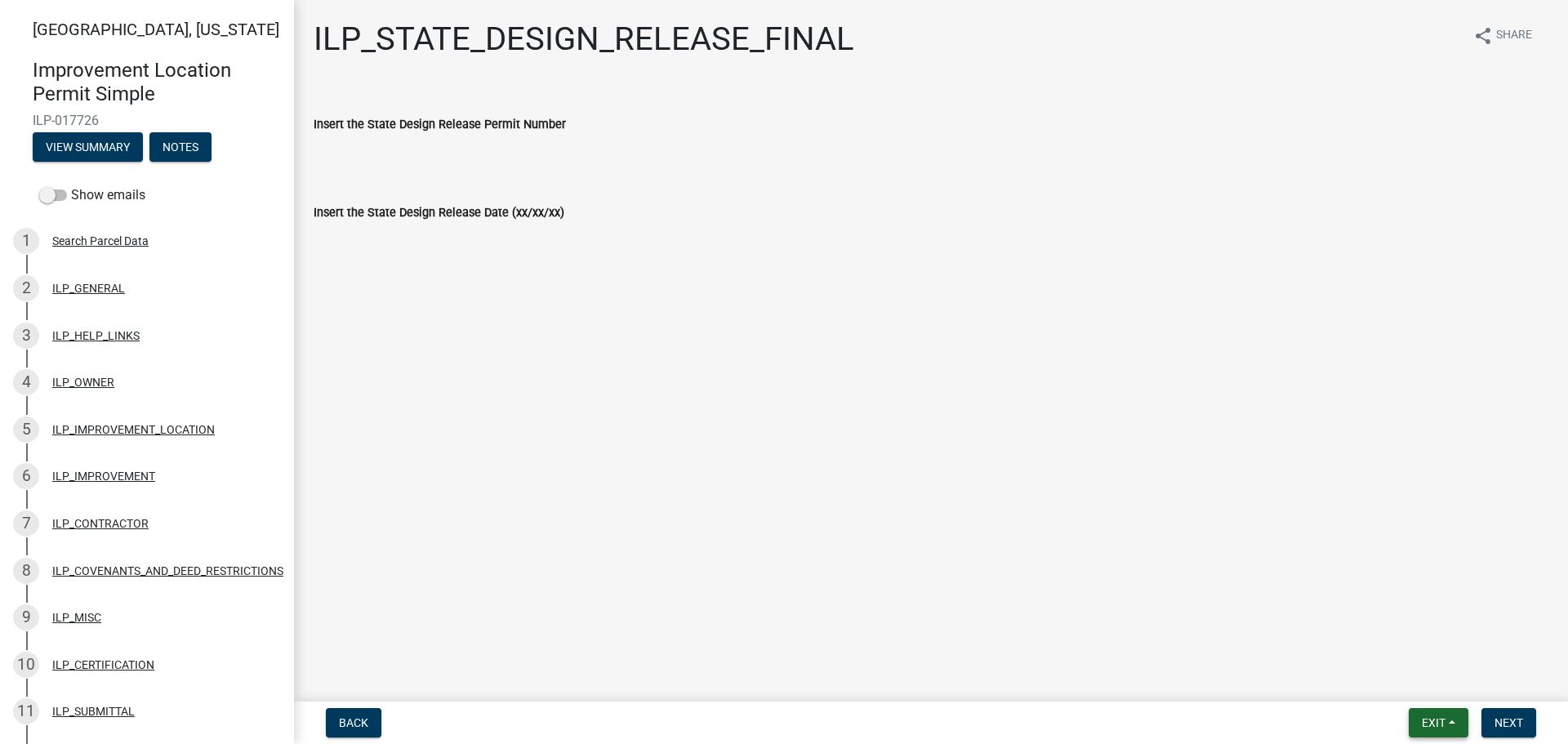
click at [1437, 720] on span "Exit" at bounding box center [1434, 722] width 24 height 13
click at [1415, 682] on button "Save & Exit" at bounding box center [1403, 680] width 130 height 39
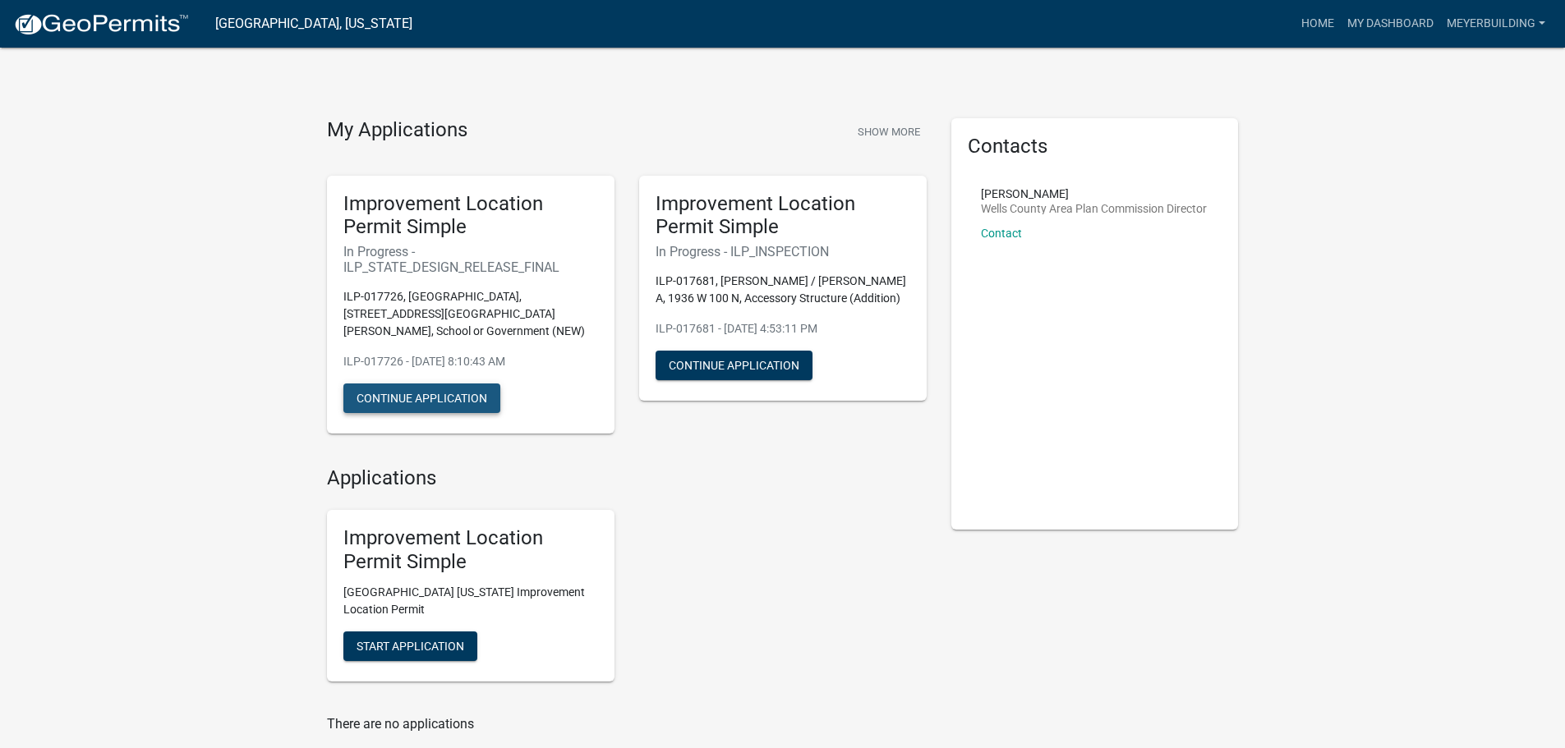
click at [423, 384] on button "Continue Application" at bounding box center [421, 399] width 157 height 30
click at [1404, 16] on link "My Dashboard" at bounding box center [1390, 23] width 99 height 31
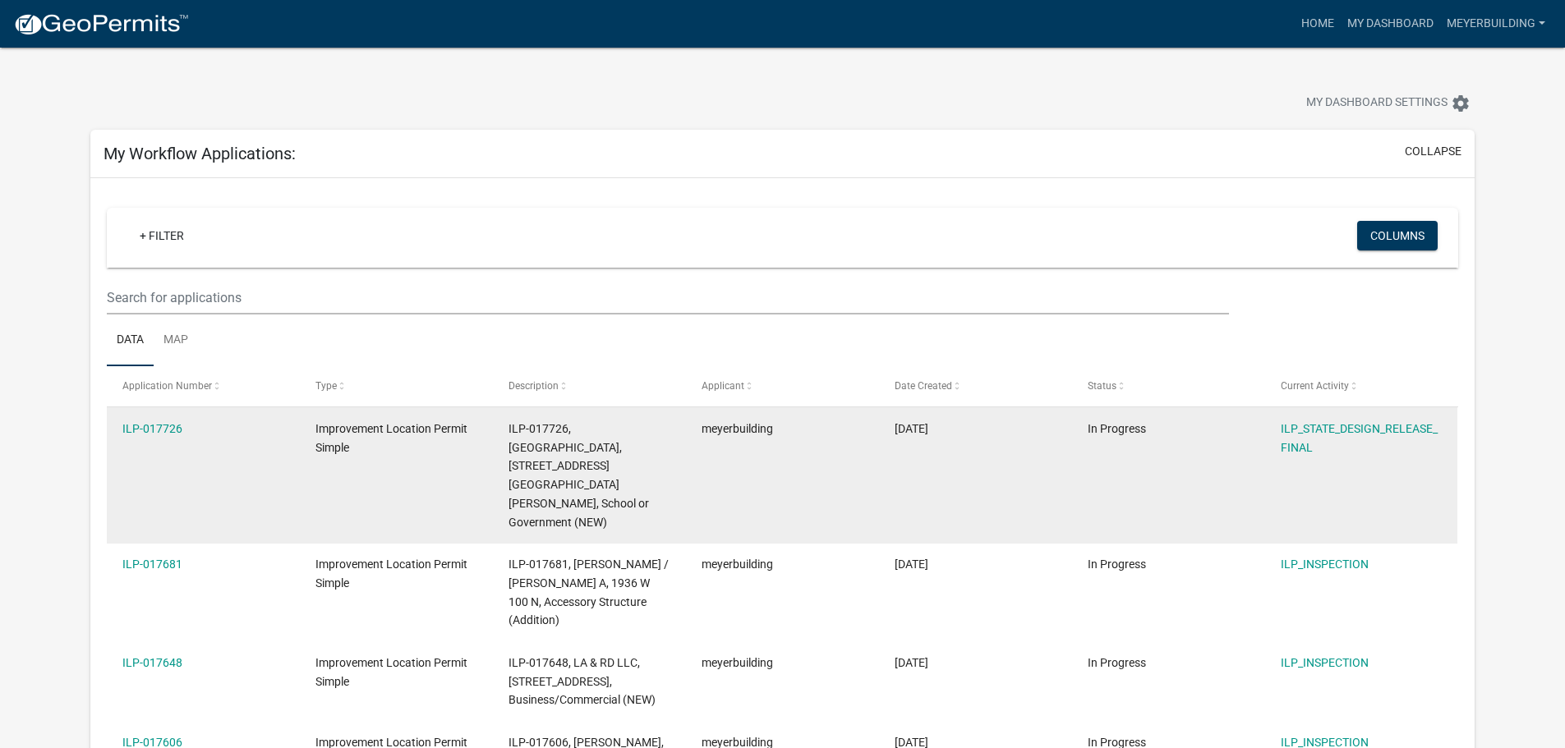
click at [190, 435] on div "ILP-017726" at bounding box center [202, 429] width 161 height 19
click at [150, 427] on link "ILP-017726" at bounding box center [152, 428] width 60 height 13
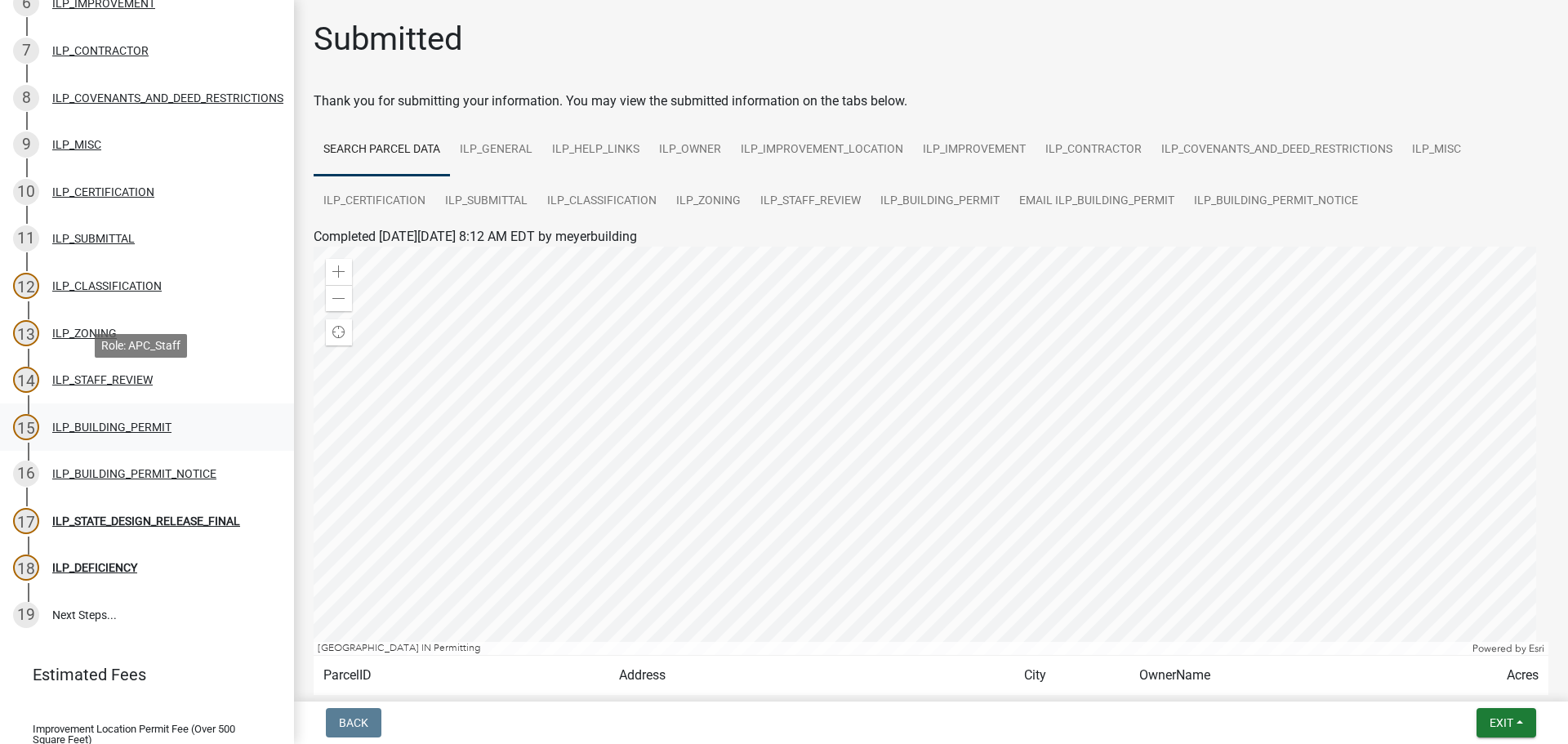
scroll to position [490, 0]
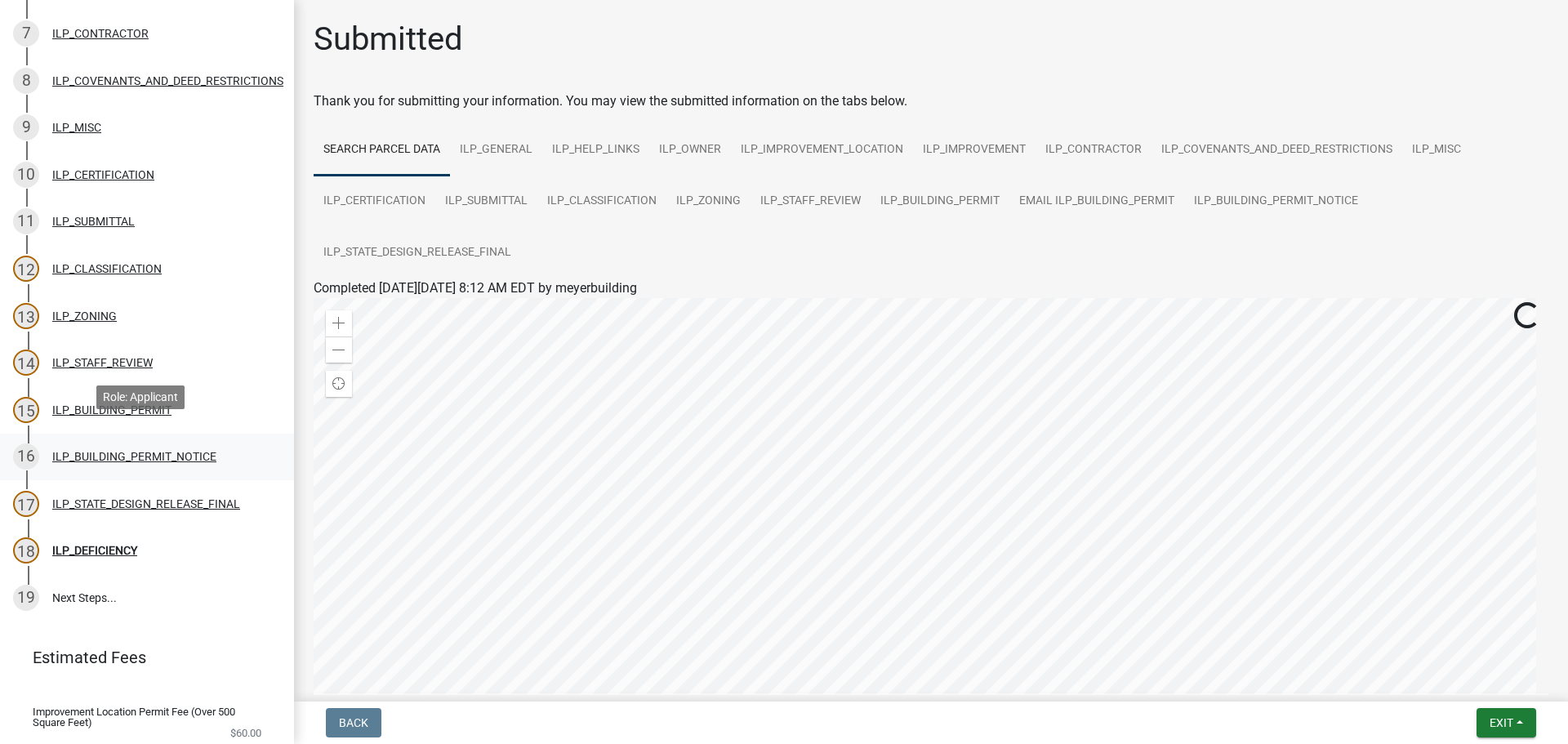
scroll to position [553, 0]
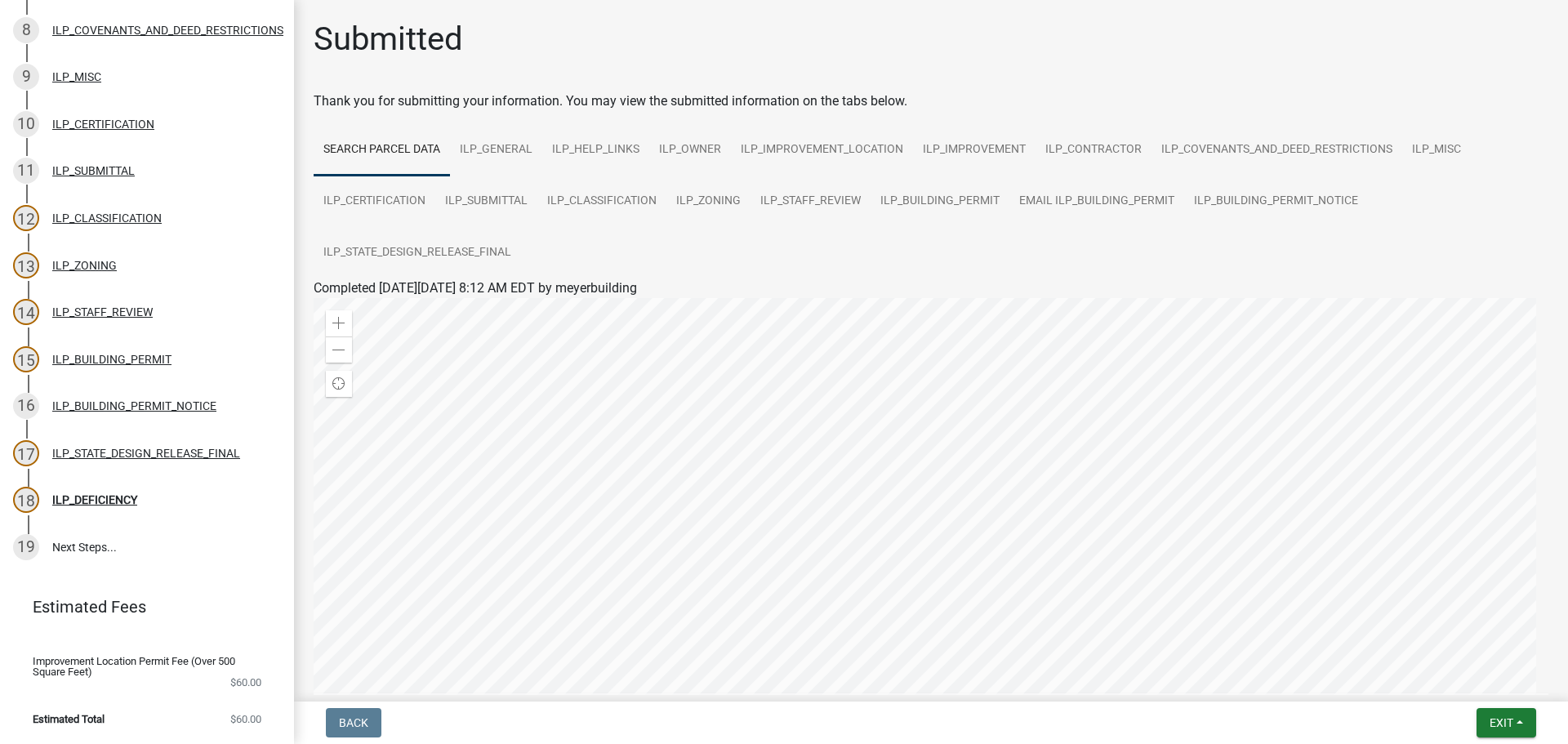
click at [730, 65] on div "Submitted" at bounding box center [931, 46] width 1235 height 53
click at [1499, 717] on span "Exit" at bounding box center [1501, 722] width 24 height 13
click at [1471, 685] on button "Save & Exit" at bounding box center [1471, 680] width 130 height 39
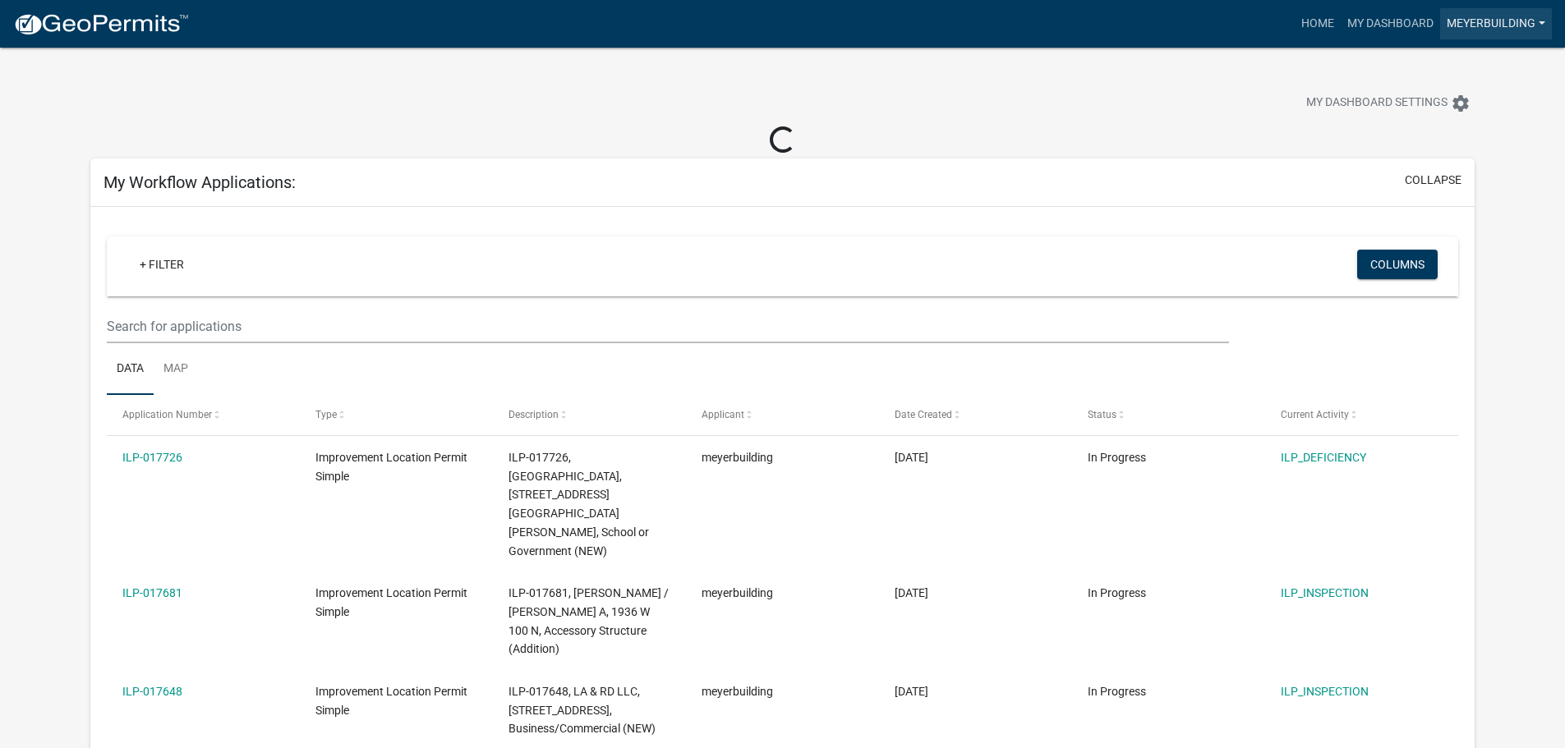
click at [1523, 19] on link "meyerbuilding" at bounding box center [1496, 23] width 112 height 31
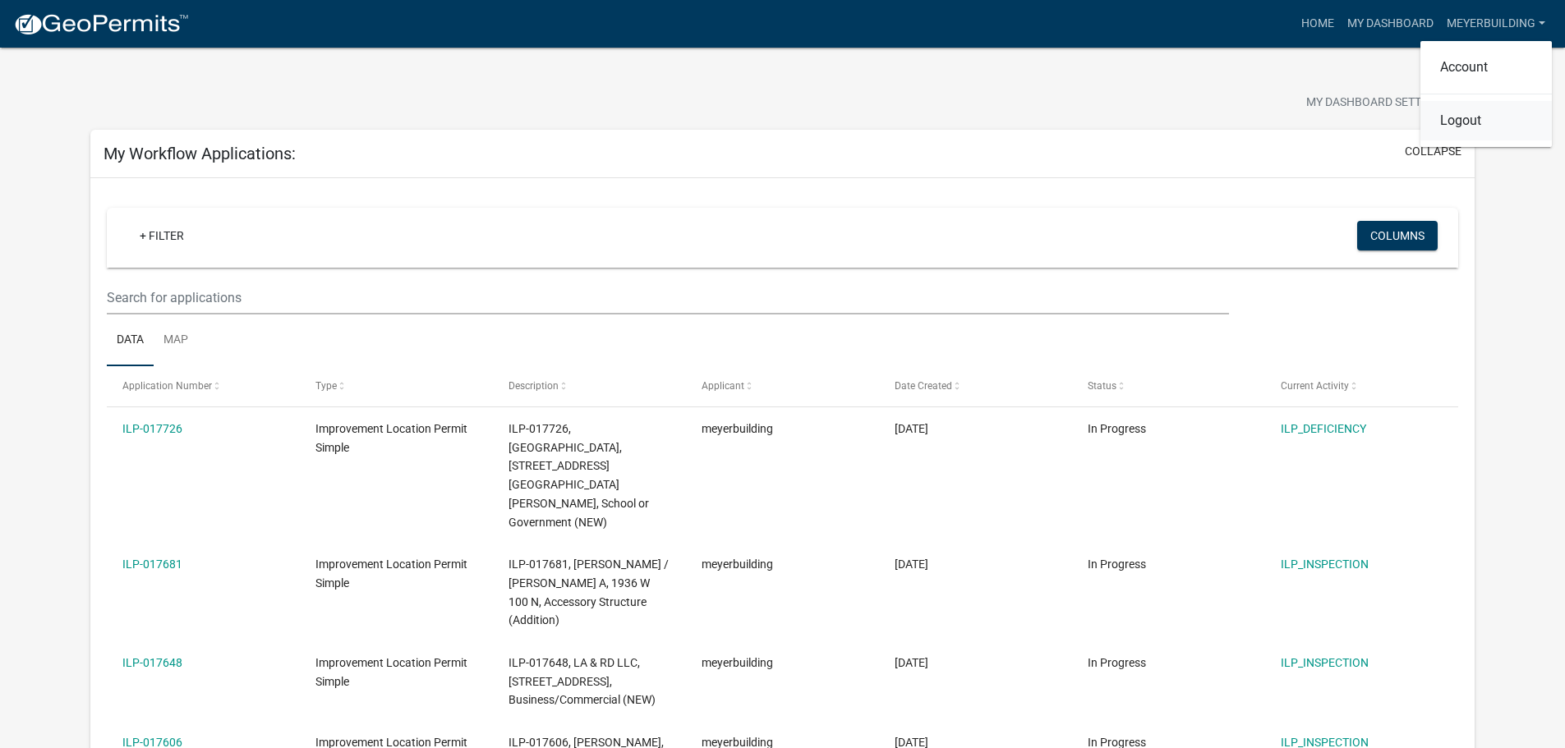
click at [1475, 129] on link "Logout" at bounding box center [1485, 120] width 131 height 39
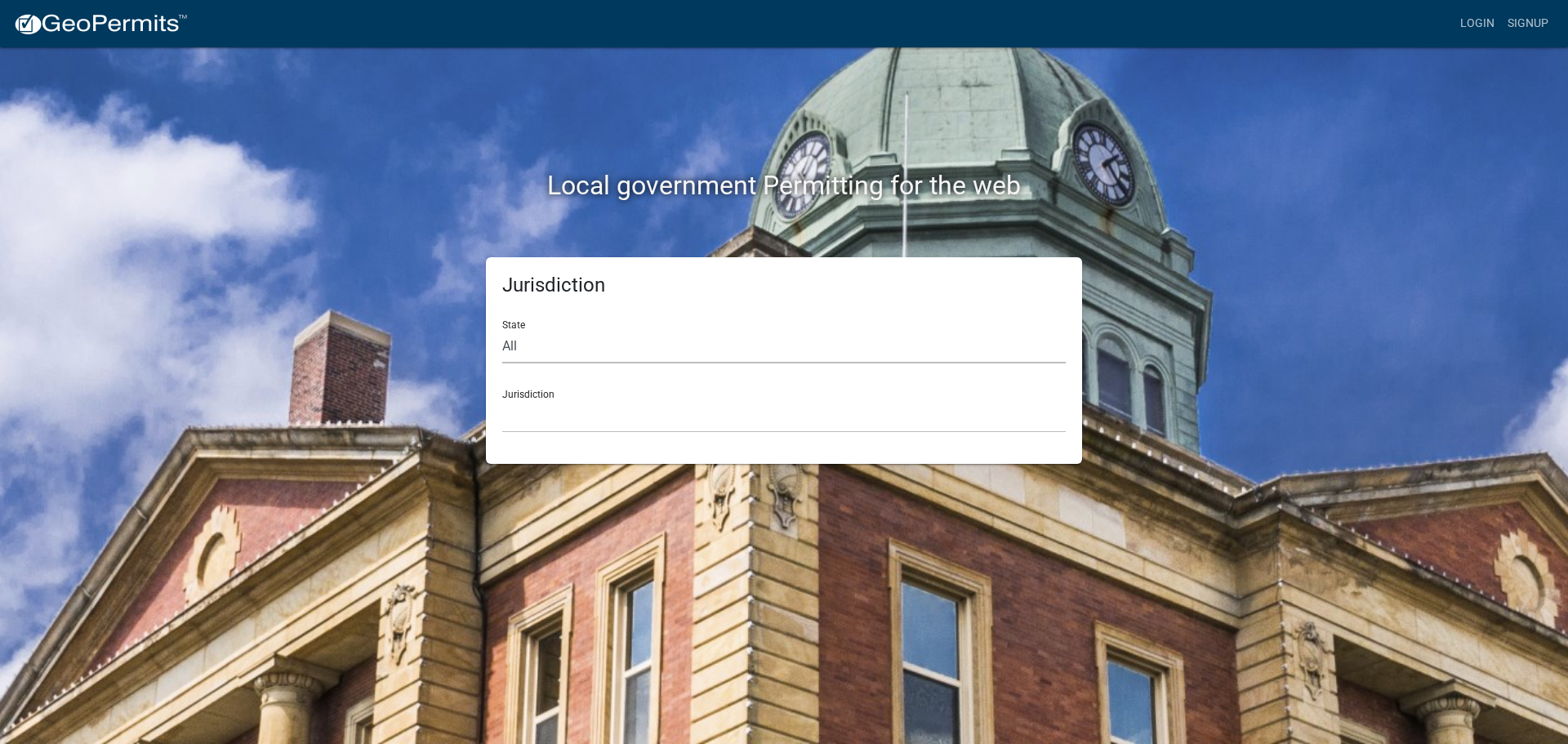
click at [771, 334] on select "All Colorado Georgia Indiana Iowa Kansas Minnesota Ohio South Carolina Wisconsin" at bounding box center [784, 347] width 564 height 34
select select "Indiana"
click at [502, 330] on select "All Colorado Georgia Indiana Iowa Kansas Minnesota Ohio South Carolina Wisconsin" at bounding box center [784, 347] width 564 height 34
click at [559, 436] on div "Jurisdiction State All Colorado Georgia Indiana Iowa Kansas Minnesota Ohio Sout…" at bounding box center [784, 361] width 597 height 207
click at [559, 432] on select "City of Charlestown, Indiana City of Jeffersonville, Indiana City of Logansport…" at bounding box center [784, 417] width 564 height 34
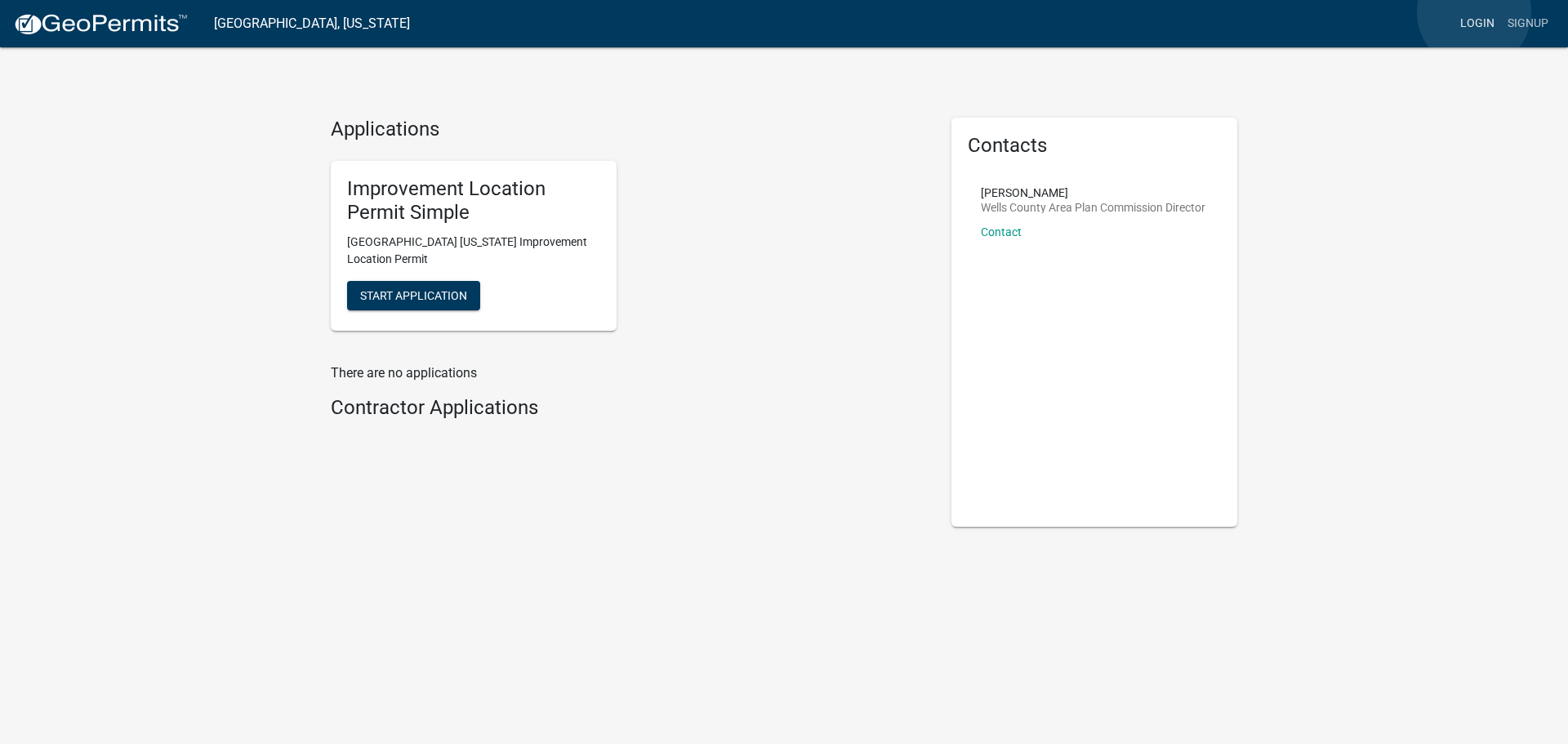
click at [1475, 12] on link "Login" at bounding box center [1478, 23] width 48 height 31
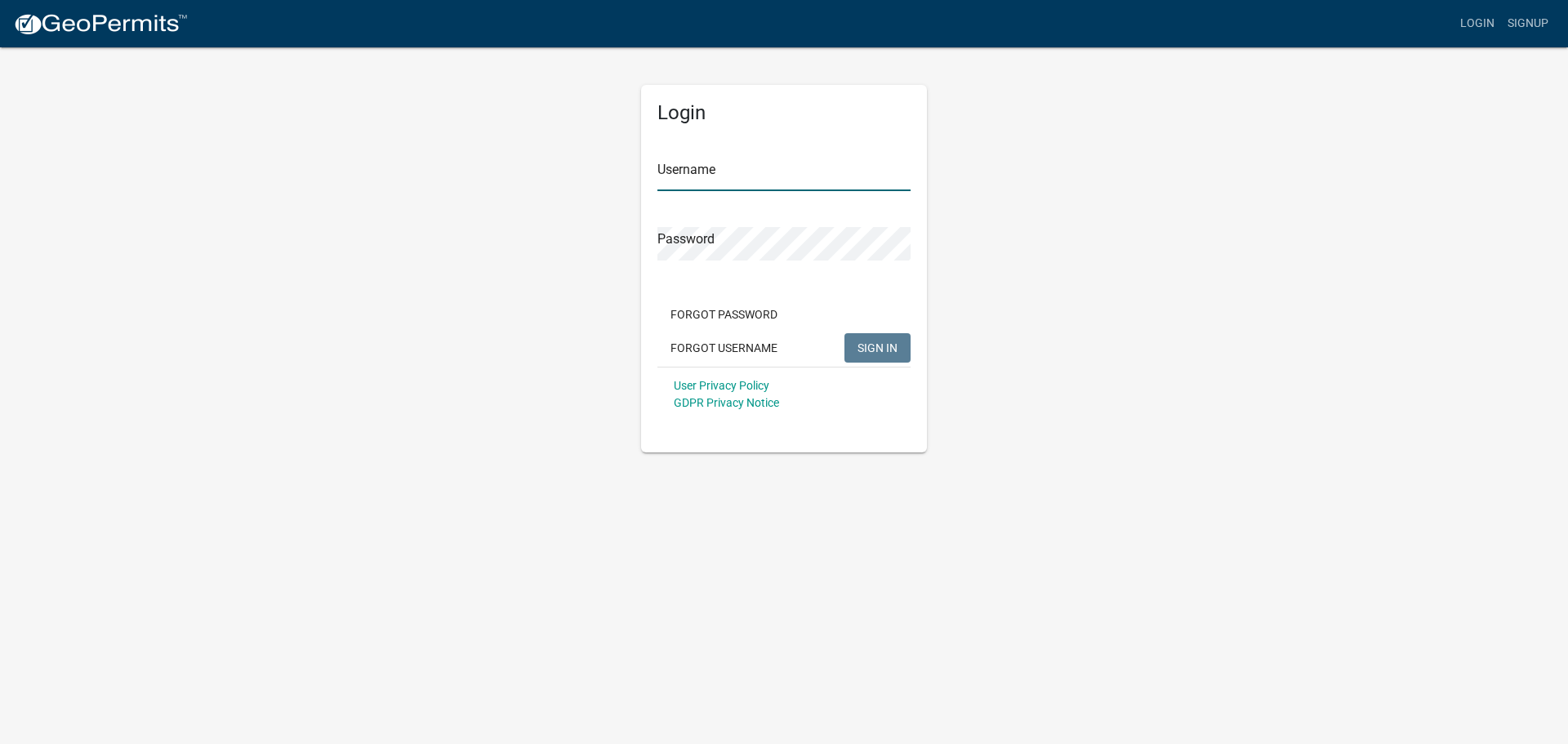
click at [734, 173] on input "Username" at bounding box center [784, 175] width 254 height 34
type input "meyerbuilding"
click at [844, 333] on button "SIGN IN" at bounding box center [877, 348] width 67 height 30
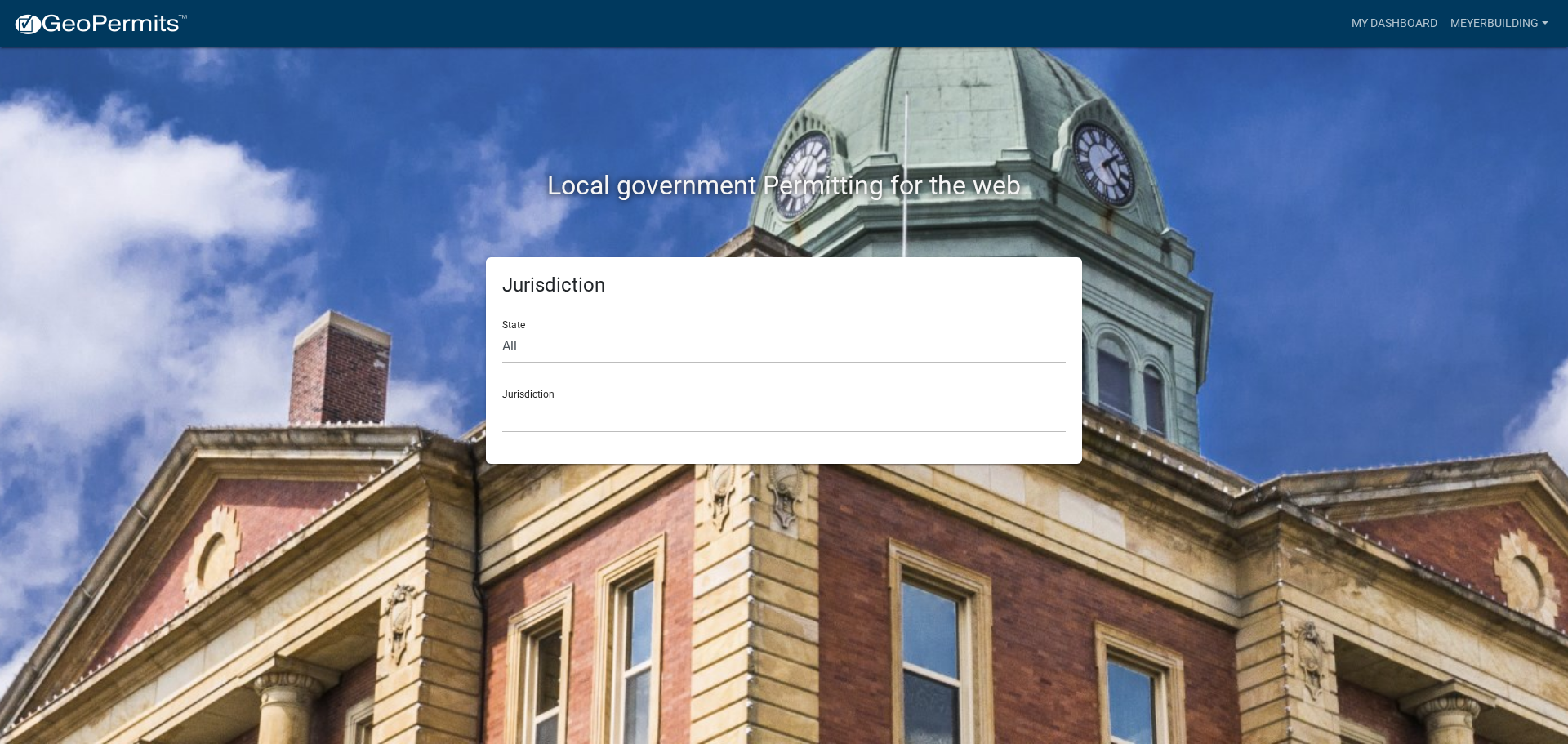
click at [605, 345] on select "All Colorado Georgia Indiana Iowa Kansas Minnesota Ohio South Carolina Wisconsin" at bounding box center [784, 347] width 564 height 34
select select "Indiana"
click at [502, 330] on select "All [US_STATE] [US_STATE] [US_STATE] [US_STATE] [US_STATE] [US_STATE] [US_STATE…" at bounding box center [784, 347] width 564 height 34
click at [558, 422] on select "City of [GEOGRAPHIC_DATA], [US_STATE] City of [GEOGRAPHIC_DATA], [US_STATE] Cit…" at bounding box center [784, 417] width 564 height 34
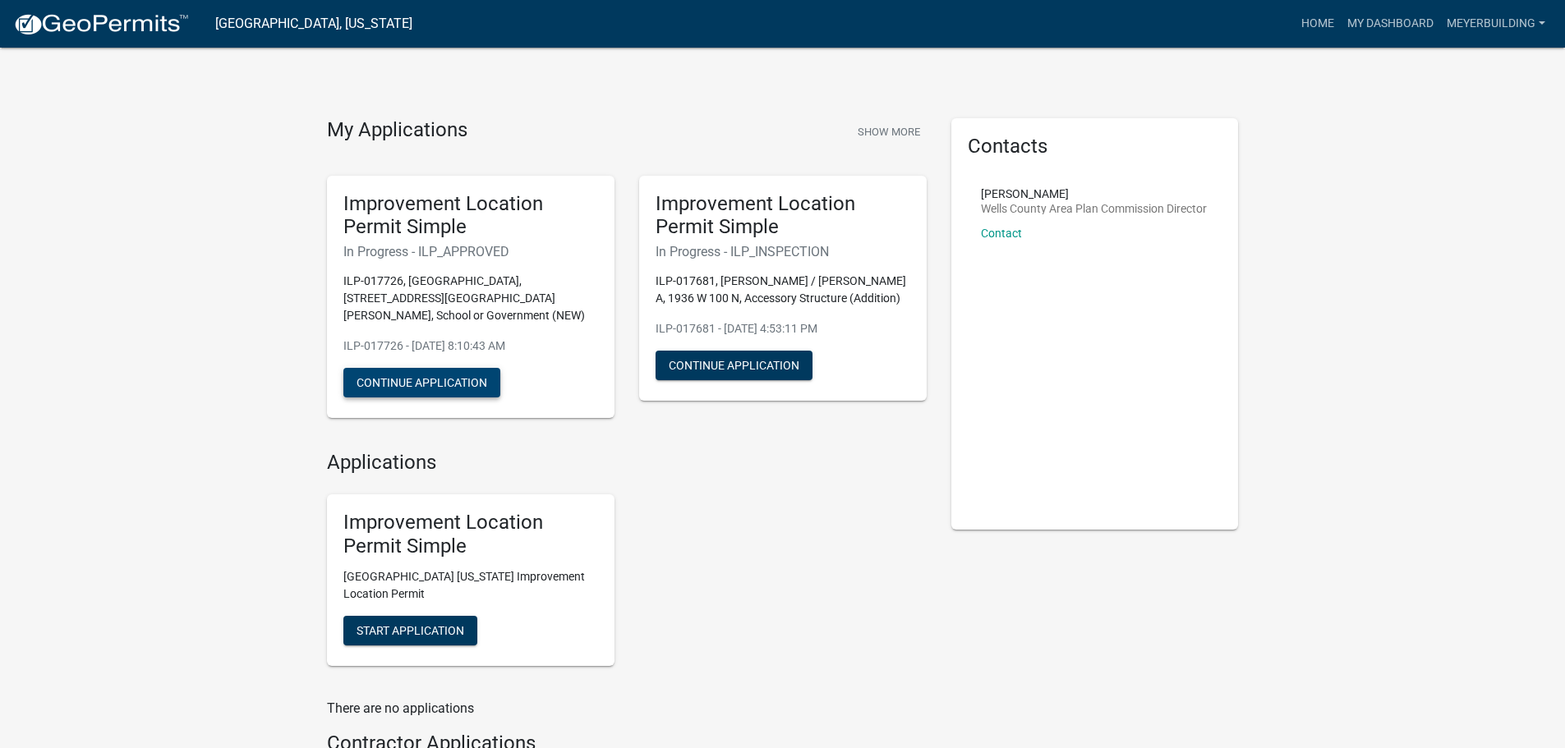
click at [421, 368] on button "Continue Application" at bounding box center [421, 383] width 157 height 30
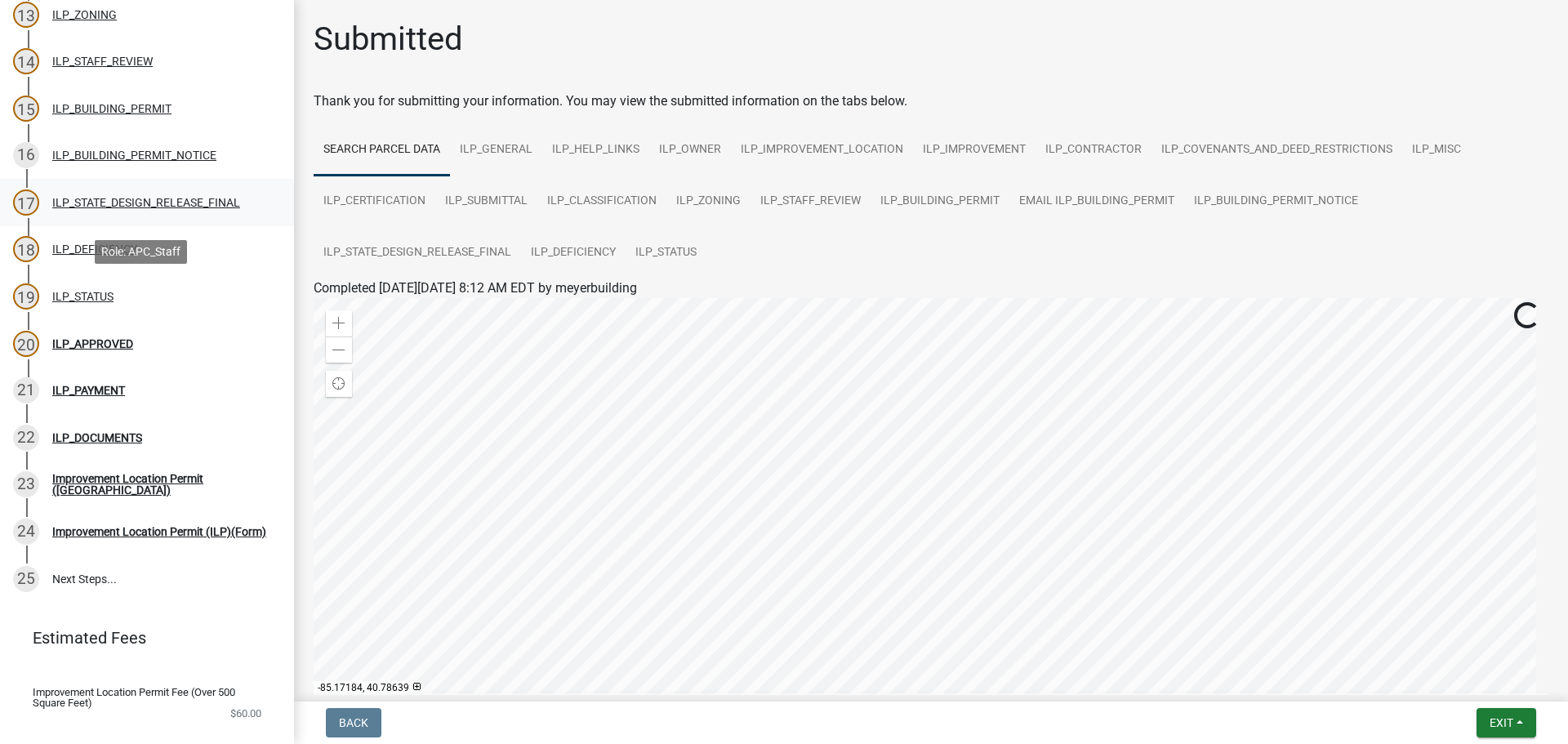
scroll to position [836, 0]
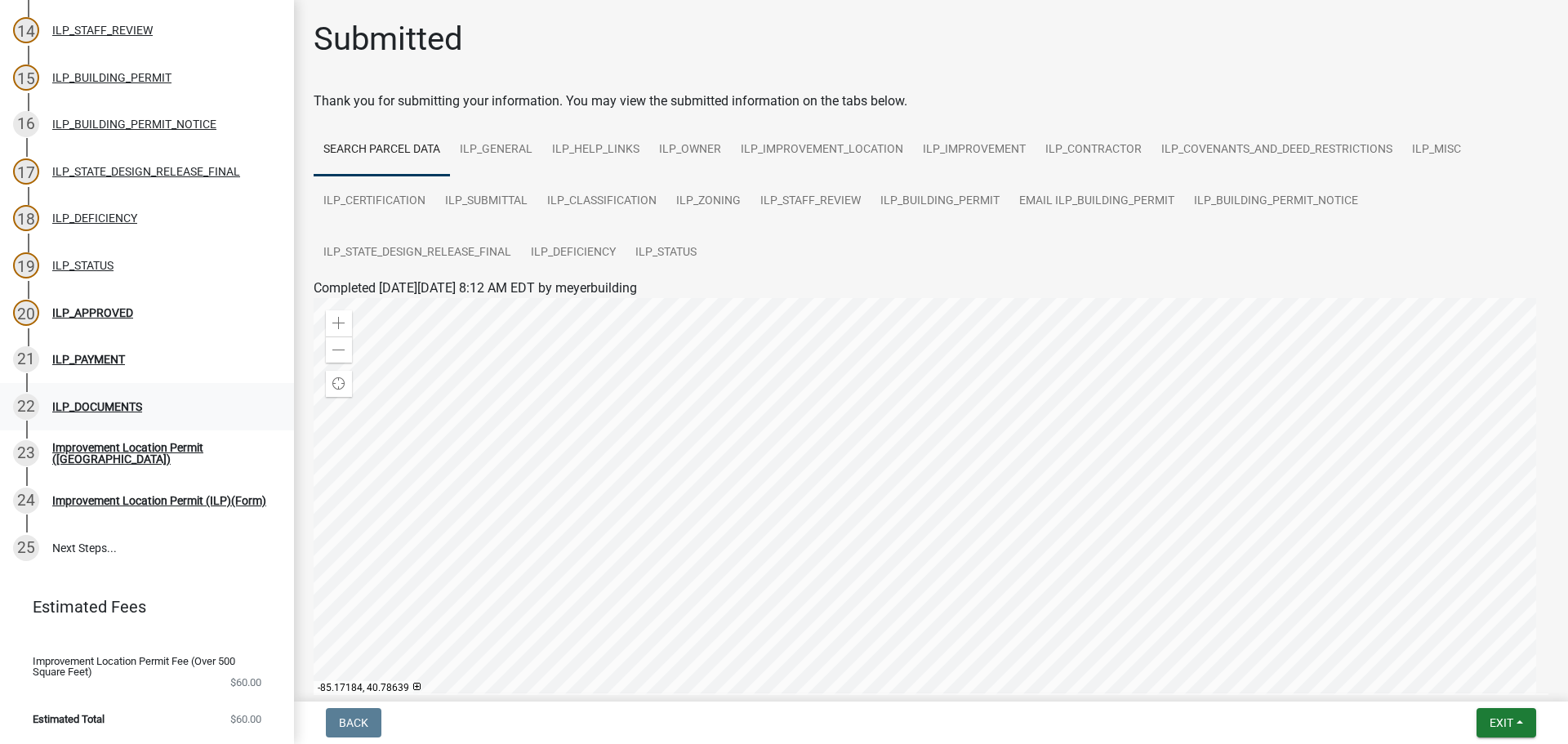
click at [99, 401] on div "ILP_DOCUMENTS" at bounding box center [97, 407] width 89 height 12
click at [186, 442] on div "Improvement Location Permit ([GEOGRAPHIC_DATA])" at bounding box center [160, 453] width 216 height 23
click at [171, 442] on div "Improvement Location Permit ([GEOGRAPHIC_DATA])" at bounding box center [160, 453] width 216 height 23
click at [138, 495] on div "Improvement Location Permit (ILP)(Form)" at bounding box center [159, 501] width 214 height 12
click at [109, 307] on div "ILP_APPROVED" at bounding box center [92, 313] width 81 height 12
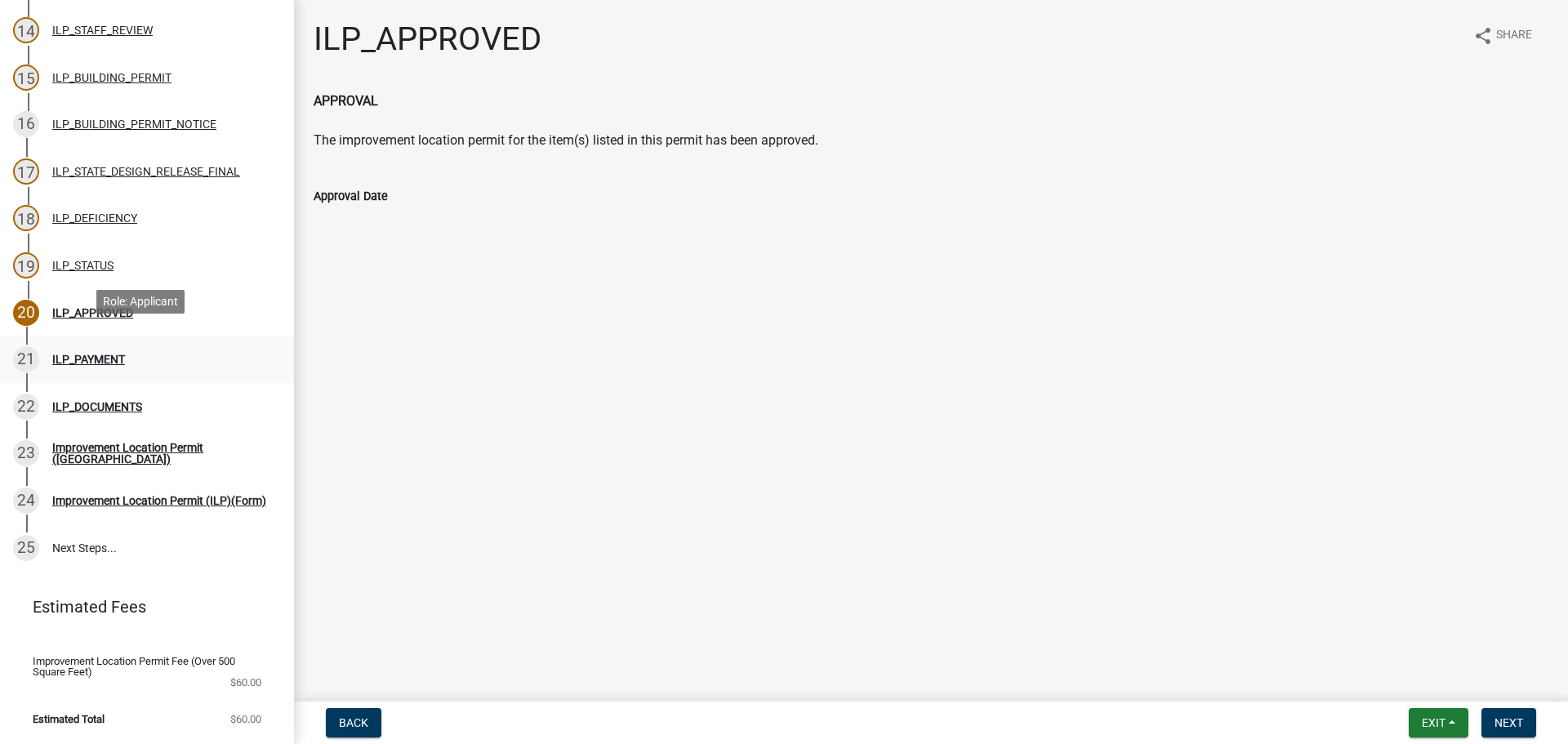
click at [98, 354] on div "ILP_PAYMENT" at bounding box center [88, 360] width 73 height 12
click at [97, 307] on div "ILP_APPROVED" at bounding box center [92, 313] width 81 height 12
click at [99, 354] on div "ILP_PAYMENT" at bounding box center [88, 360] width 73 height 12
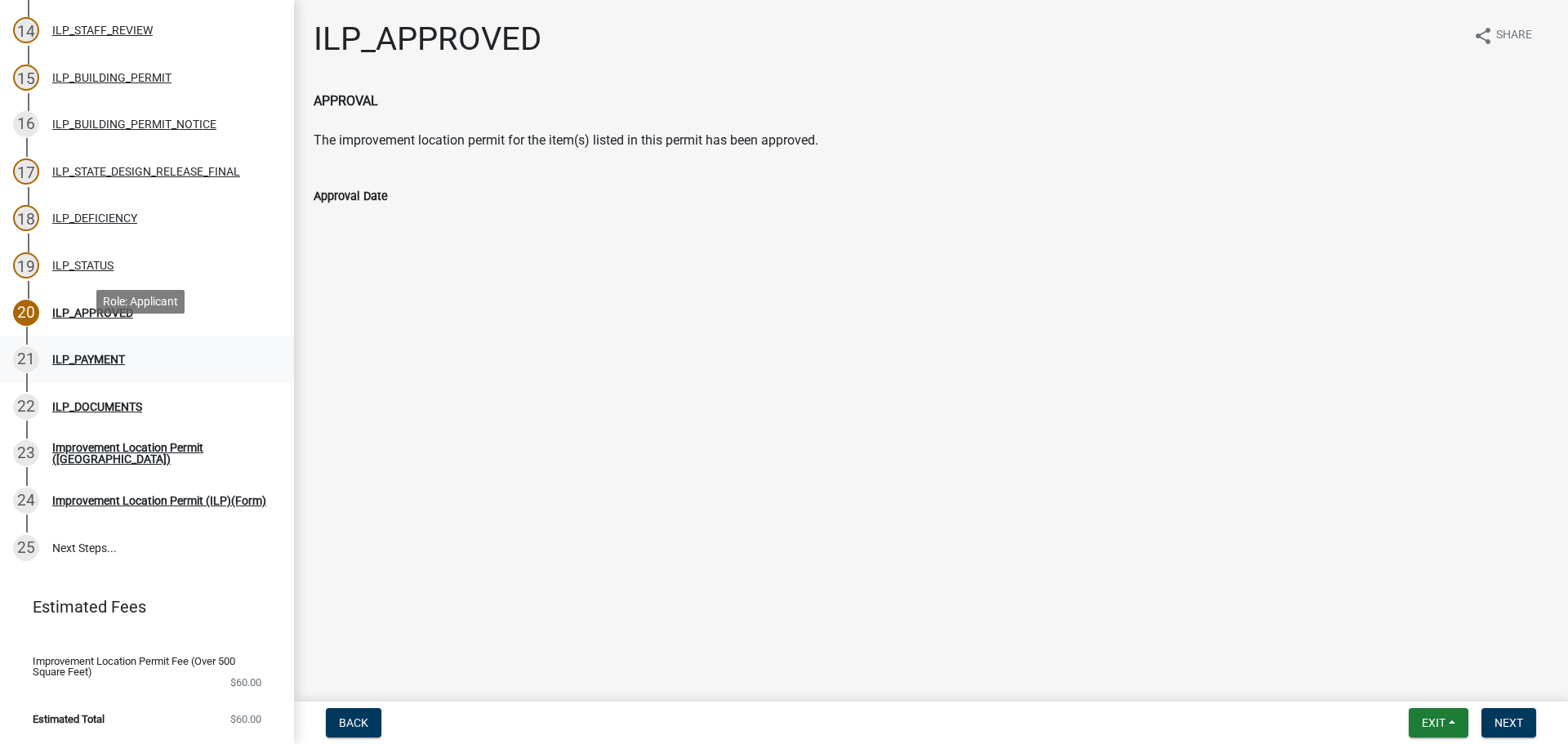
click at [99, 354] on div "ILP_PAYMENT" at bounding box center [88, 360] width 73 height 12
click at [21, 346] on div "21" at bounding box center [26, 359] width 26 height 26
click at [78, 268] on link "19 ILP_STATUS" at bounding box center [147, 266] width 294 height 48
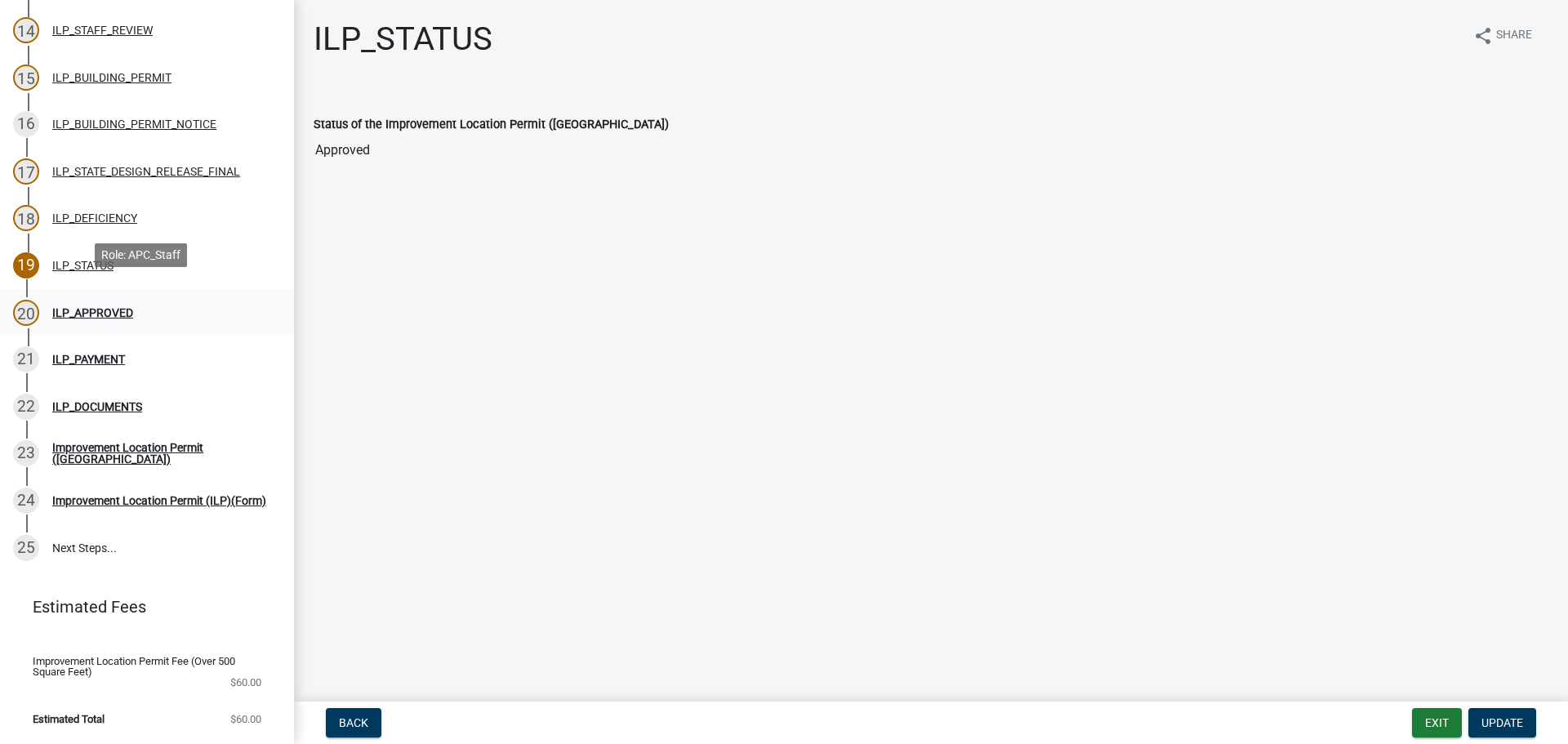
click at [84, 307] on div "ILP_APPROVED" at bounding box center [92, 313] width 81 height 12
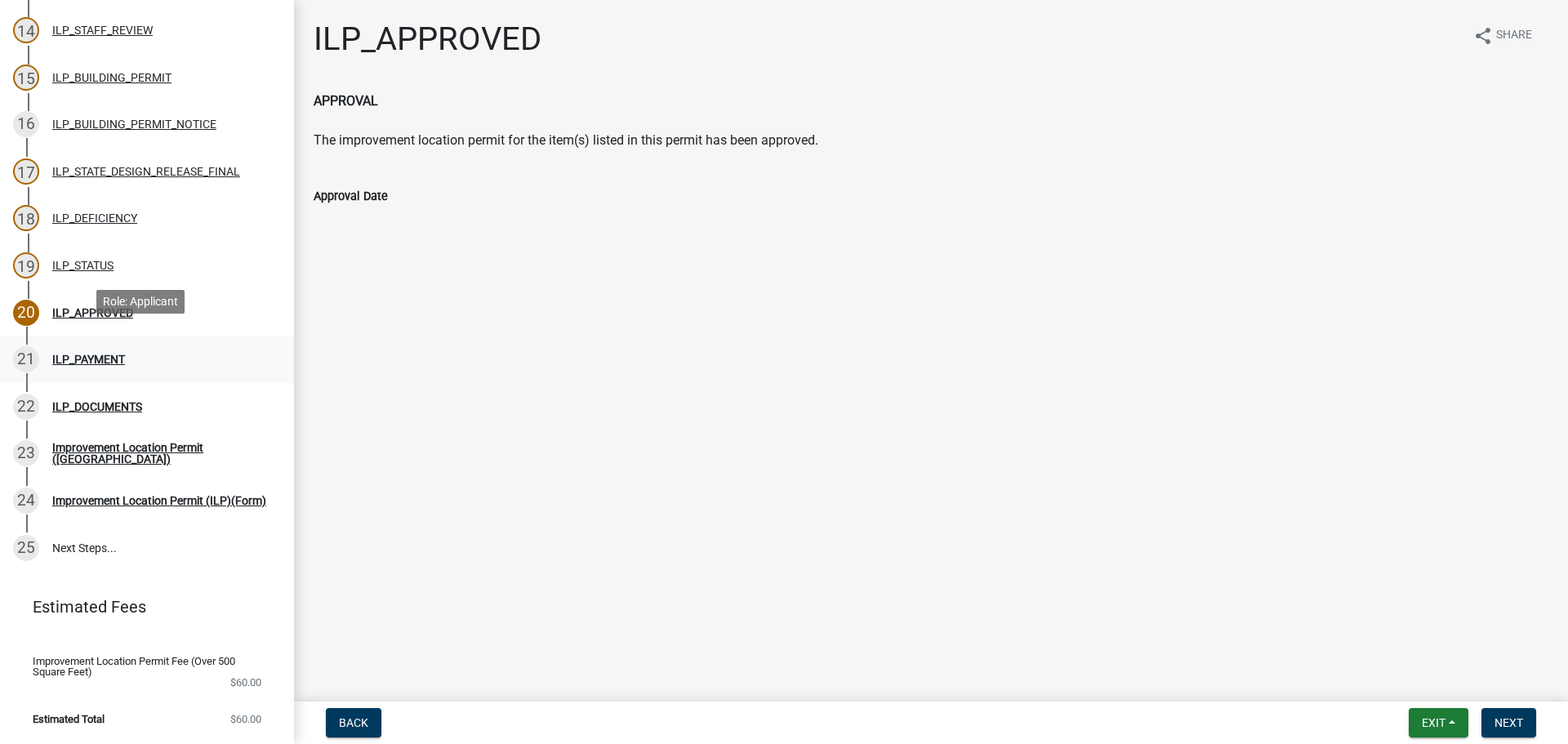
click at [71, 354] on div "ILP_PAYMENT" at bounding box center [88, 360] width 73 height 12
click at [1506, 721] on span "Next" at bounding box center [1508, 722] width 29 height 13
click at [1508, 721] on span "Next" at bounding box center [1508, 722] width 29 height 13
click at [1448, 721] on button "Exit" at bounding box center [1439, 723] width 60 height 30
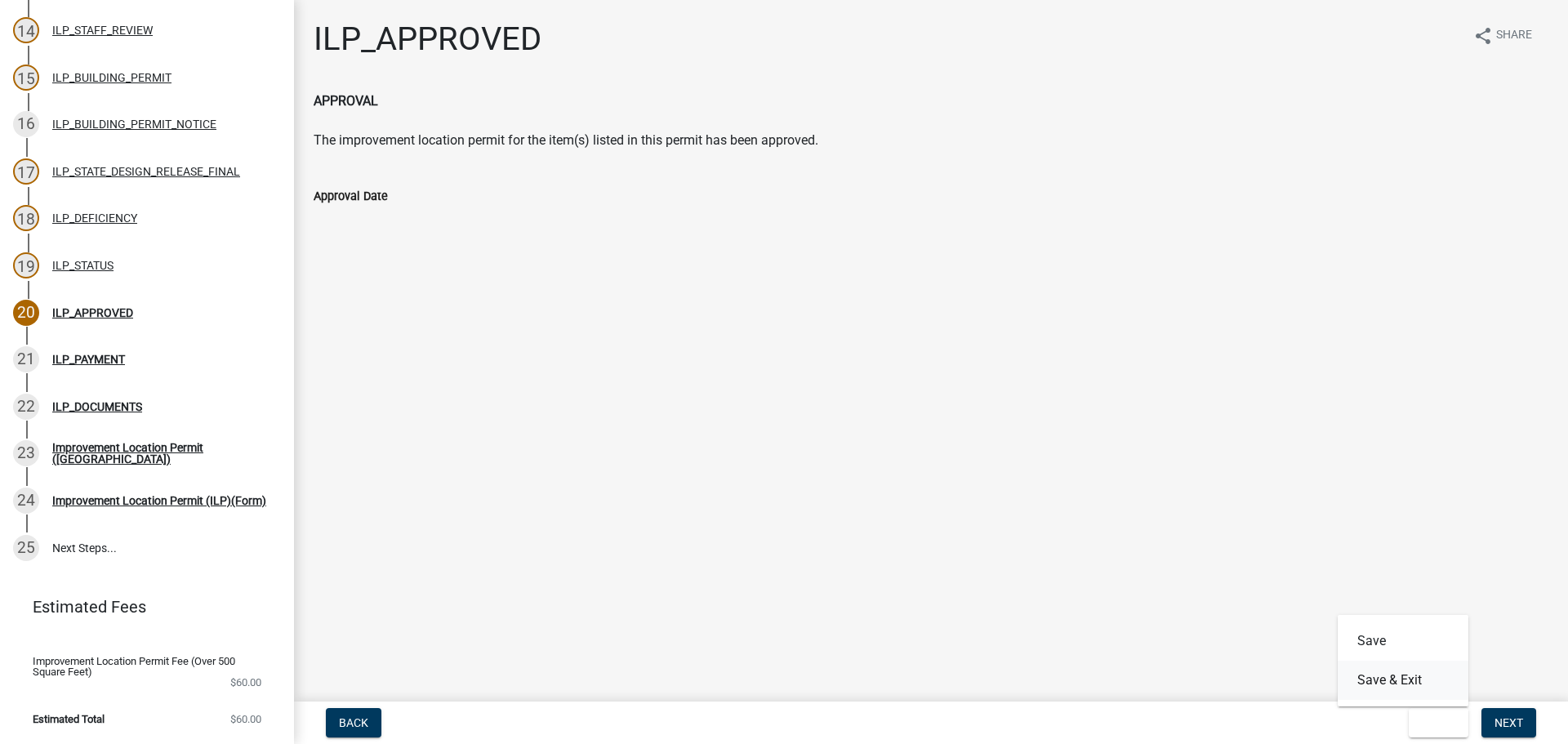
click at [1372, 687] on button "Save & Exit" at bounding box center [1403, 680] width 130 height 39
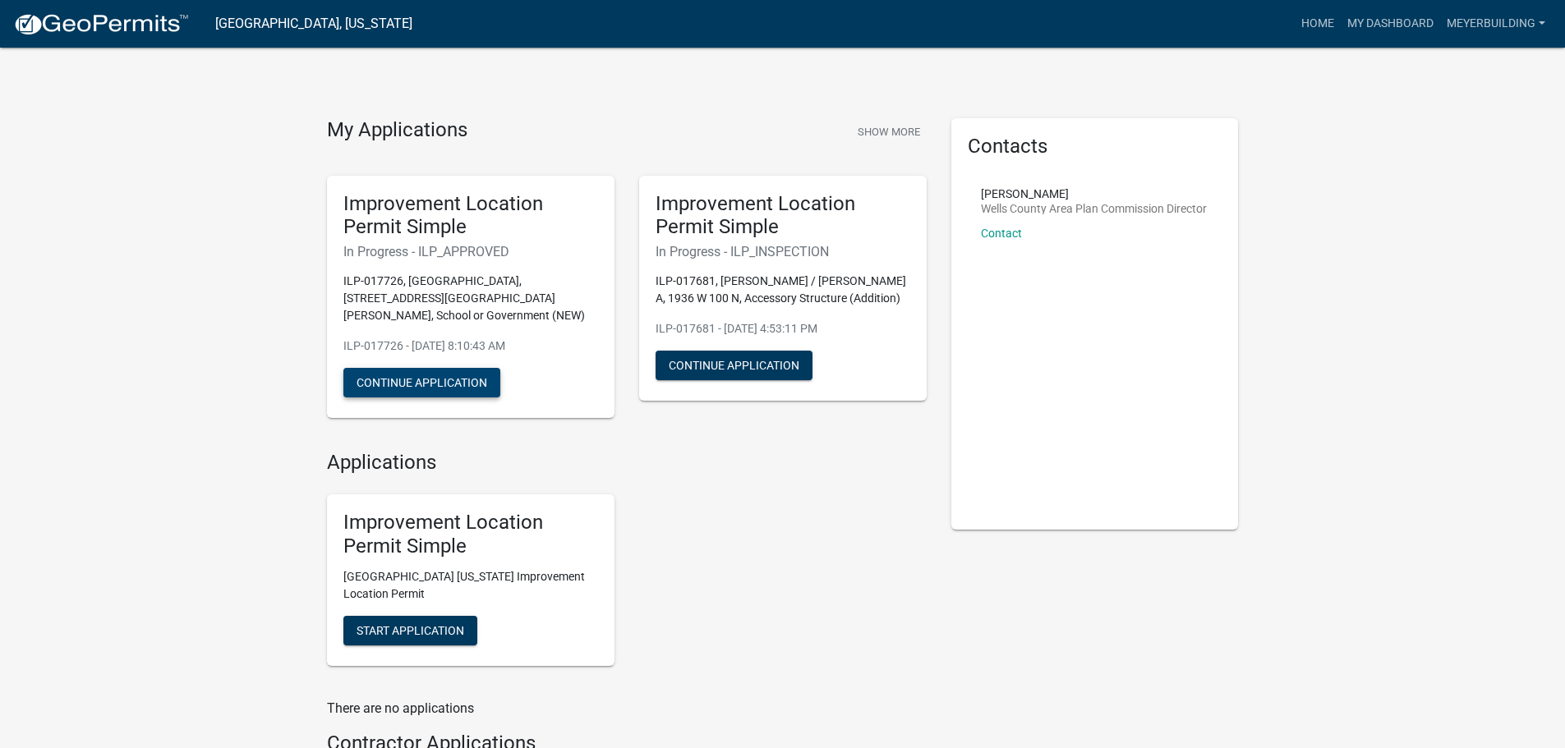
click at [471, 368] on button "Continue Application" at bounding box center [421, 383] width 157 height 30
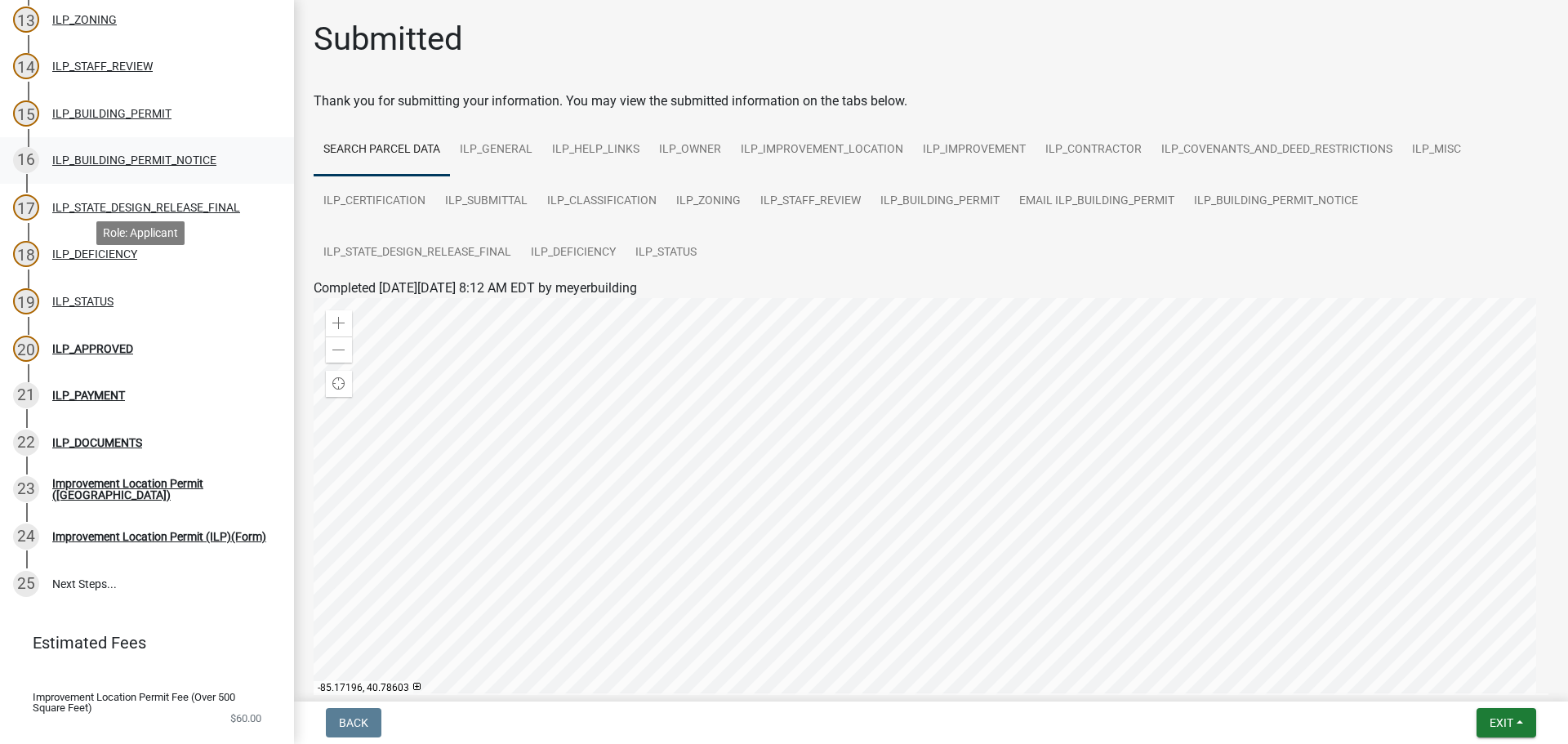
scroll to position [836, 0]
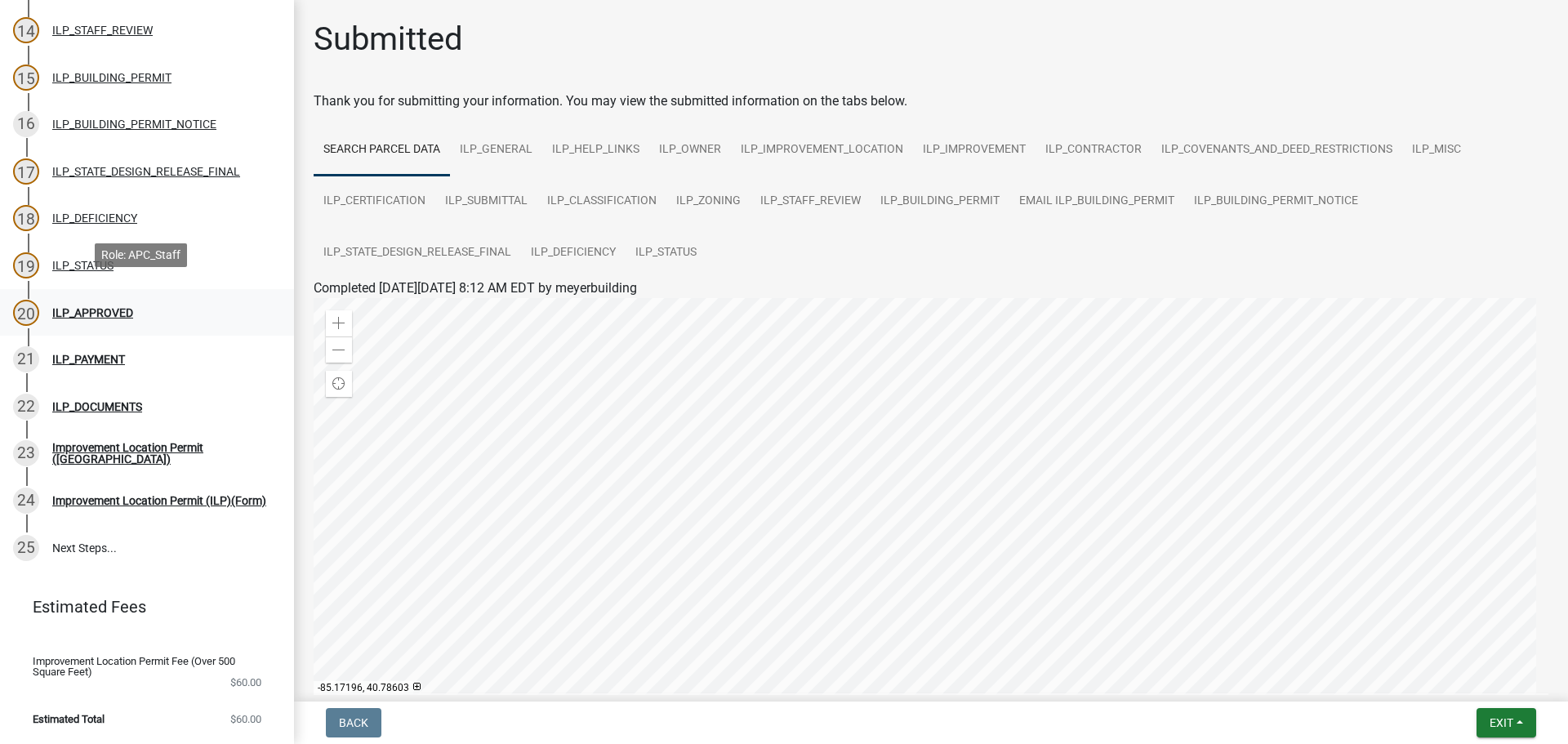
click at [75, 307] on div "ILP_APPROVED" at bounding box center [92, 313] width 81 height 12
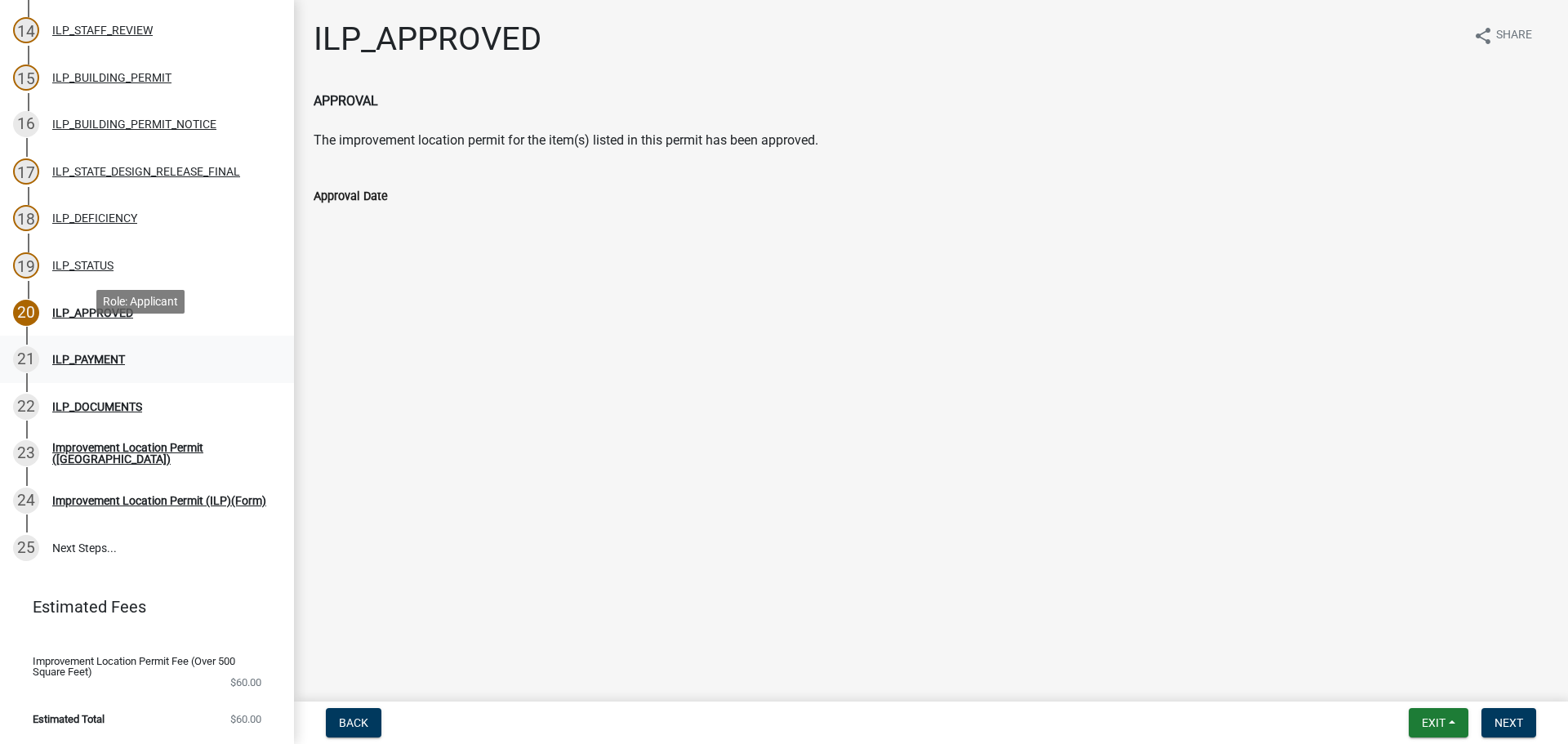
click at [69, 354] on div "ILP_PAYMENT" at bounding box center [88, 360] width 73 height 12
click at [1498, 719] on span "Next" at bounding box center [1508, 722] width 29 height 13
click at [1433, 720] on span "Exit" at bounding box center [1434, 722] width 24 height 13
click at [1381, 680] on button "Save & Exit" at bounding box center [1403, 680] width 130 height 39
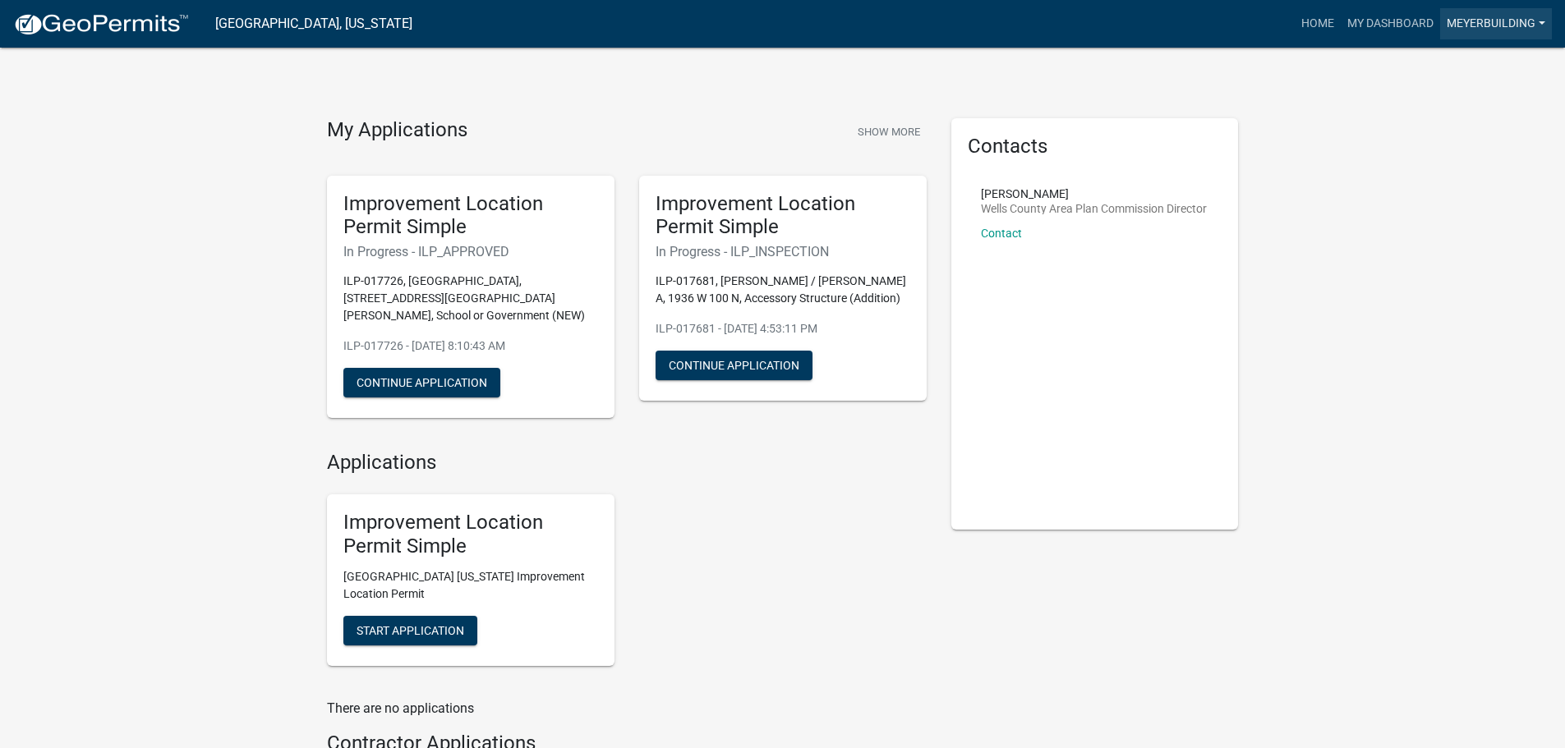
click at [1478, 20] on link "meyerbuilding" at bounding box center [1496, 23] width 112 height 31
click at [1456, 118] on link "Logout" at bounding box center [1485, 120] width 131 height 39
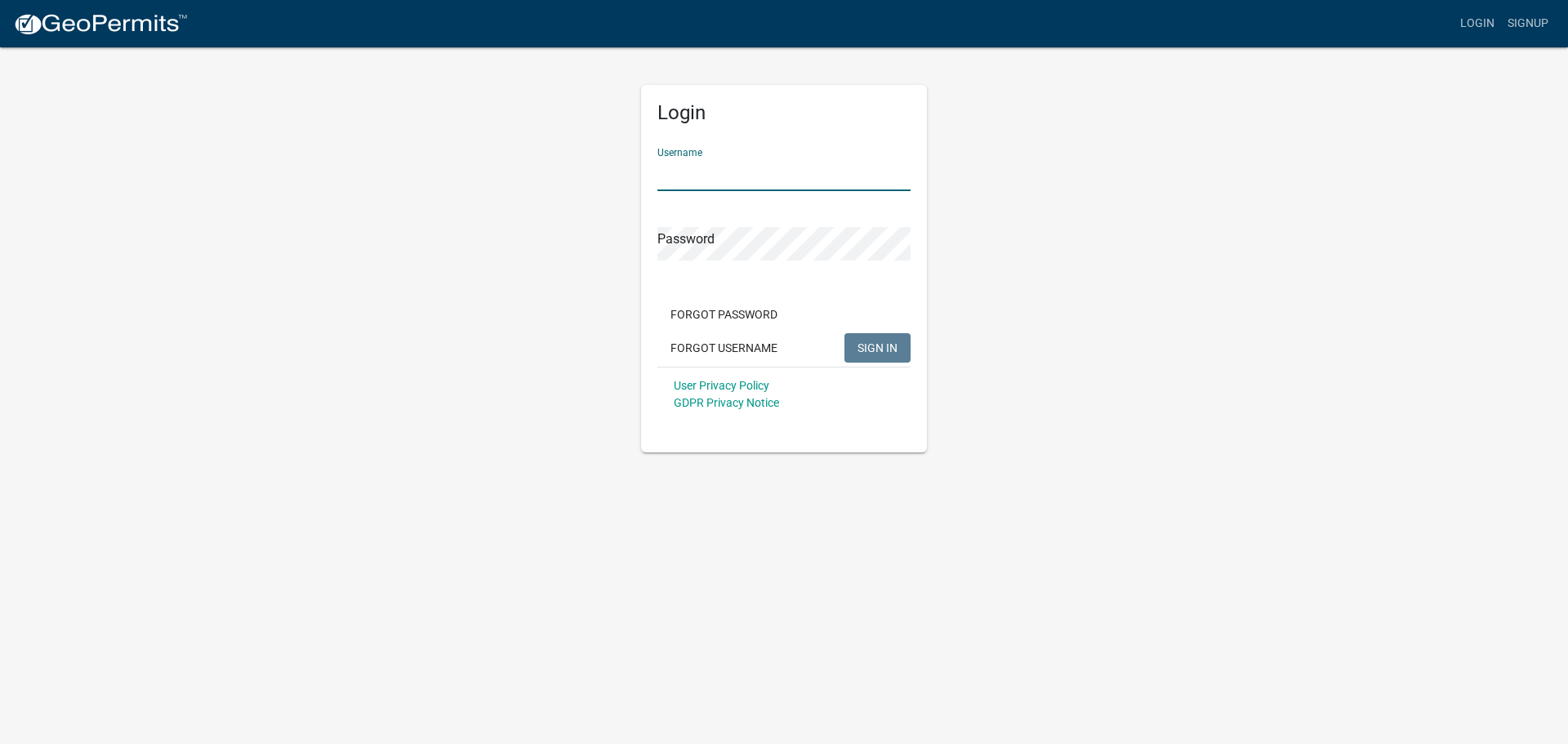
click at [783, 167] on input "Username" at bounding box center [784, 175] width 254 height 34
type input "meyerbuilding"
click at [844, 333] on button "SIGN IN" at bounding box center [877, 348] width 67 height 30
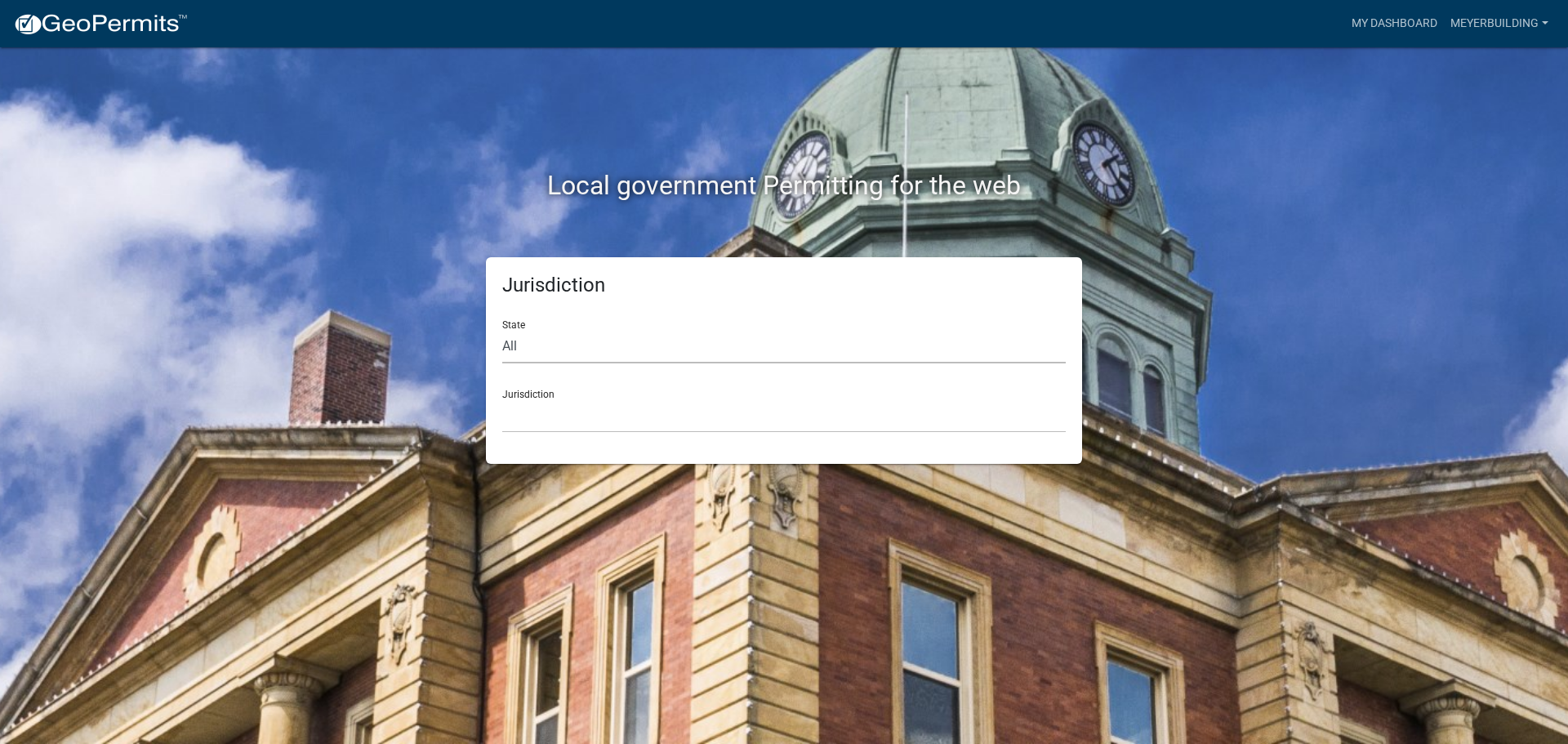
click at [639, 341] on select "All Colorado Georgia Indiana Iowa Kansas Minnesota Ohio South Carolina Wisconsin" at bounding box center [784, 347] width 564 height 34
select select "Indiana"
click at [502, 330] on select "All Colorado Georgia Indiana Iowa Kansas Minnesota Ohio South Carolina Wisconsin" at bounding box center [784, 347] width 564 height 34
click at [550, 417] on select "City of Charlestown, Indiana City of Jeffersonville, Indiana City of Logansport…" at bounding box center [784, 417] width 564 height 34
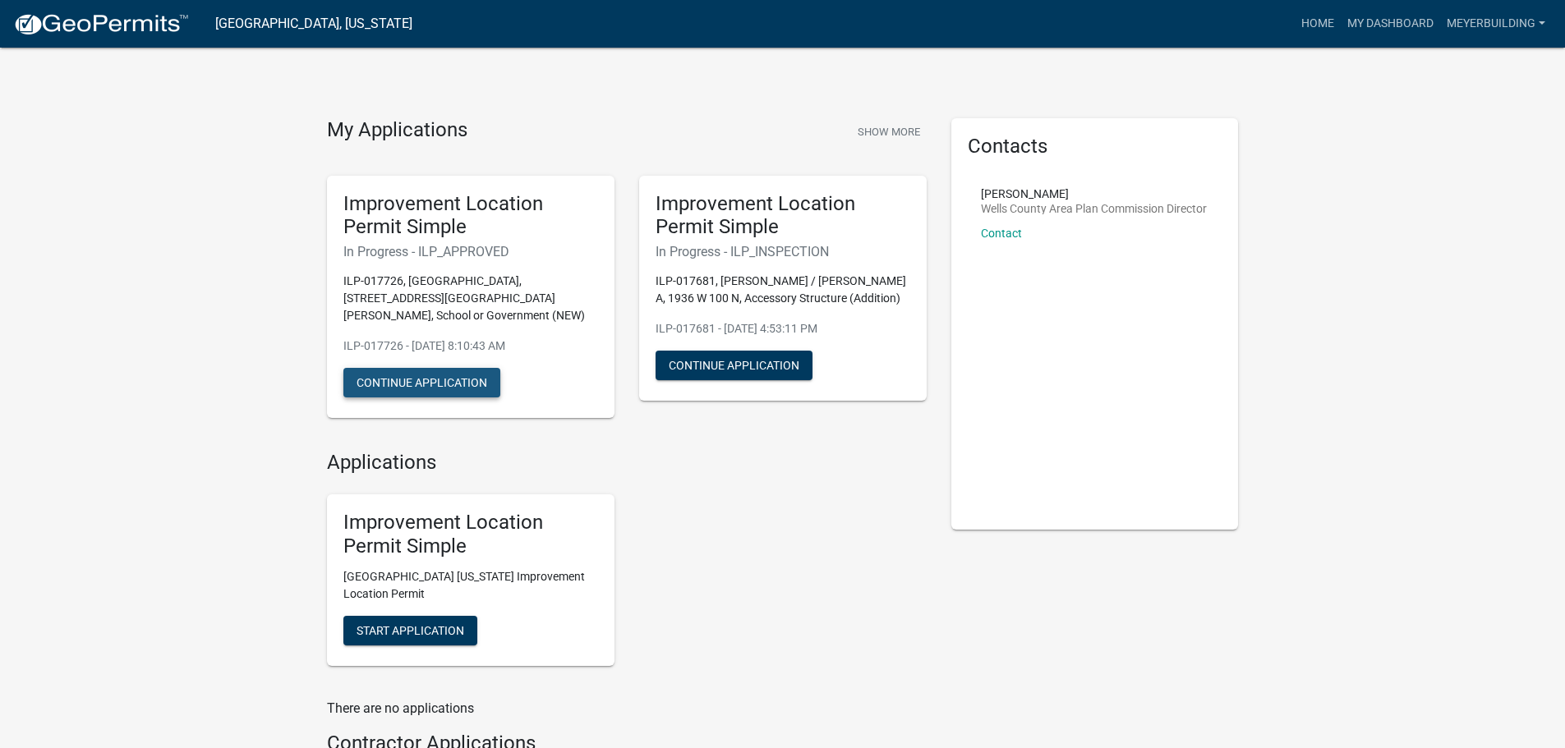
click at [443, 370] on button "Continue Application" at bounding box center [421, 383] width 157 height 30
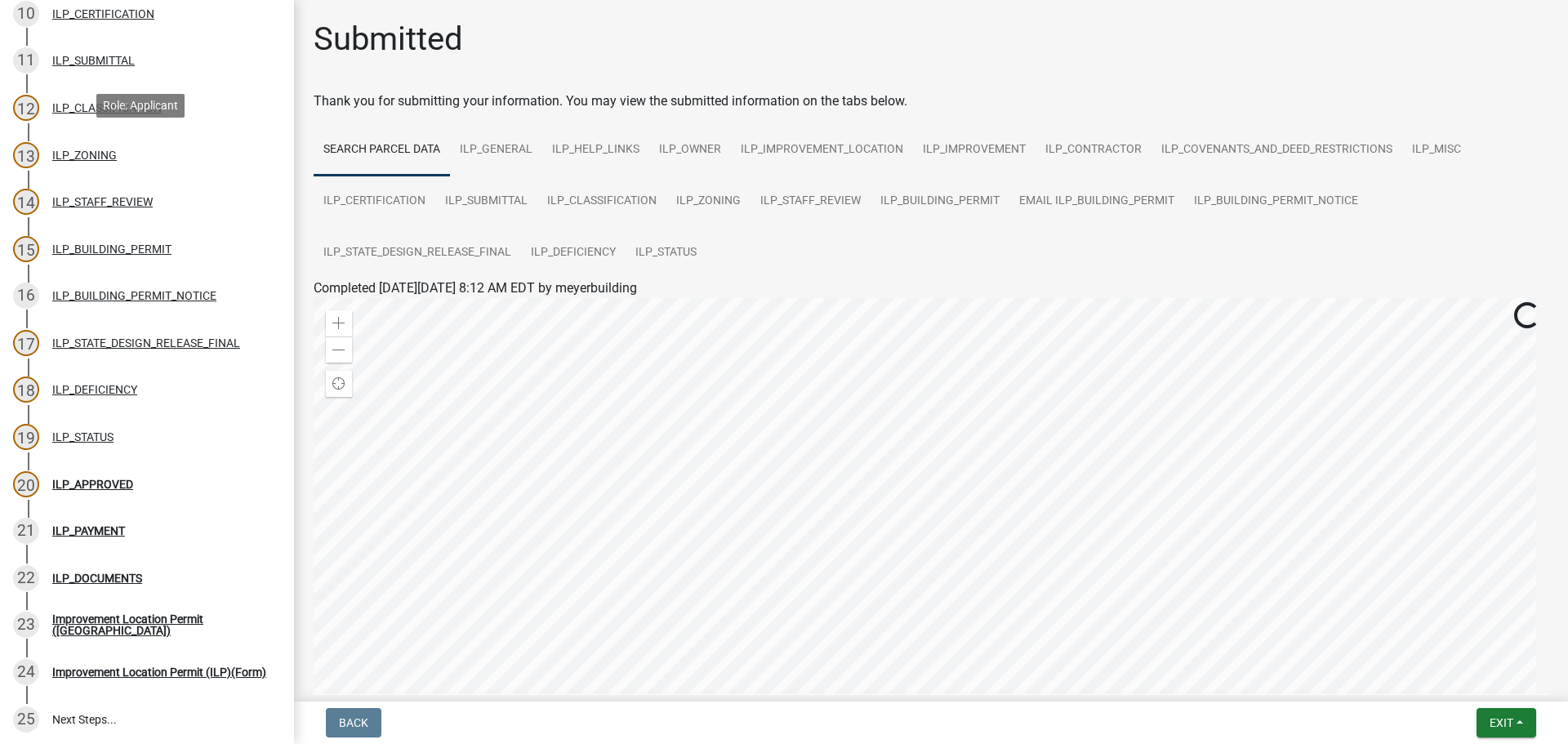
scroll to position [735, 0]
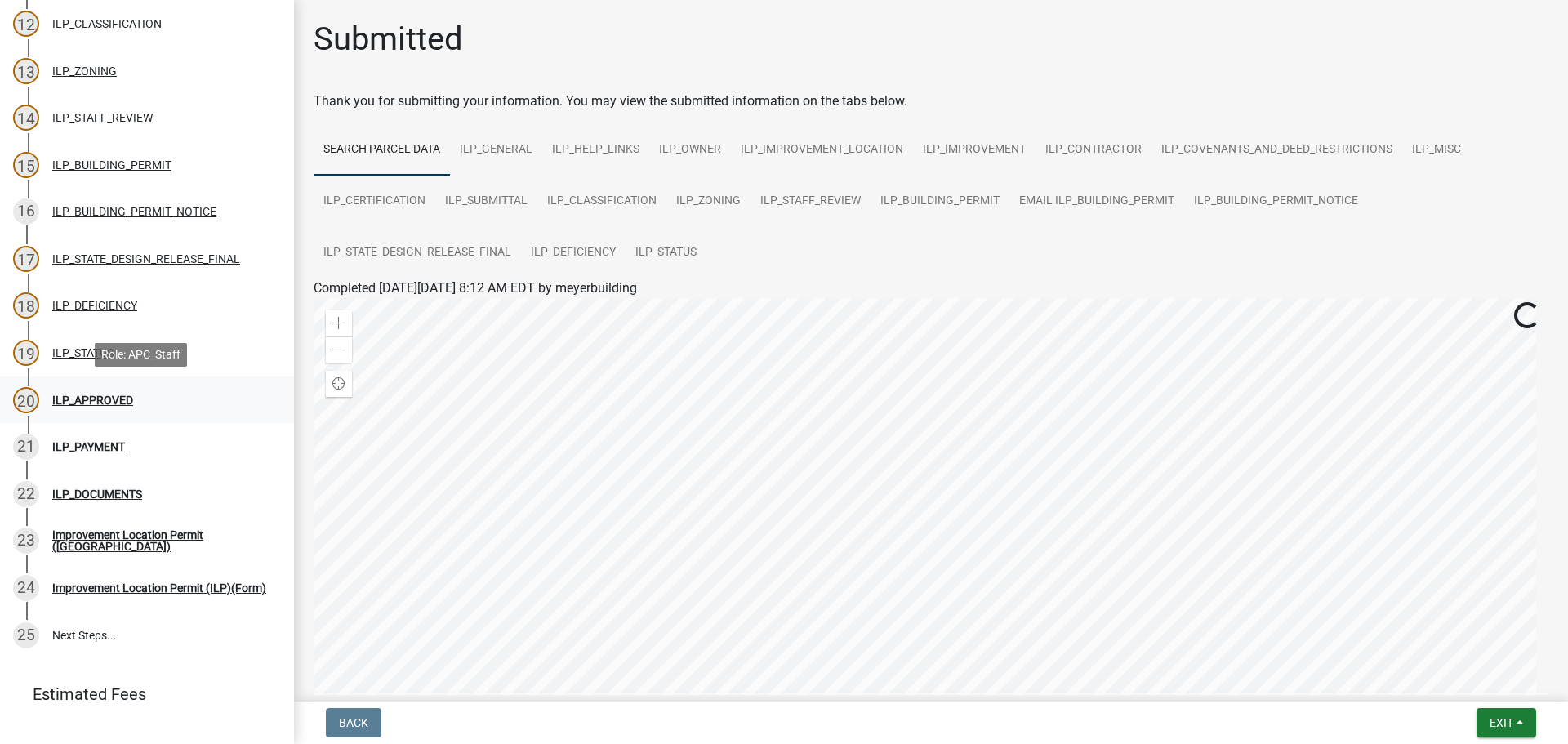
click at [91, 401] on div "ILP_APPROVED" at bounding box center [92, 401] width 81 height 12
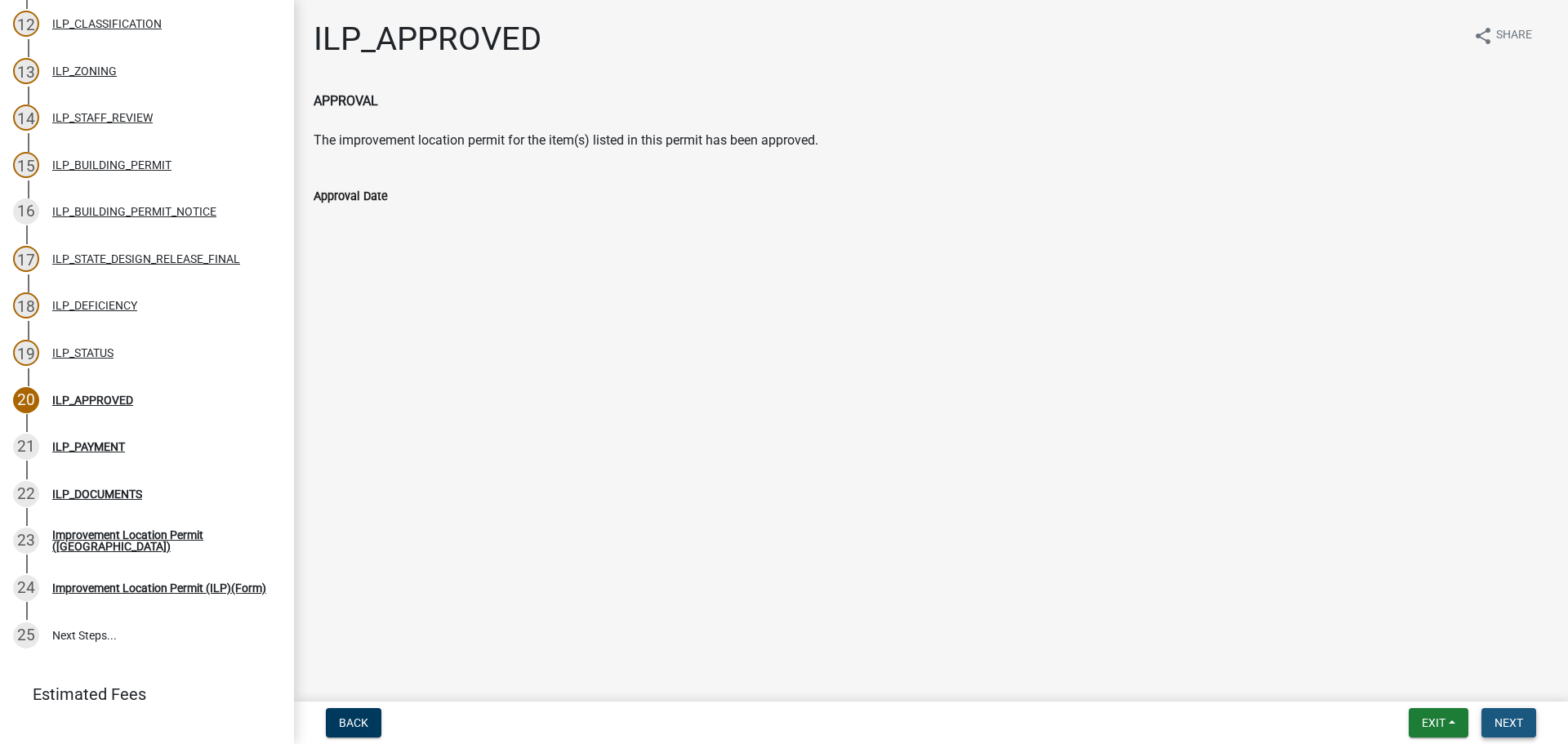
click at [1507, 724] on span "Next" at bounding box center [1508, 722] width 29 height 13
click at [88, 448] on div "ILP_PAYMENT" at bounding box center [88, 448] width 73 height 12
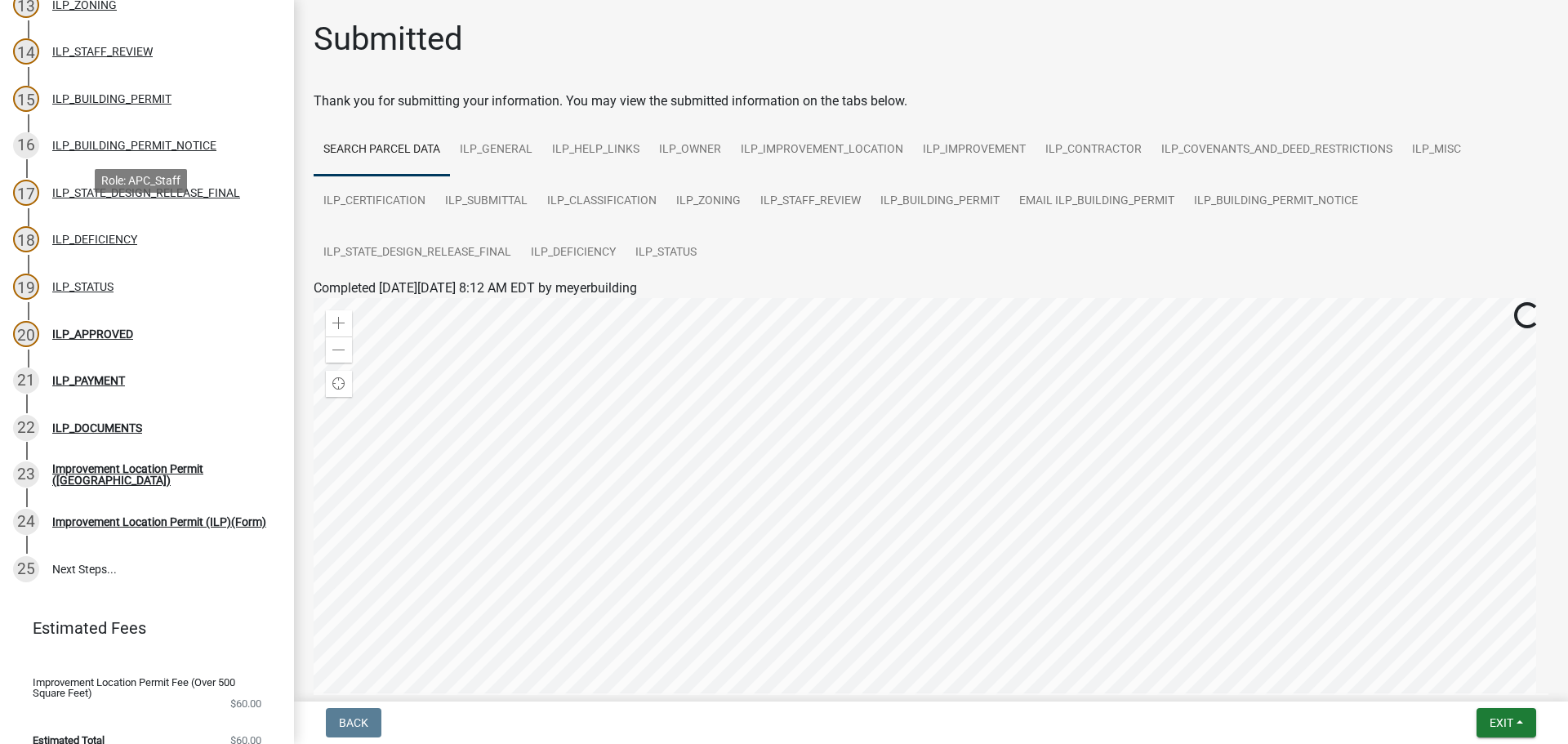
scroll to position [836, 0]
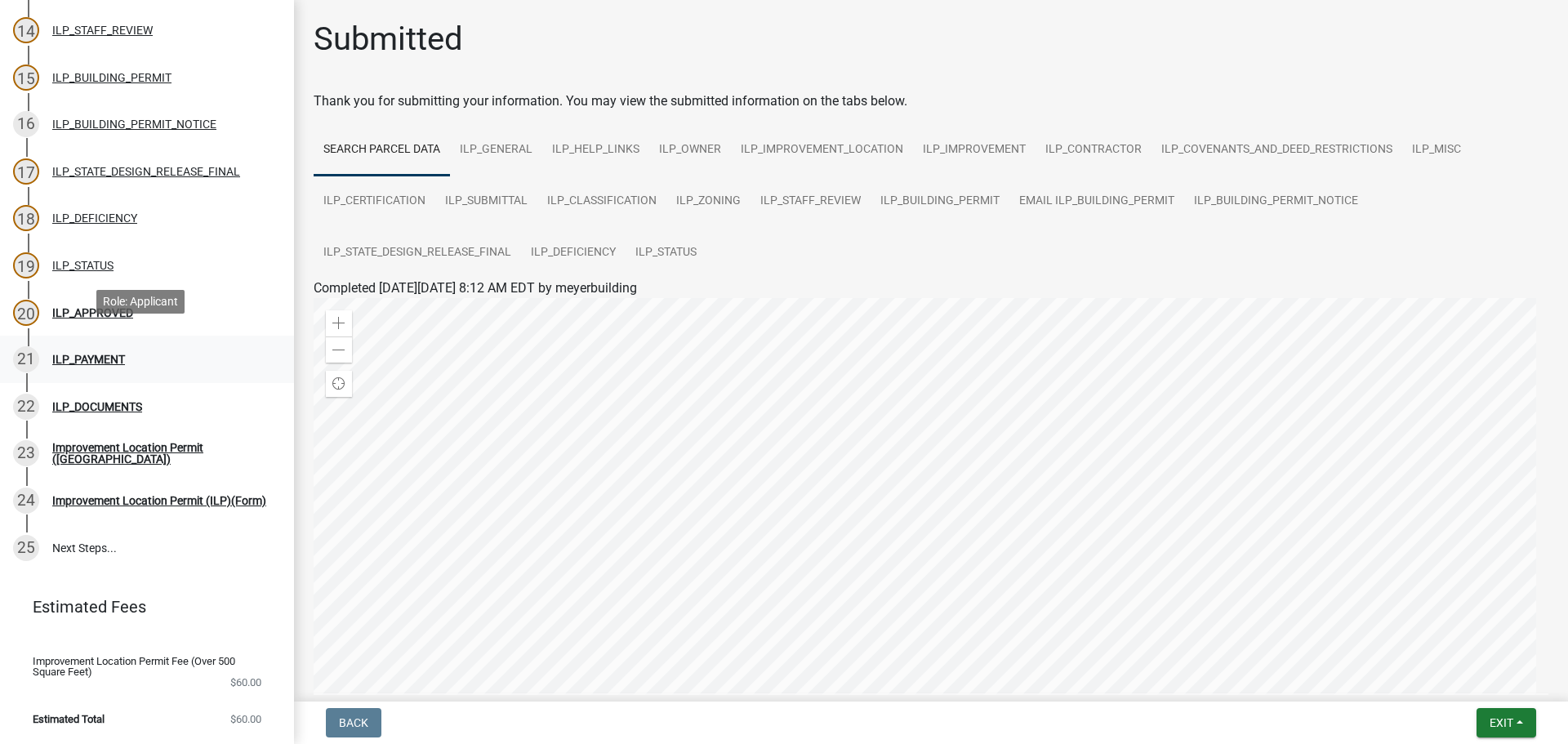
click at [102, 354] on div "ILP_PAYMENT" at bounding box center [88, 360] width 73 height 12
click at [672, 247] on link "ILP_STATUS" at bounding box center [665, 253] width 81 height 53
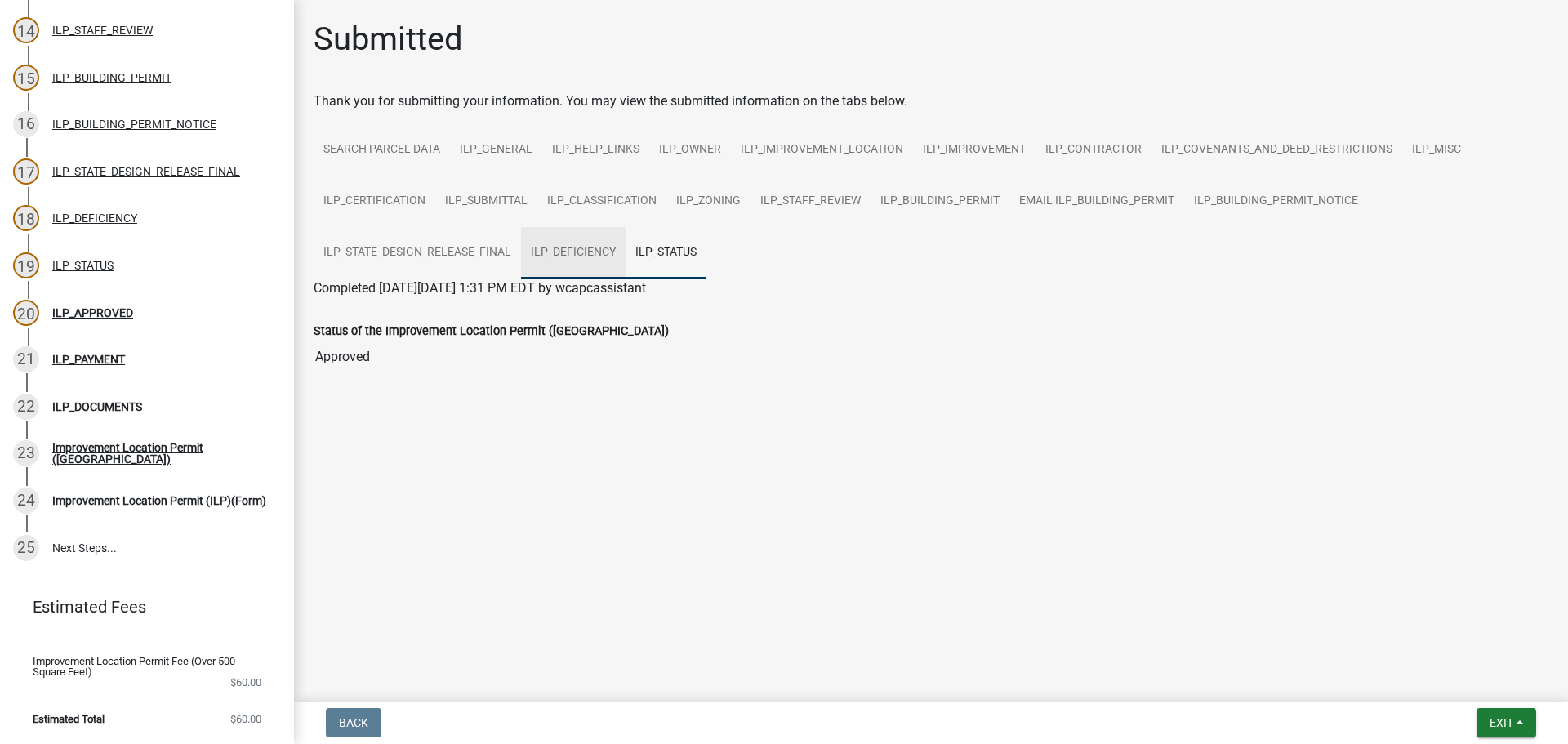
click at [596, 250] on link "ILP_DEFICIENCY" at bounding box center [573, 253] width 104 height 53
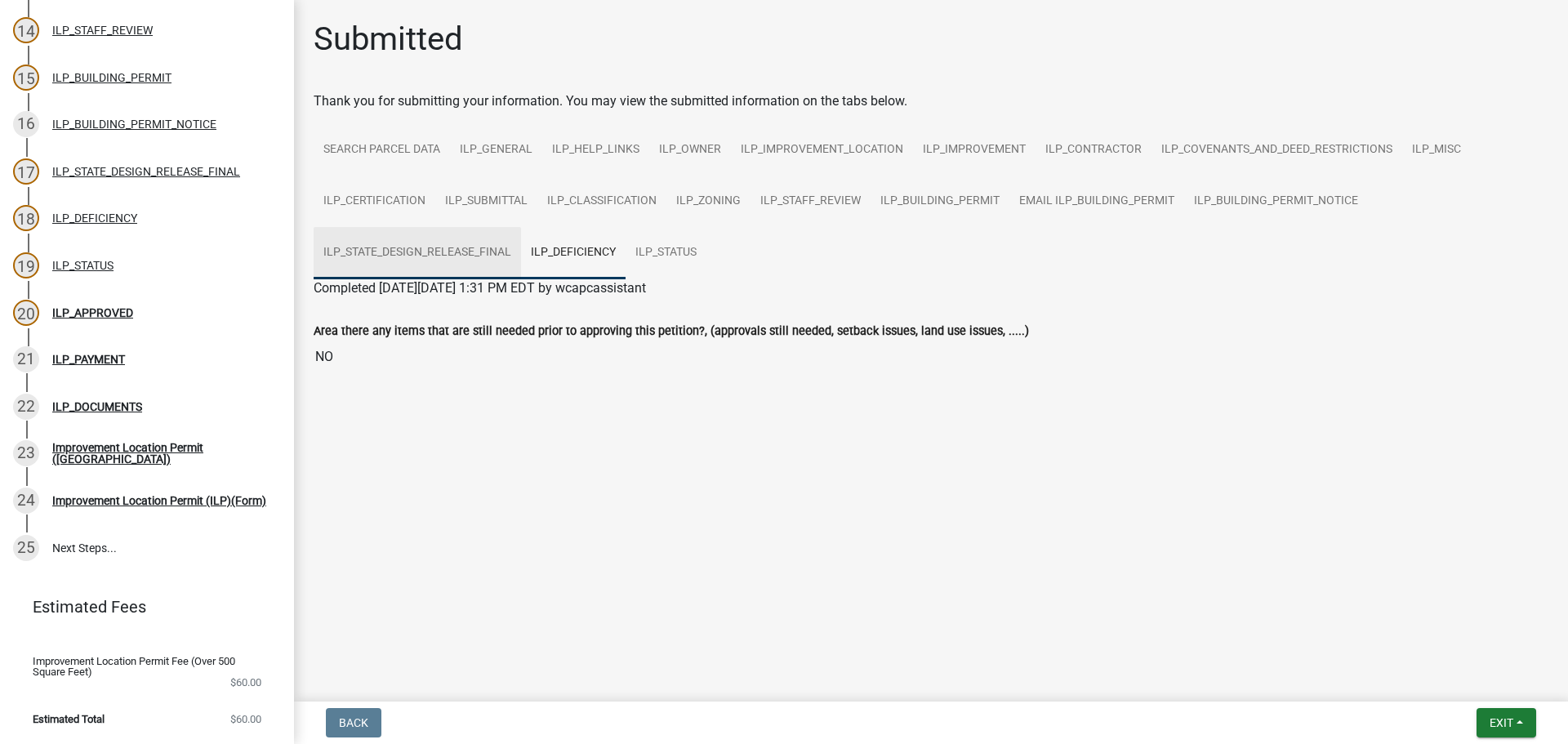
click at [481, 252] on link "ILP_STATE_DESIGN_RELEASE_FINAL" at bounding box center [417, 253] width 208 height 53
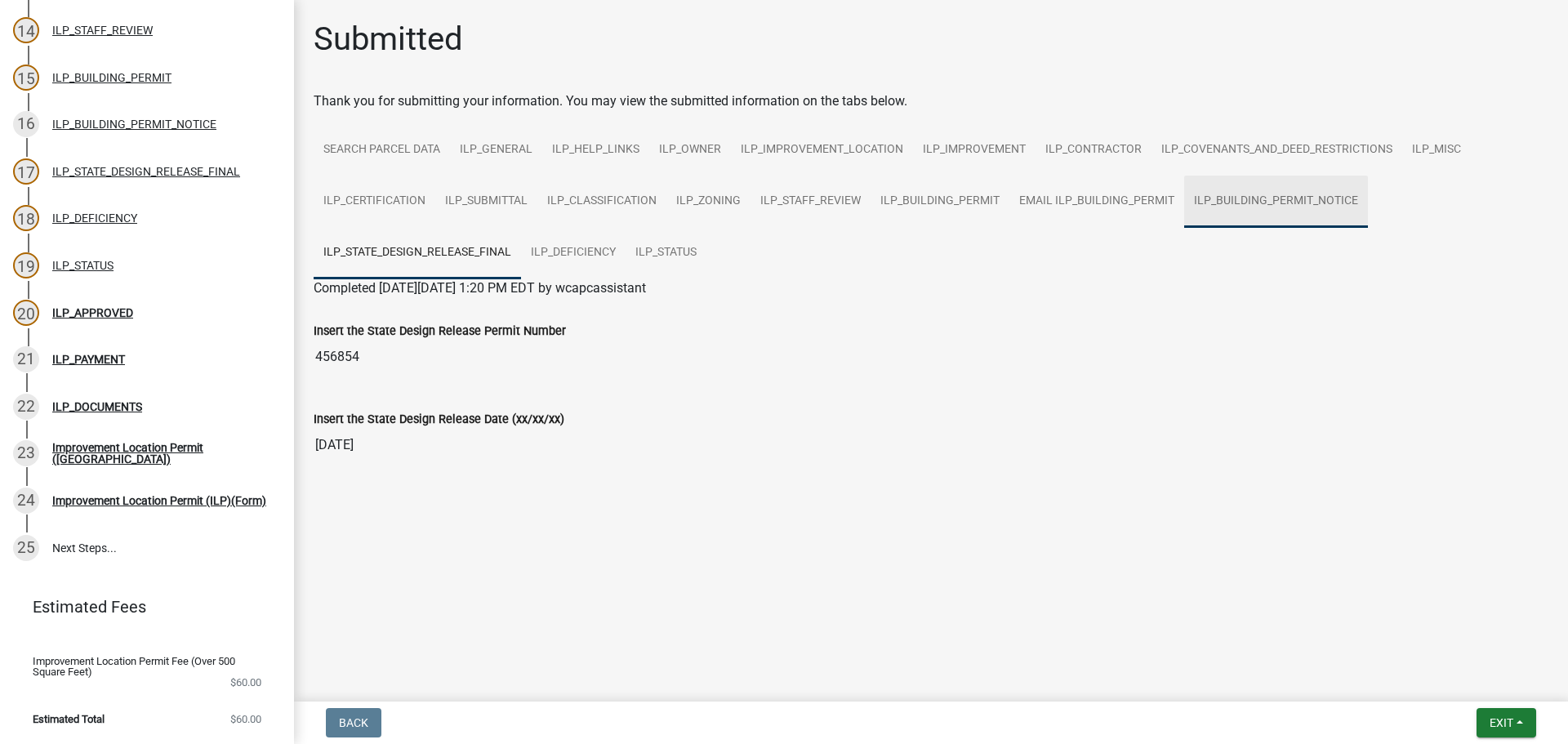
click at [1305, 195] on link "ILP_BUILDING_PERMIT_NOTICE" at bounding box center [1276, 202] width 184 height 53
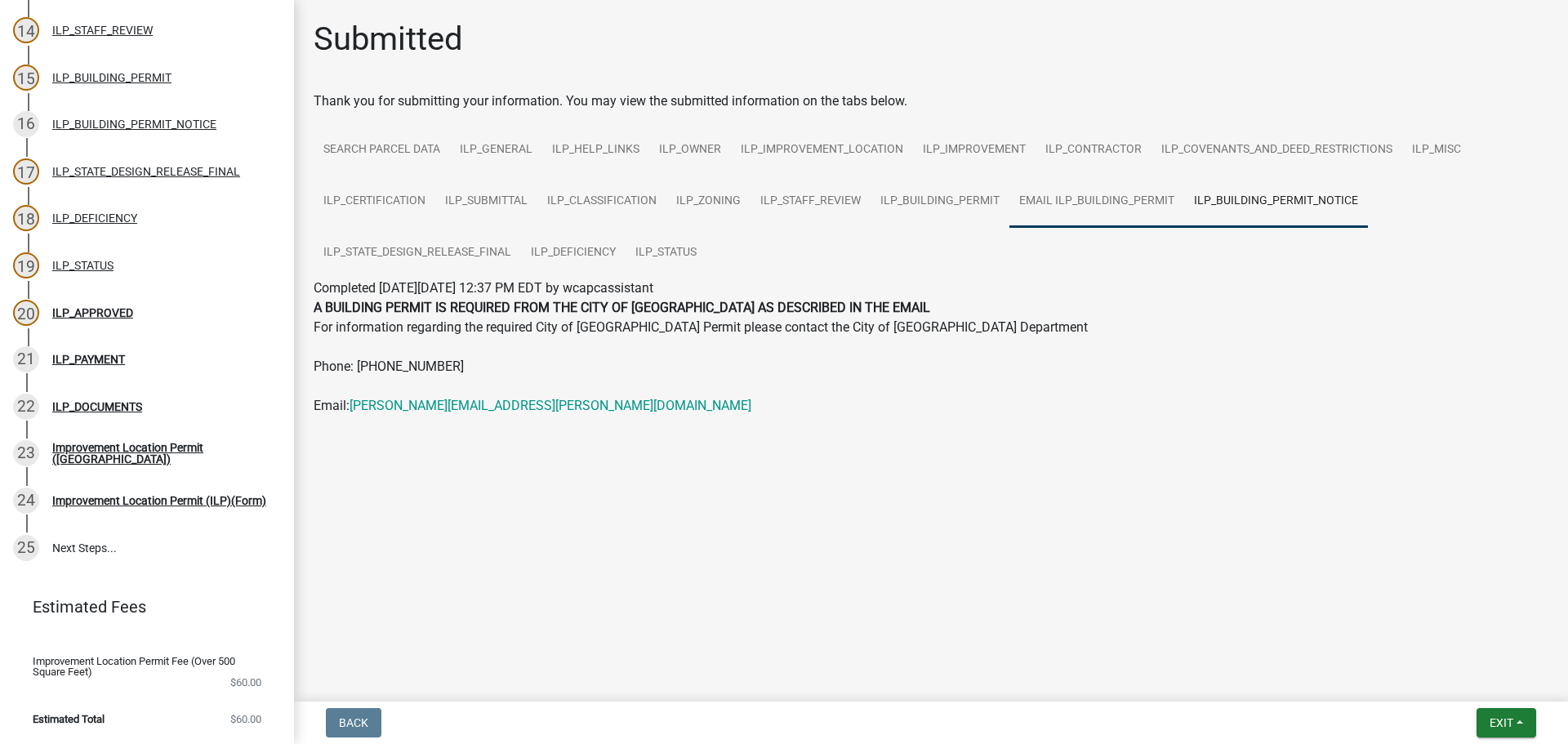
click at [1126, 199] on link "Email ILP_BUILDING_PERMIT" at bounding box center [1097, 202] width 175 height 53
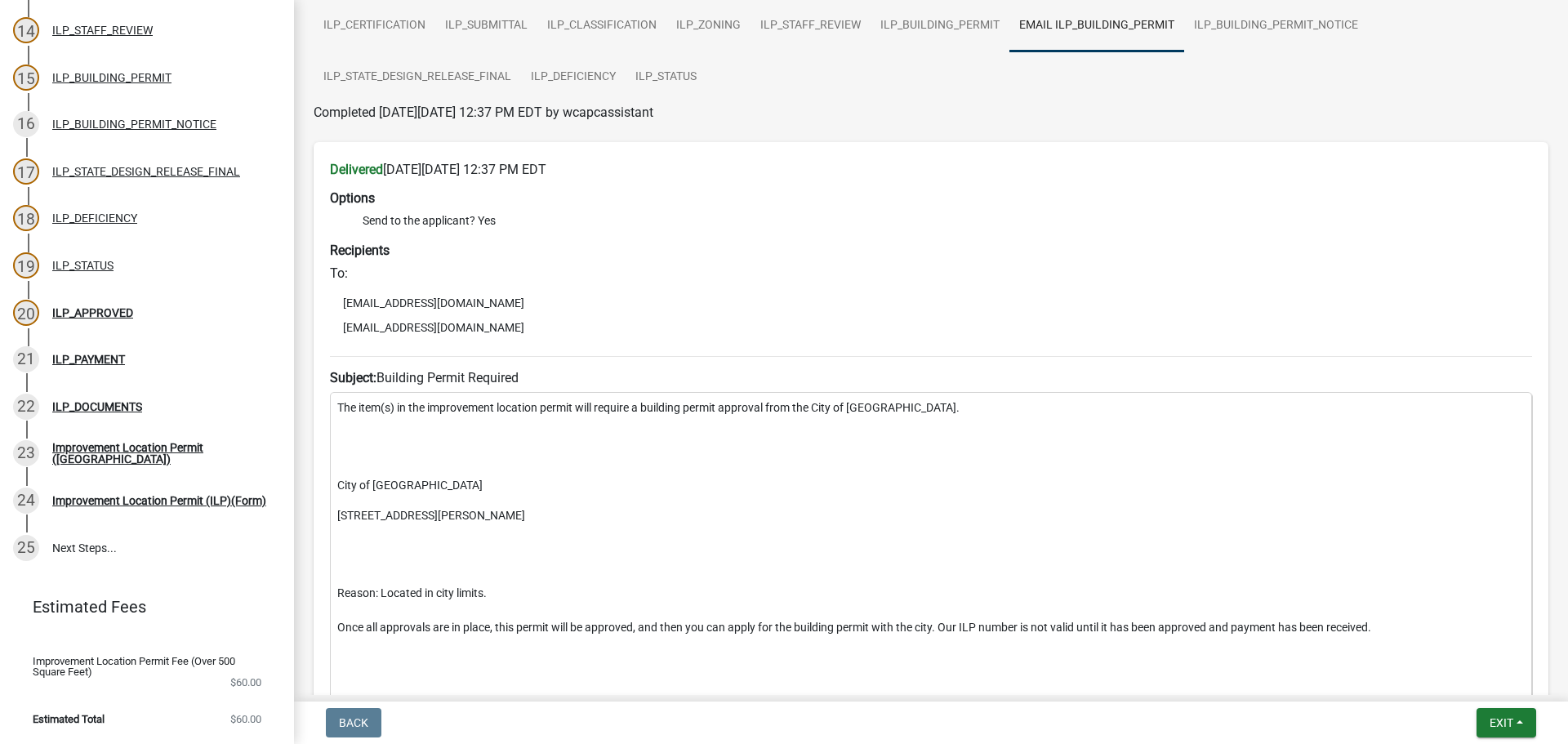
scroll to position [82, 0]
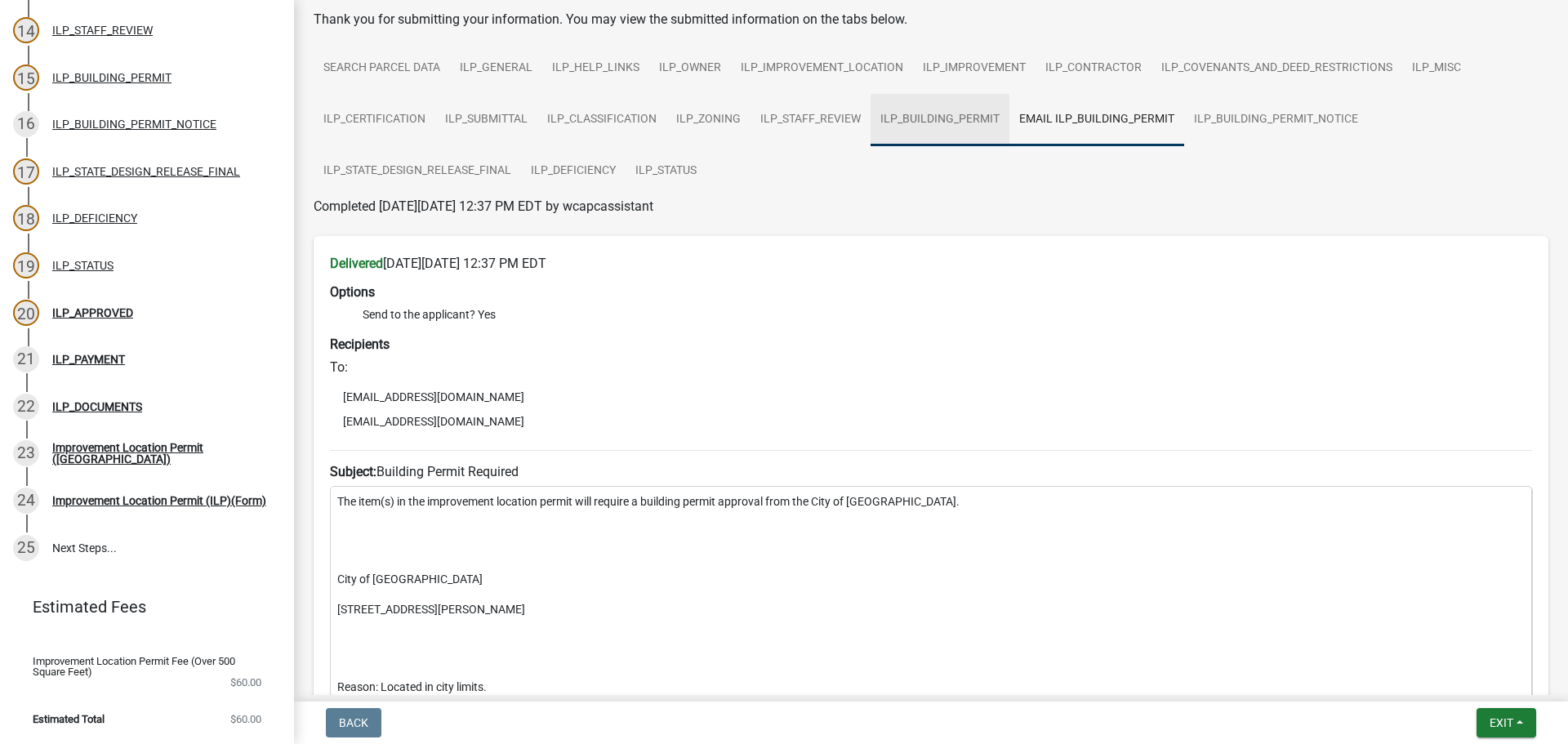
click at [967, 116] on link "ILP_BUILDING_PERMIT" at bounding box center [941, 119] width 139 height 53
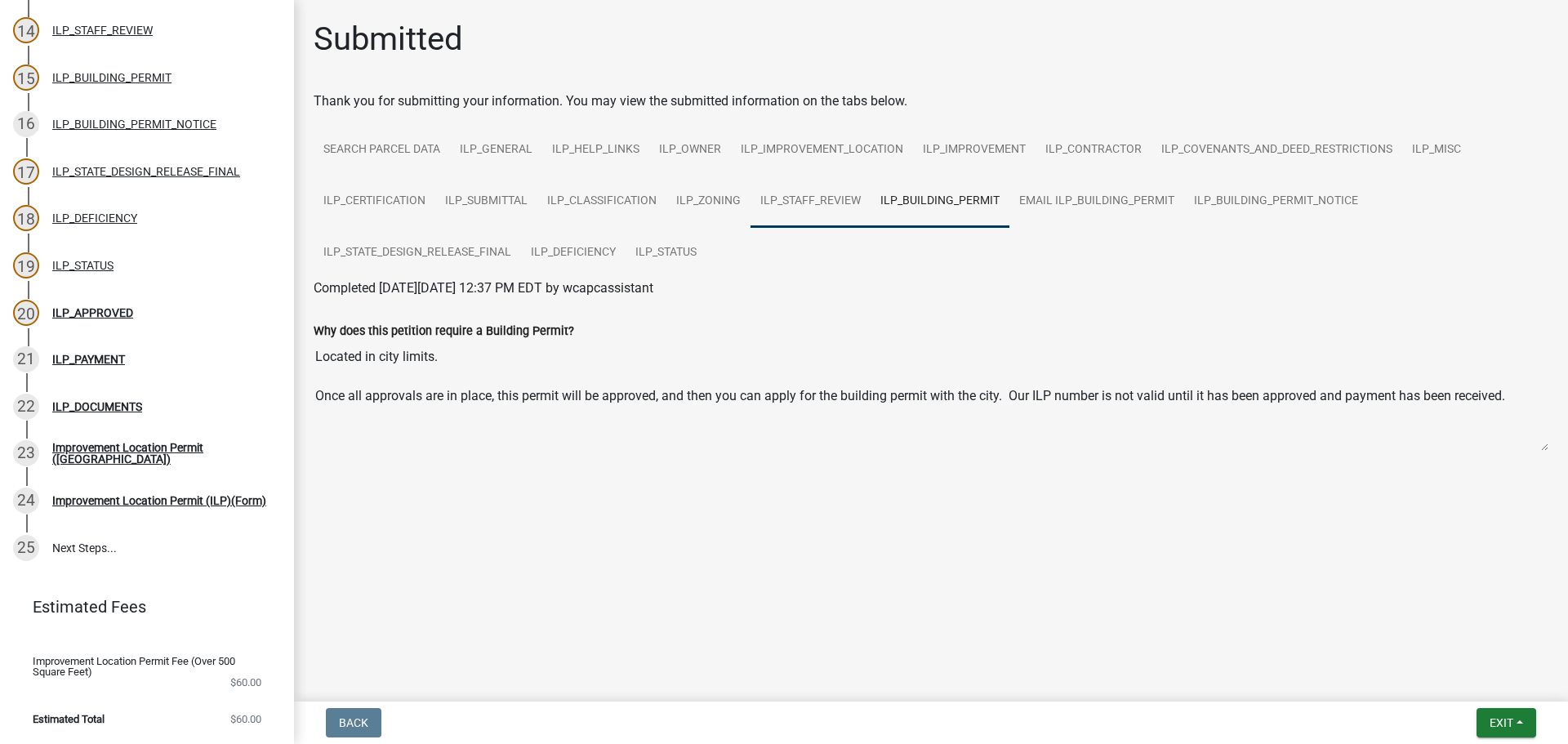
click at [795, 194] on link "ILP_STAFF_REVIEW" at bounding box center [810, 202] width 120 height 53
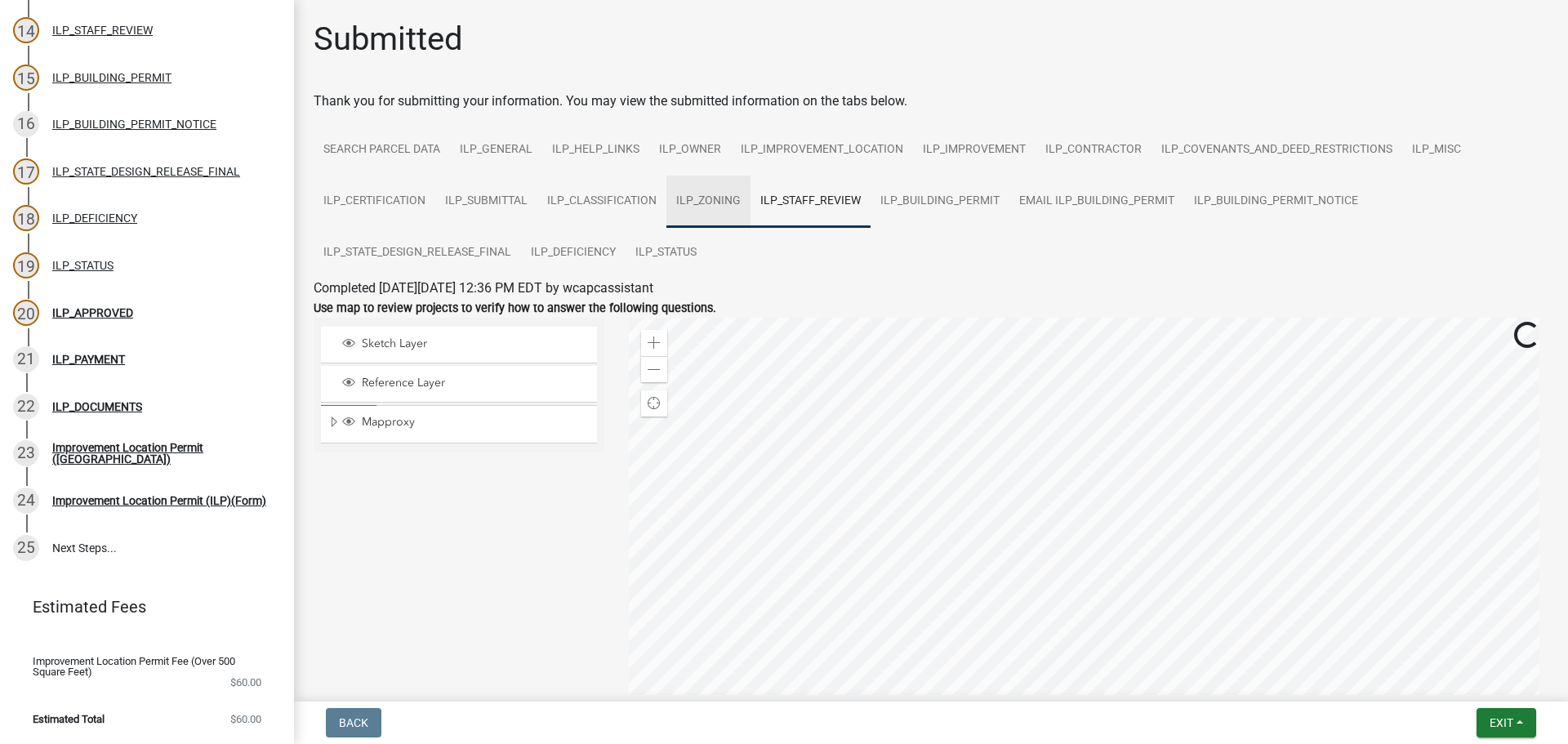
click at [740, 195] on link "ILP_ZONING" at bounding box center [708, 202] width 85 height 53
click at [598, 247] on link "ILP_DEFICIENCY" at bounding box center [573, 253] width 104 height 53
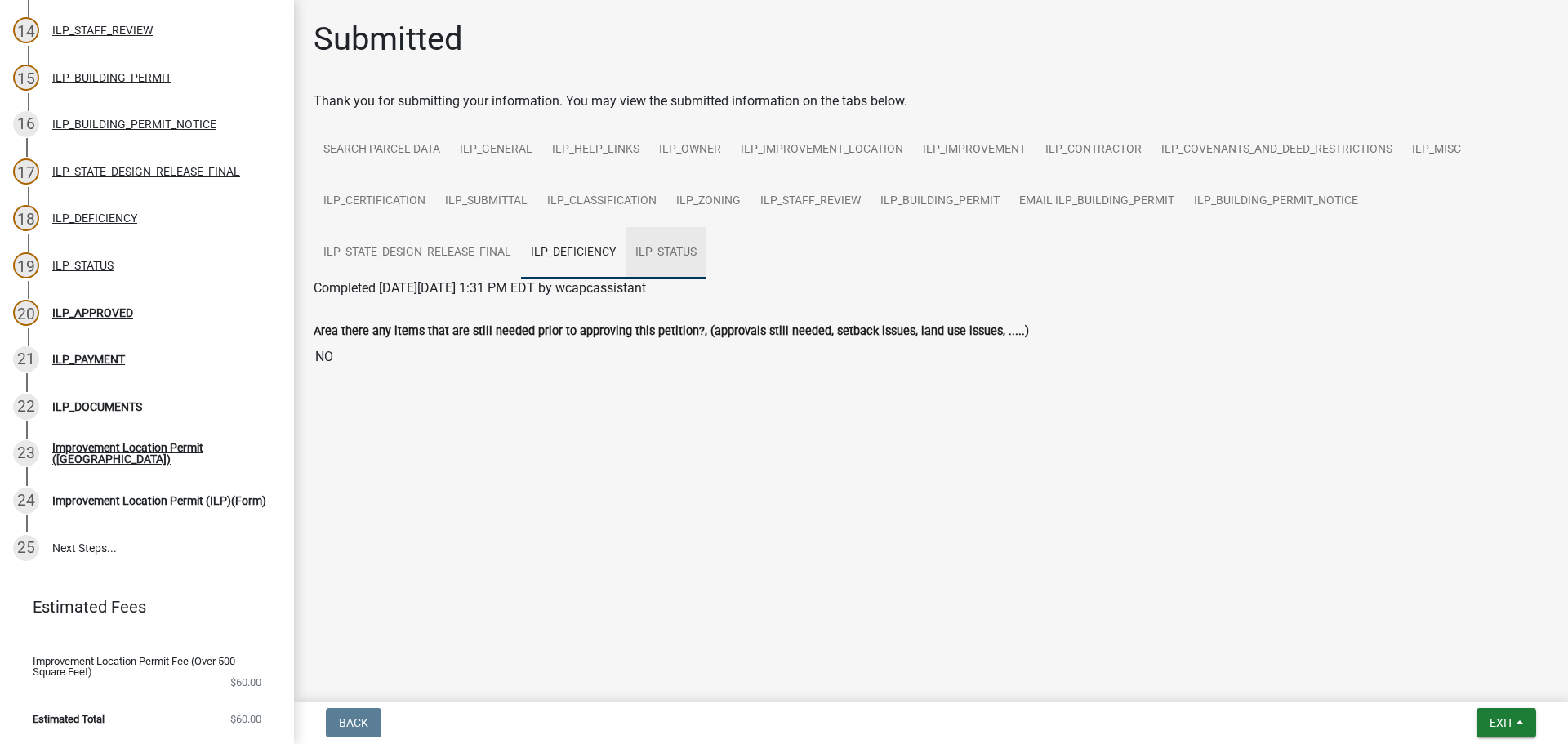
click at [692, 257] on link "ILP_STATUS" at bounding box center [665, 253] width 81 height 53
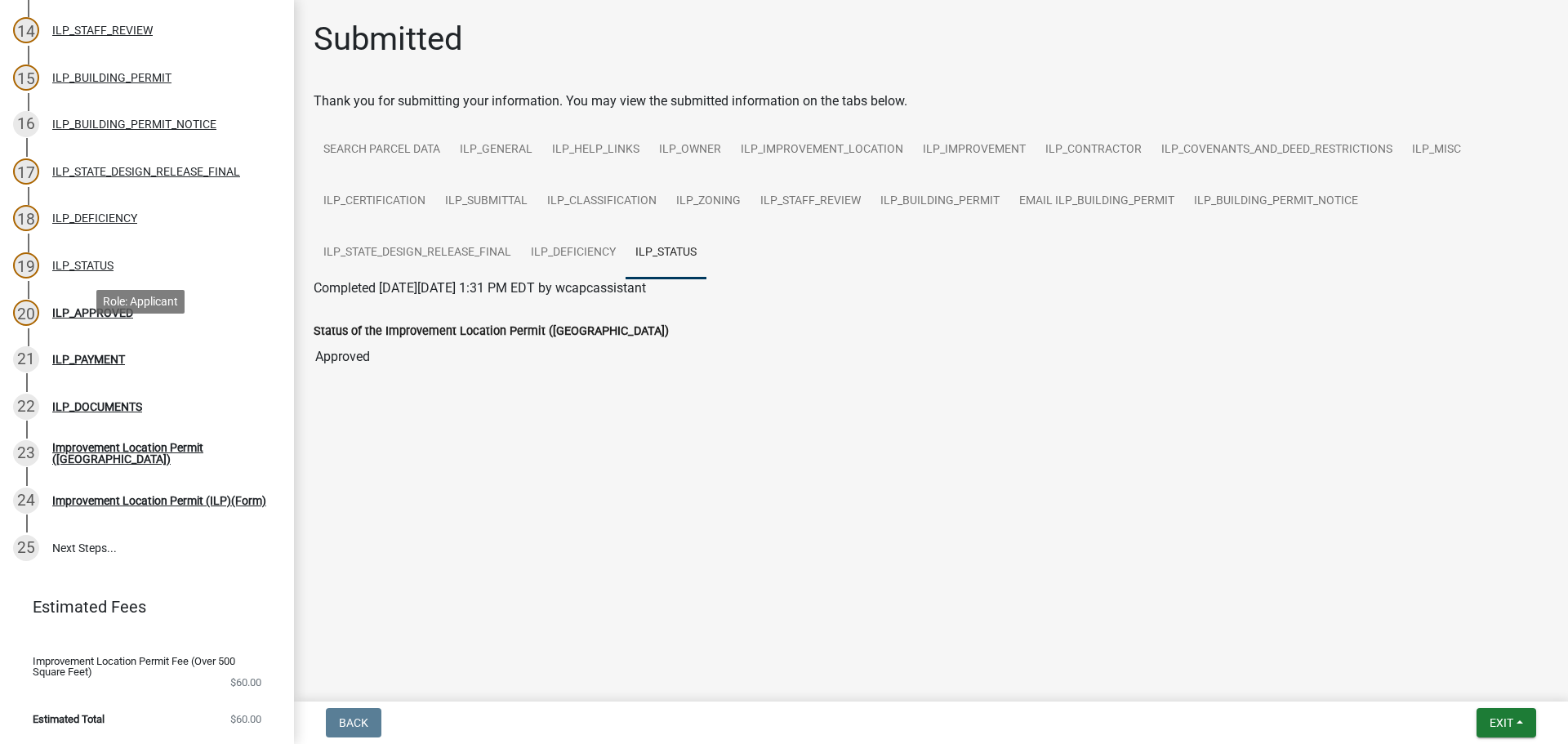
click at [108, 354] on div "ILP_PAYMENT" at bounding box center [88, 360] width 73 height 12
click at [1503, 44] on div "Submitted" at bounding box center [931, 46] width 1235 height 53
click at [1492, 723] on span "Exit" at bounding box center [1501, 722] width 24 height 13
click at [1481, 683] on button "Save & Exit" at bounding box center [1471, 680] width 130 height 39
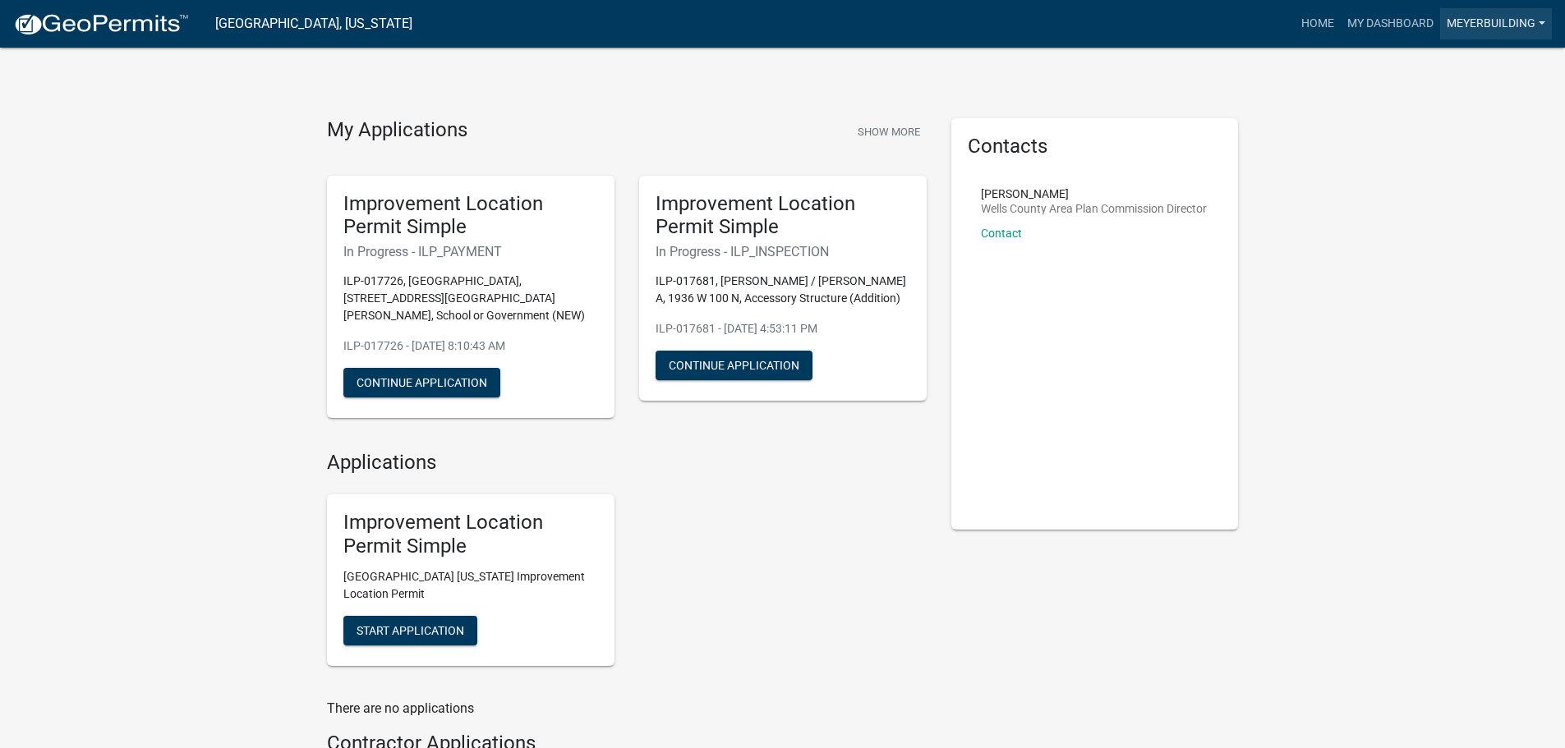
click at [1465, 24] on link "meyerbuilding" at bounding box center [1496, 23] width 112 height 31
click at [1442, 123] on link "Logout" at bounding box center [1485, 120] width 131 height 39
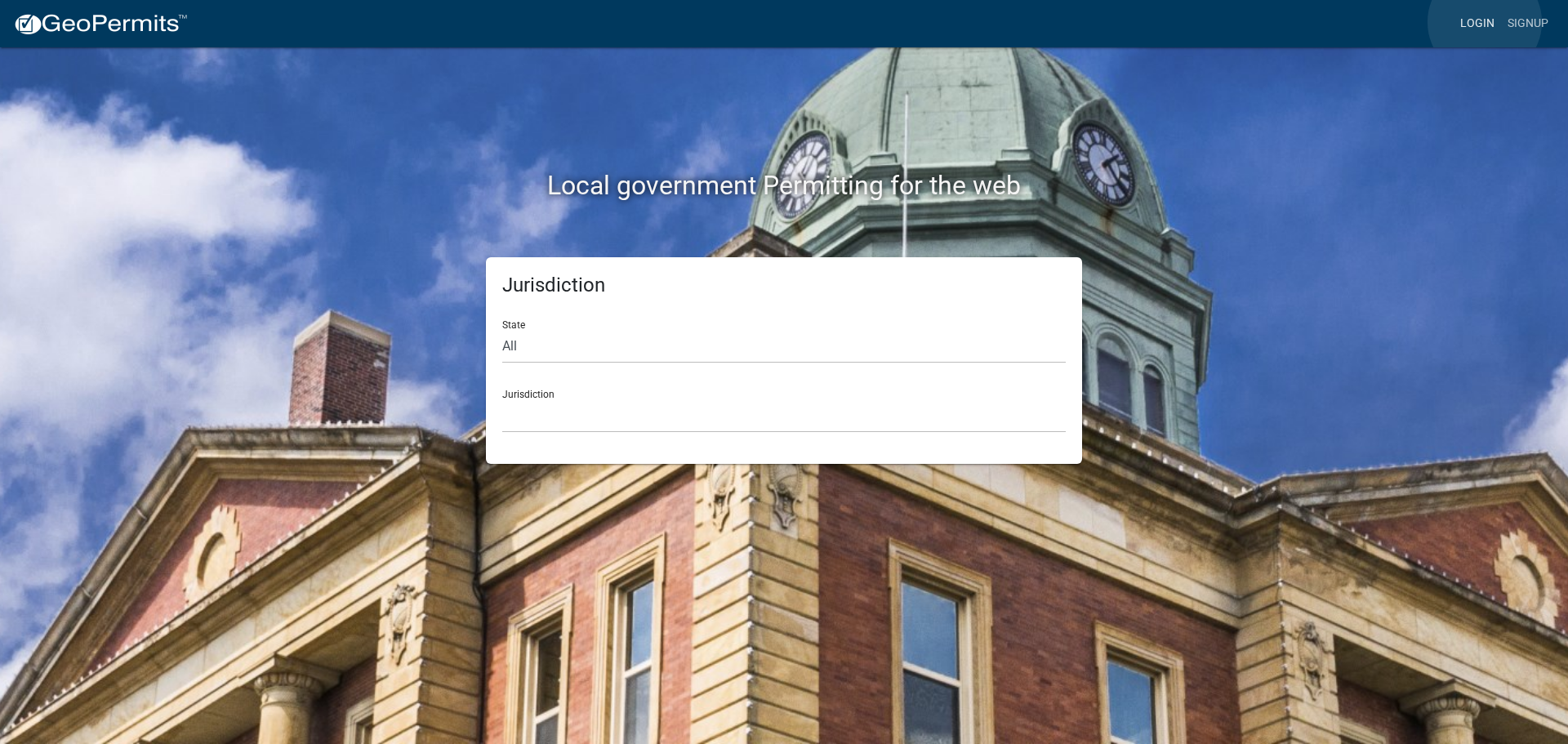
click at [1484, 22] on link "Login" at bounding box center [1478, 23] width 48 height 31
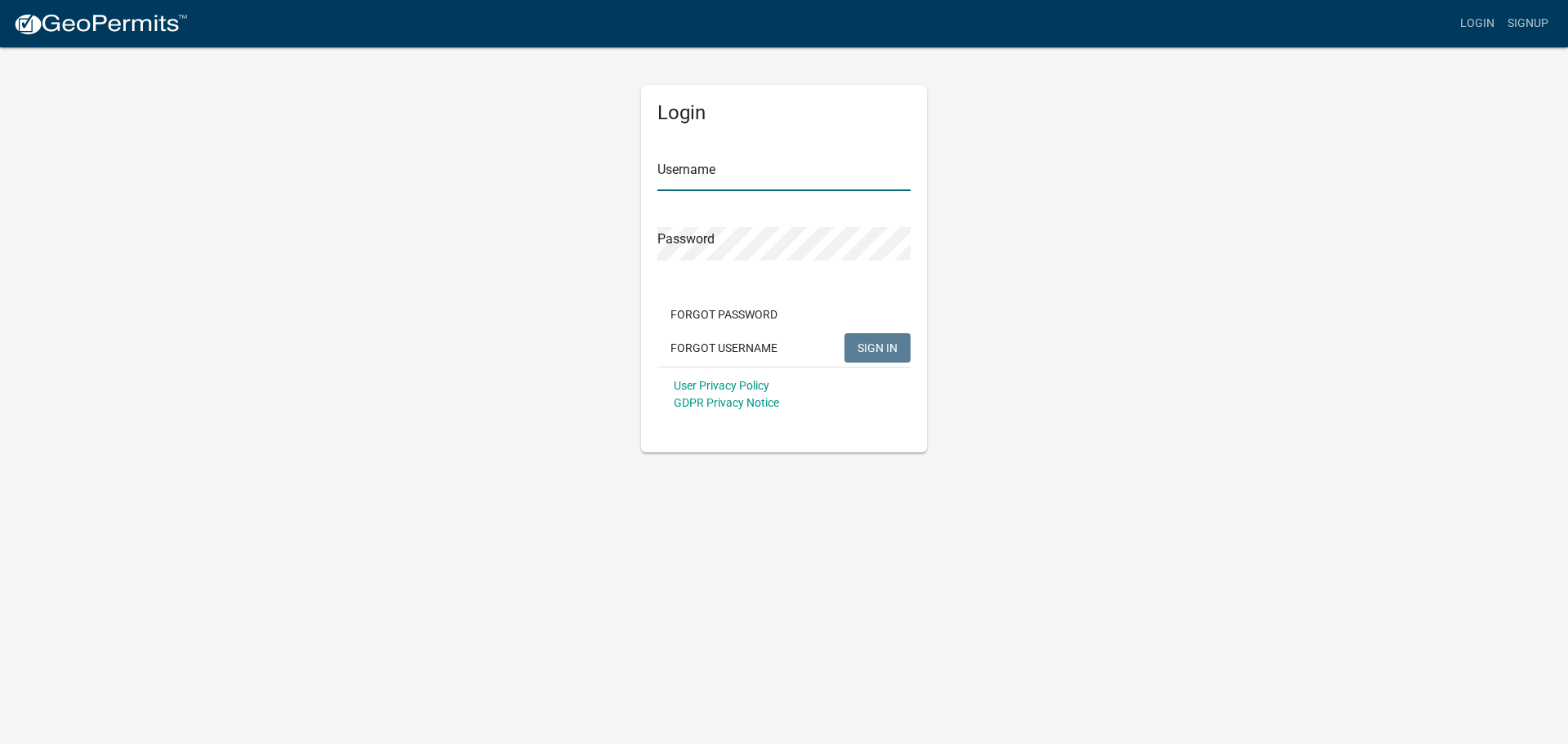
click at [784, 180] on input "Username" at bounding box center [784, 175] width 254 height 34
type input "meyerbuilding"
click at [844, 333] on button "SIGN IN" at bounding box center [877, 348] width 67 height 30
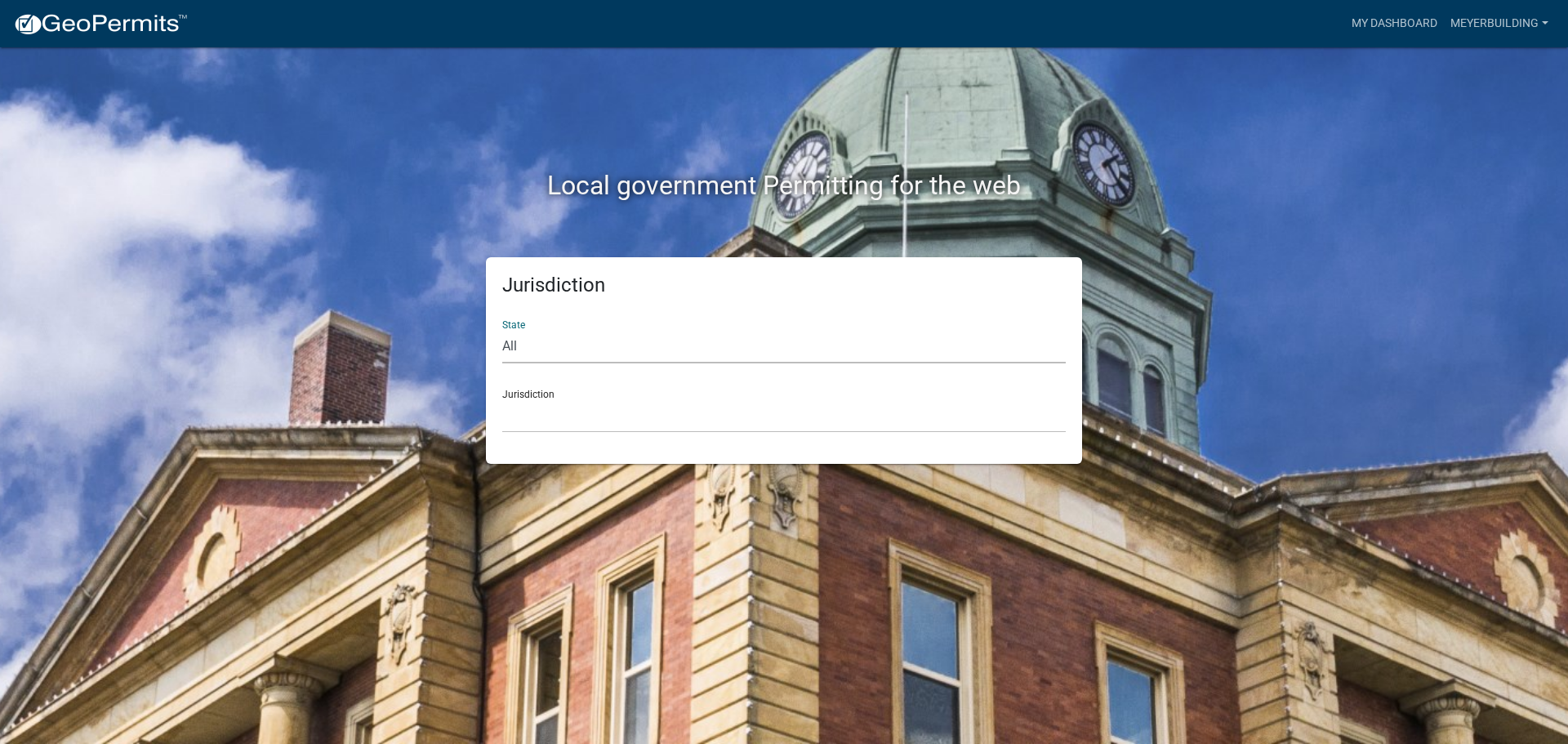
click at [576, 358] on select "All Colorado Georgia Indiana Iowa Kansas Minnesota Ohio South Carolina Wisconsin" at bounding box center [784, 347] width 564 height 34
select select "[US_STATE]"
click at [502, 330] on select "All Colorado Georgia Indiana Iowa Kansas Minnesota Ohio South Carolina Wisconsin" at bounding box center [784, 347] width 564 height 34
click at [578, 422] on select "City of Charlestown, Indiana City of Jeffersonville, Indiana City of Logansport…" at bounding box center [784, 417] width 564 height 34
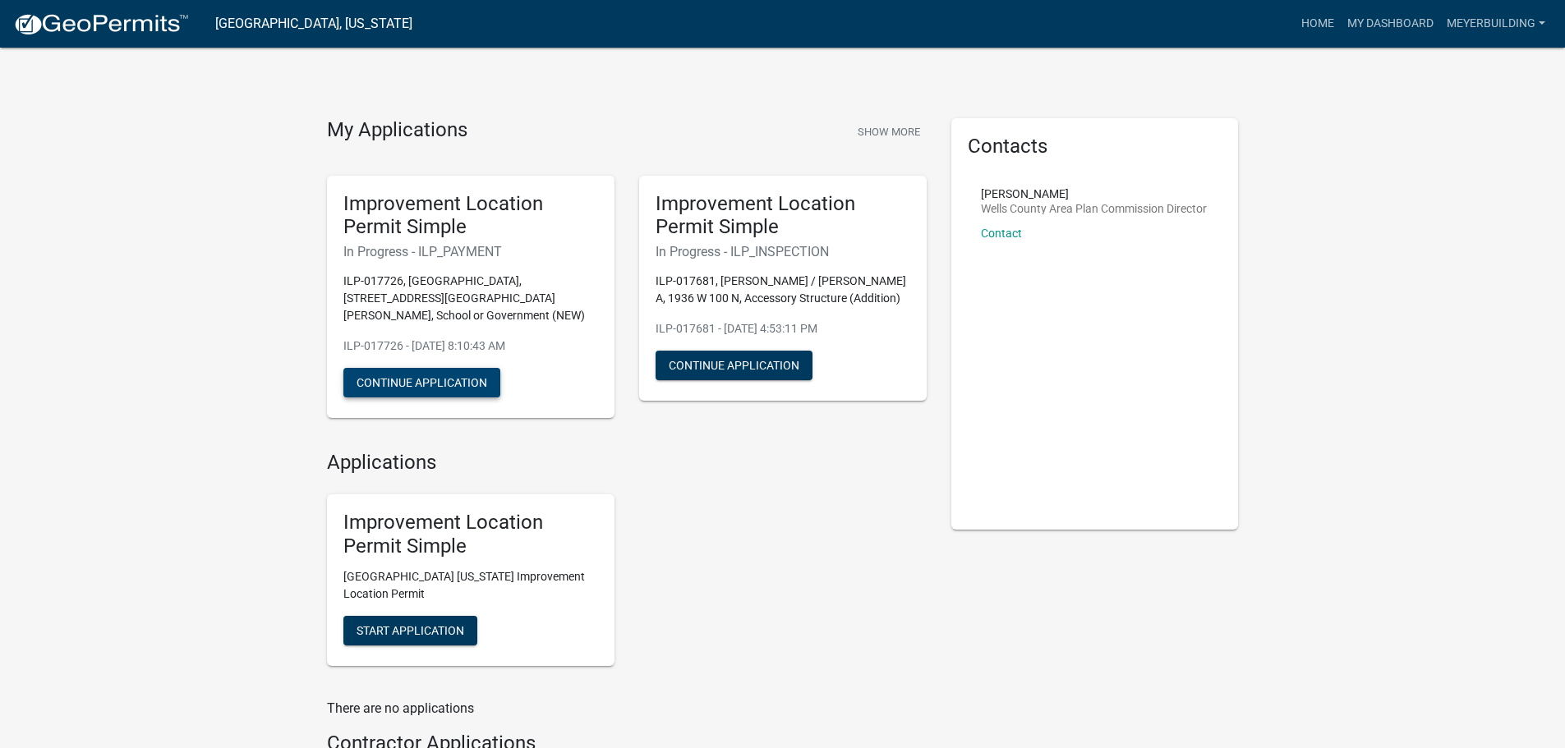
click at [382, 368] on button "Continue Application" at bounding box center [421, 383] width 157 height 30
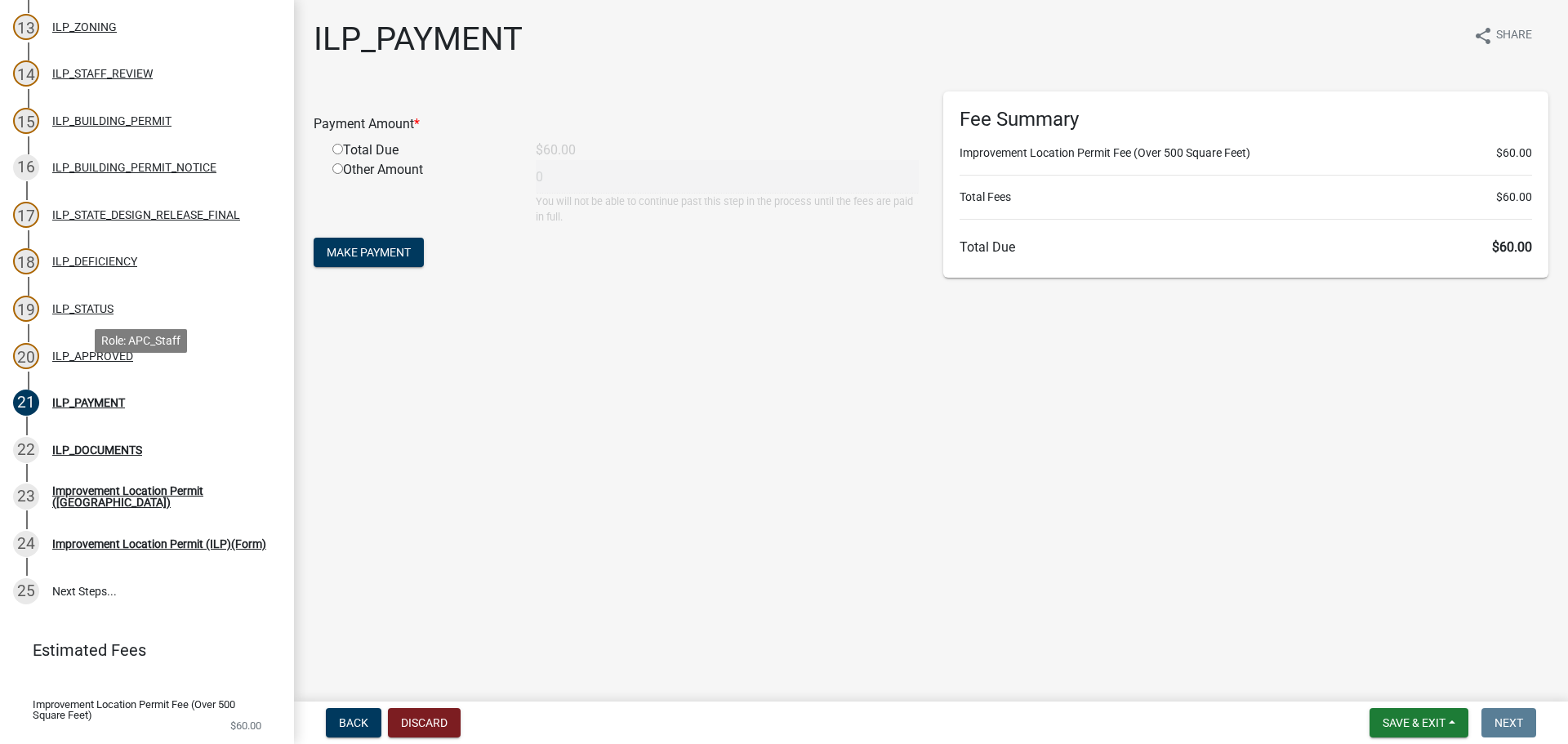
scroll to position [817, 0]
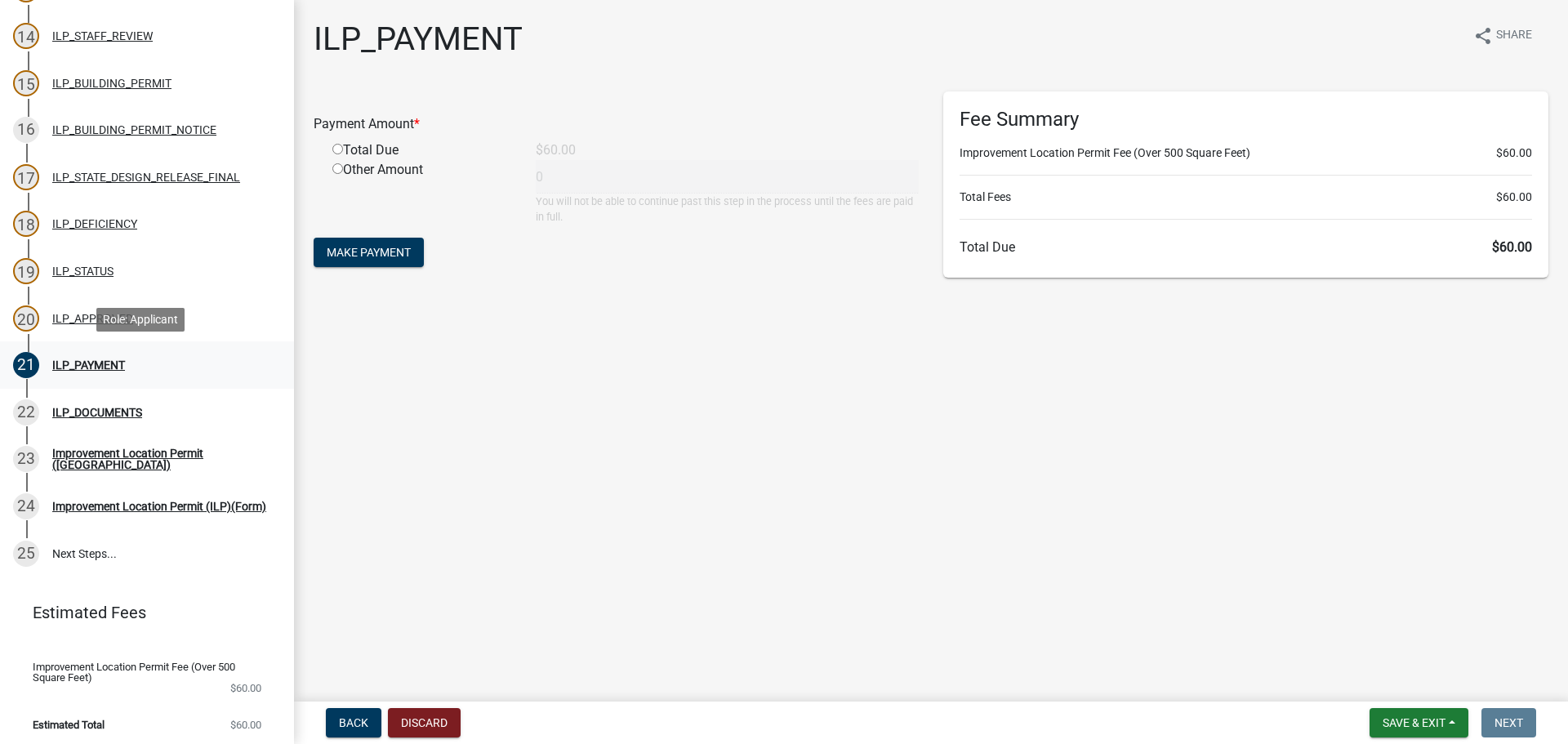
click at [81, 357] on div "21 ILP_PAYMENT" at bounding box center [140, 365] width 255 height 26
click at [85, 314] on div "ILP_APPROVED" at bounding box center [92, 319] width 81 height 12
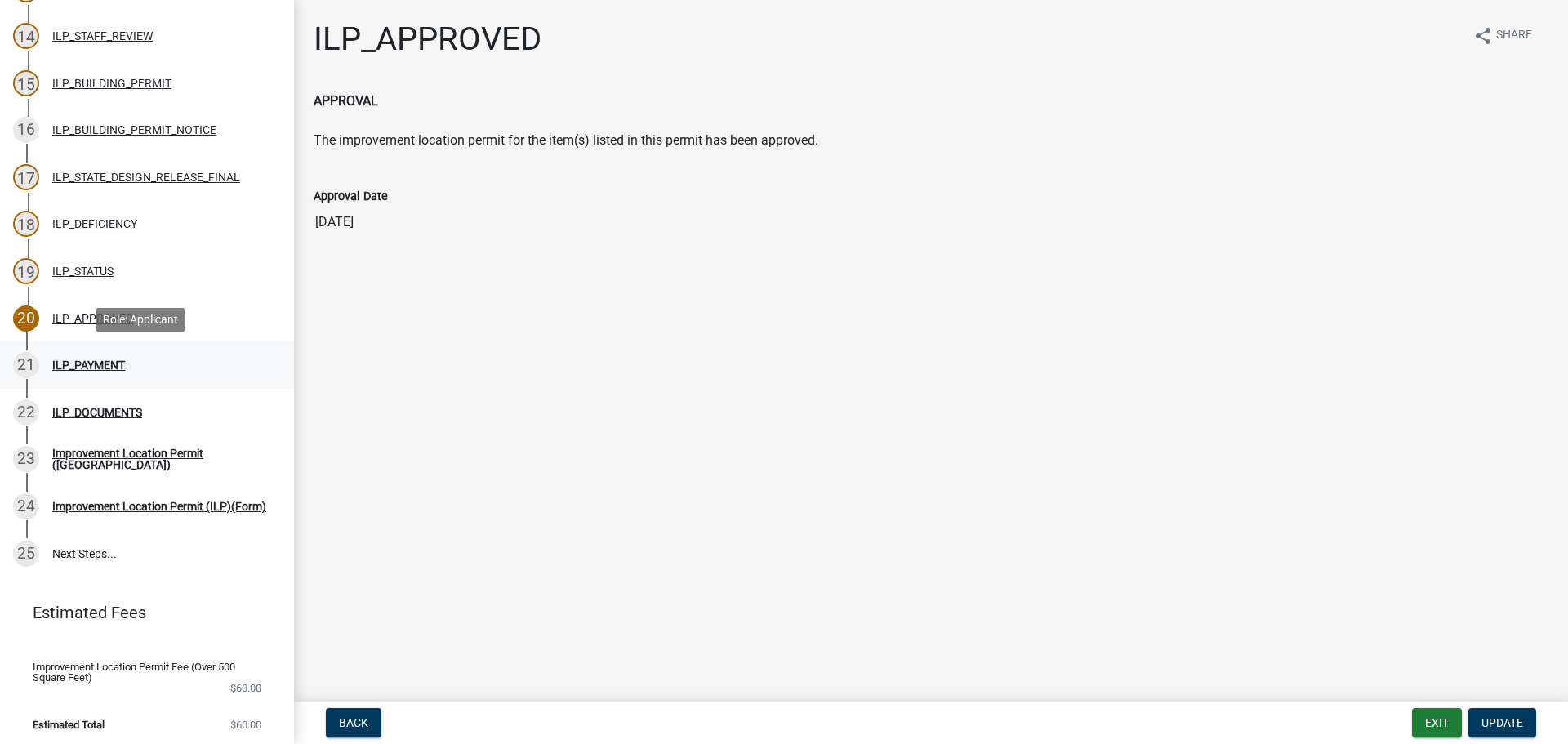
click at [84, 373] on div "21 ILP_PAYMENT" at bounding box center [140, 365] width 255 height 26
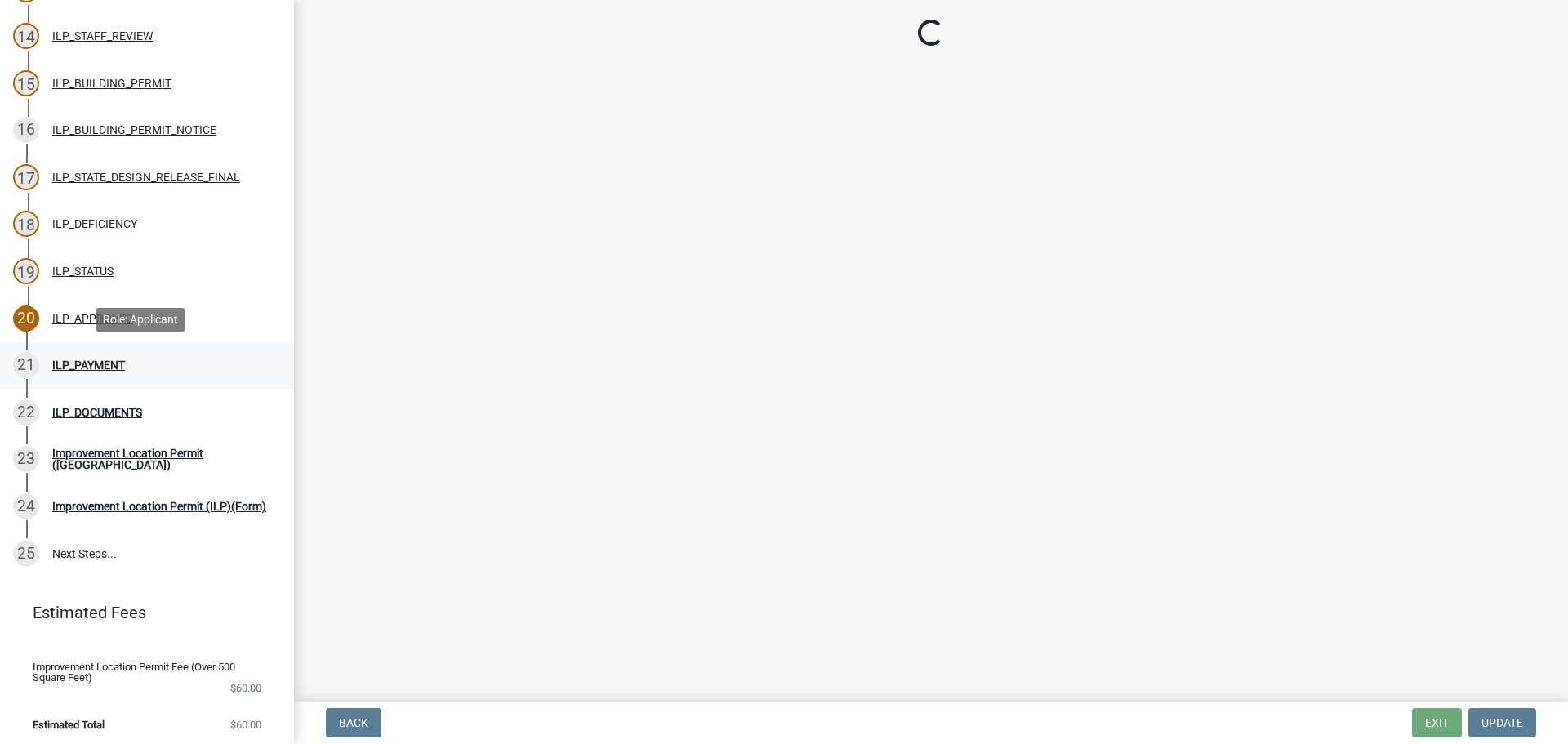
click at [84, 363] on div "ILP_PAYMENT" at bounding box center [88, 365] width 73 height 12
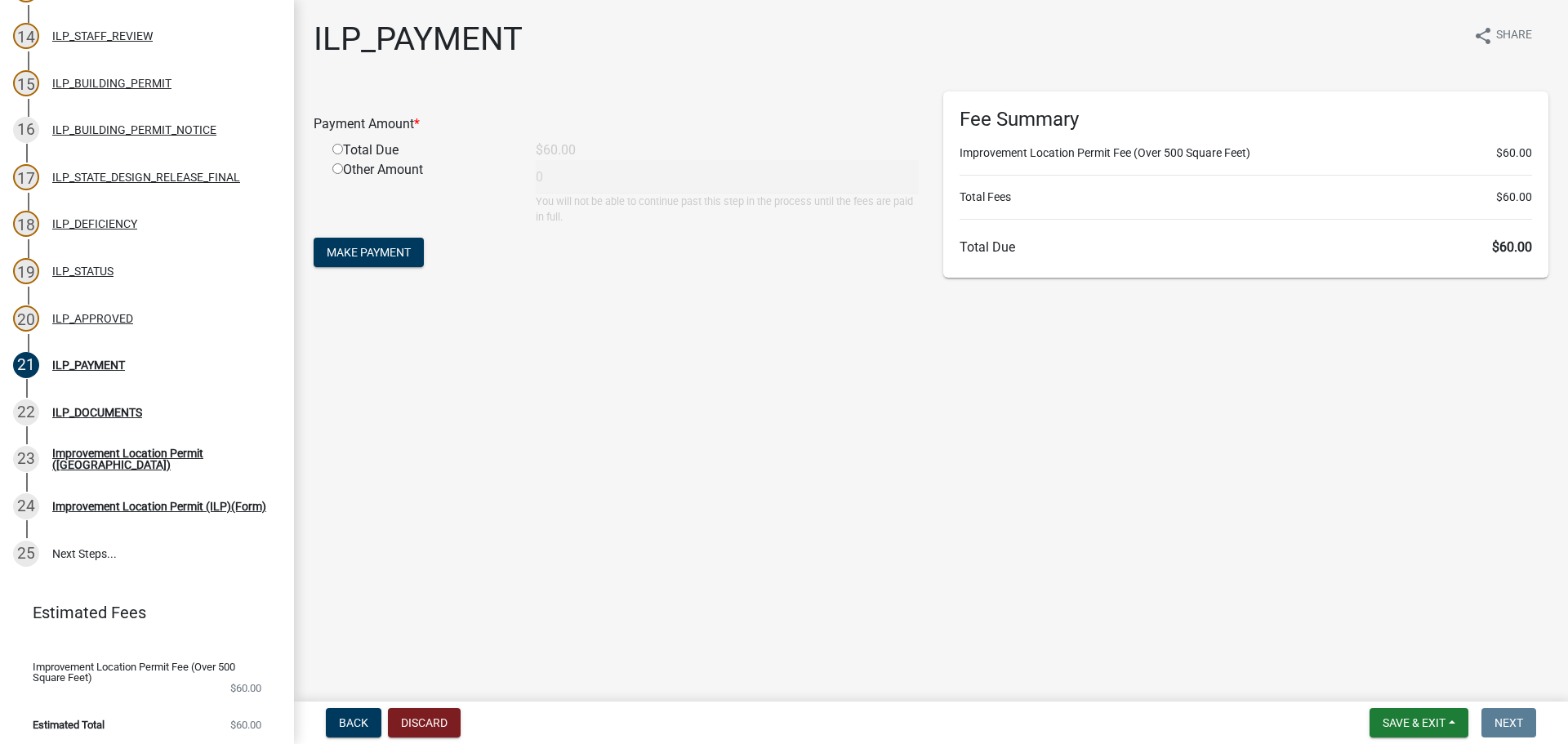
click at [382, 152] on div "Total Due" at bounding box center [422, 150] width 204 height 20
click at [334, 150] on input "radio" at bounding box center [337, 149] width 11 height 11
radio input "true"
type input "60"
click at [380, 244] on button "Make Payment" at bounding box center [368, 253] width 110 height 30
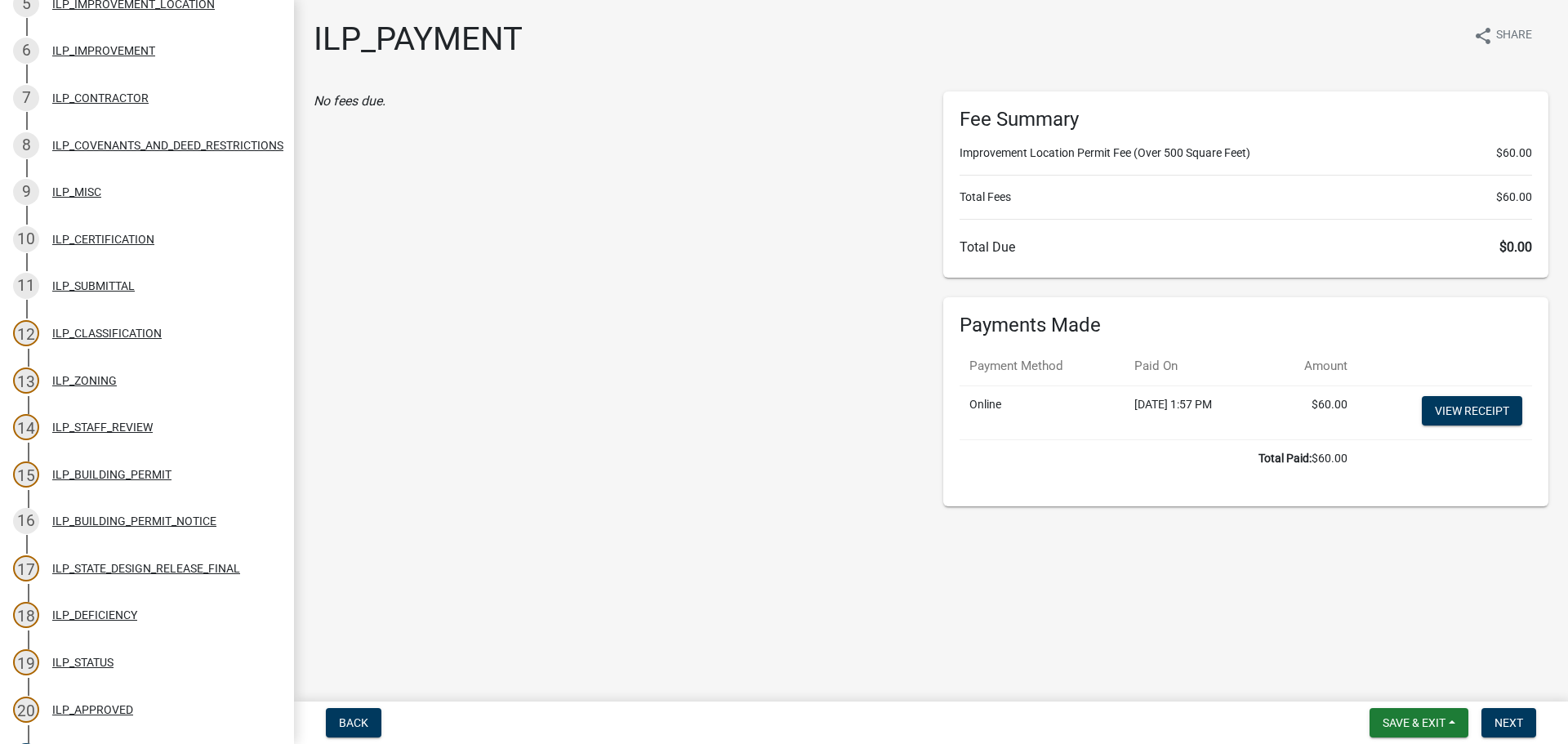
scroll to position [572, 0]
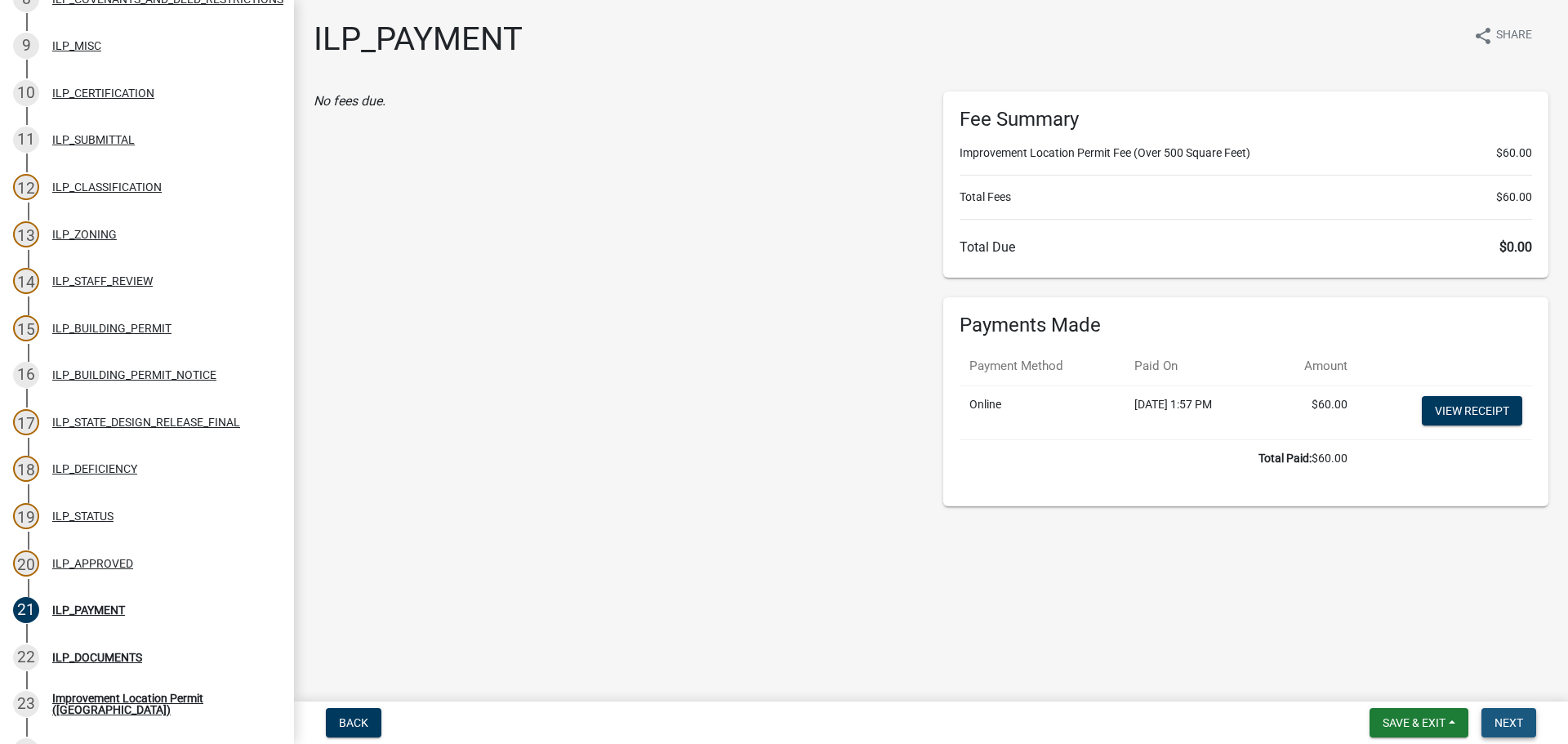
click at [1516, 714] on button "Next" at bounding box center [1508, 723] width 55 height 30
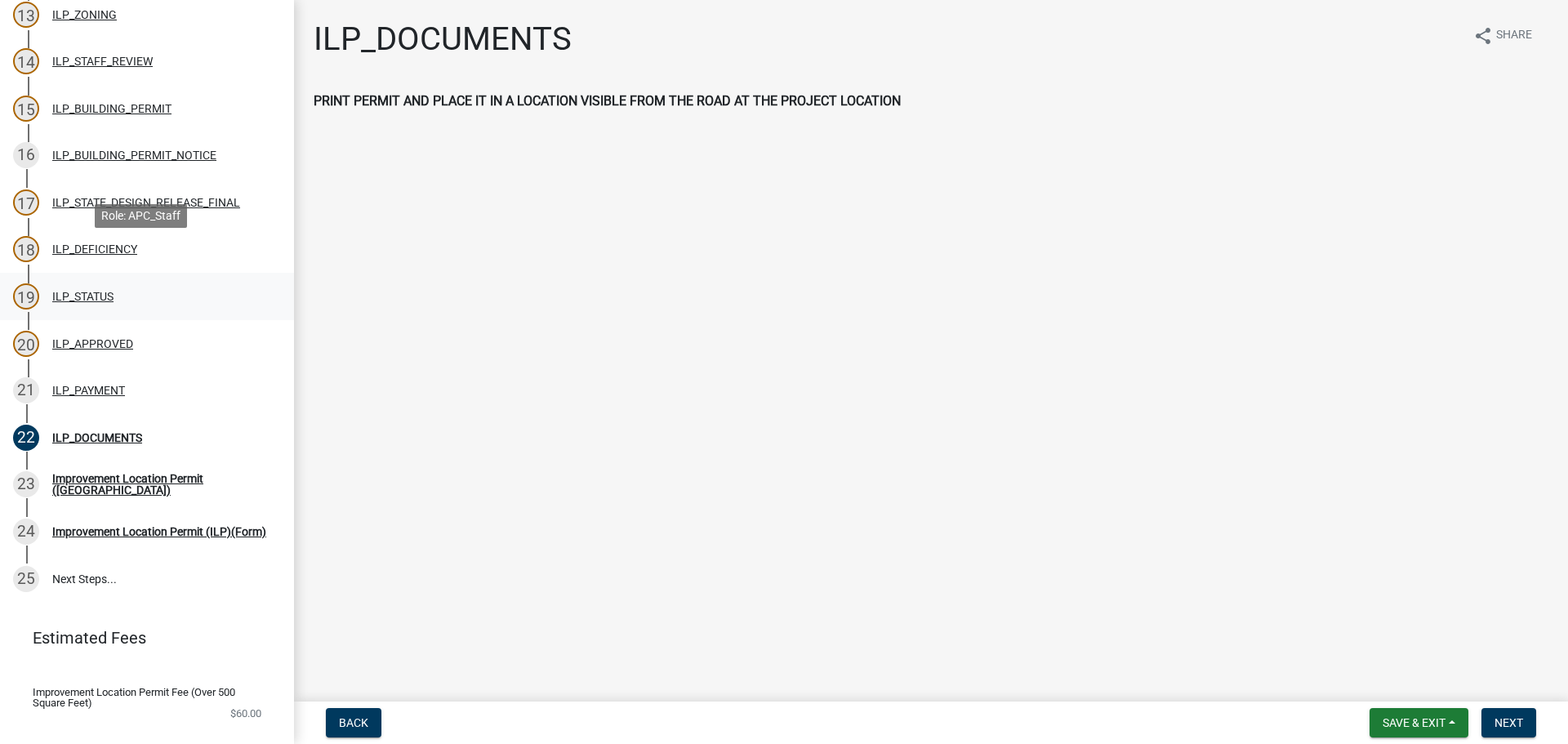
scroll to position [836, 0]
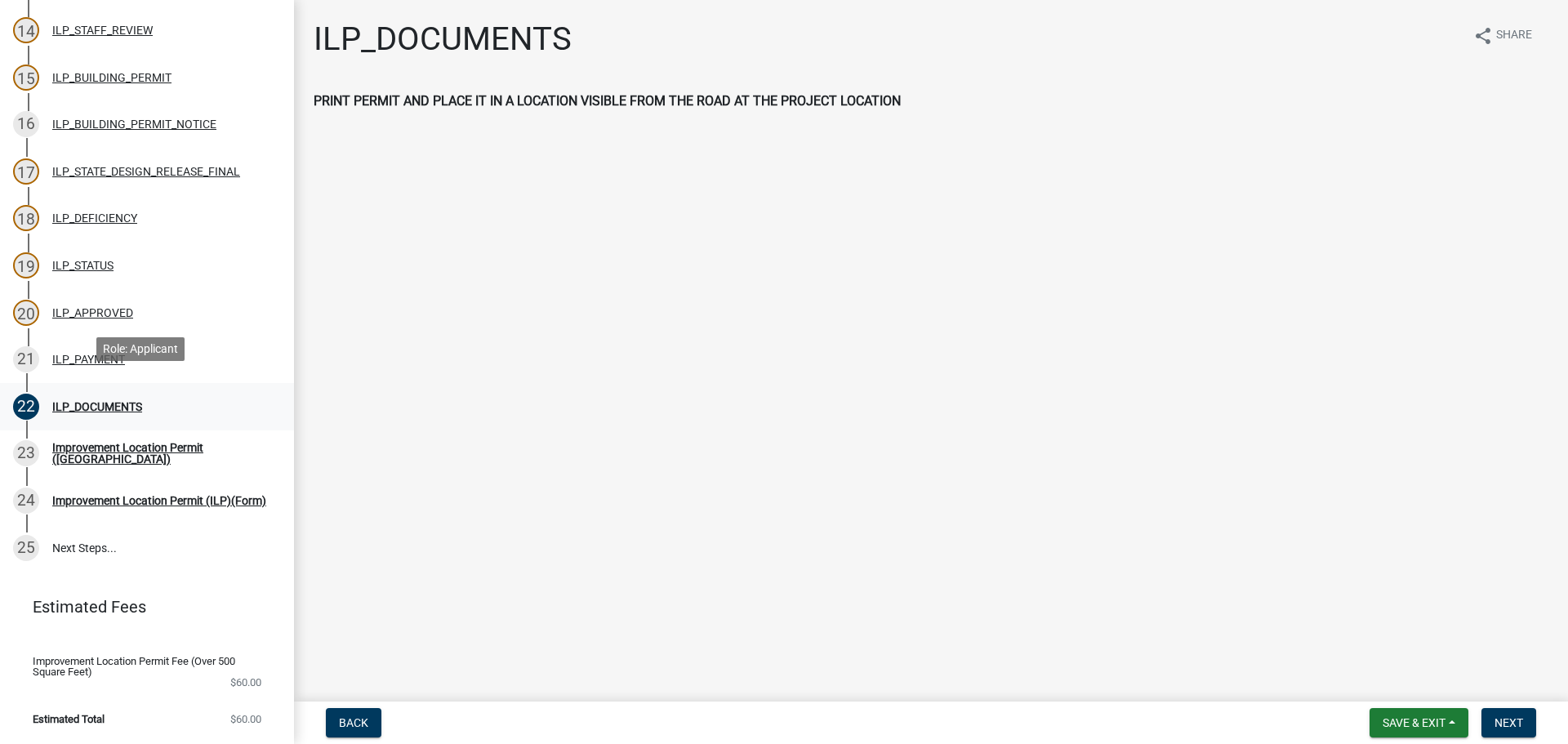
click at [109, 401] on div "ILP_DOCUMENTS" at bounding box center [97, 407] width 89 height 12
click at [118, 442] on div "Improvement Location Permit ([GEOGRAPHIC_DATA])" at bounding box center [160, 453] width 216 height 23
click at [122, 442] on div "Improvement Location Permit ([GEOGRAPHIC_DATA])" at bounding box center [160, 453] width 216 height 23
click at [116, 495] on div "Improvement Location Permit (ILP)(Form)" at bounding box center [159, 501] width 214 height 12
click at [1506, 711] on button "Next" at bounding box center [1508, 723] width 55 height 30
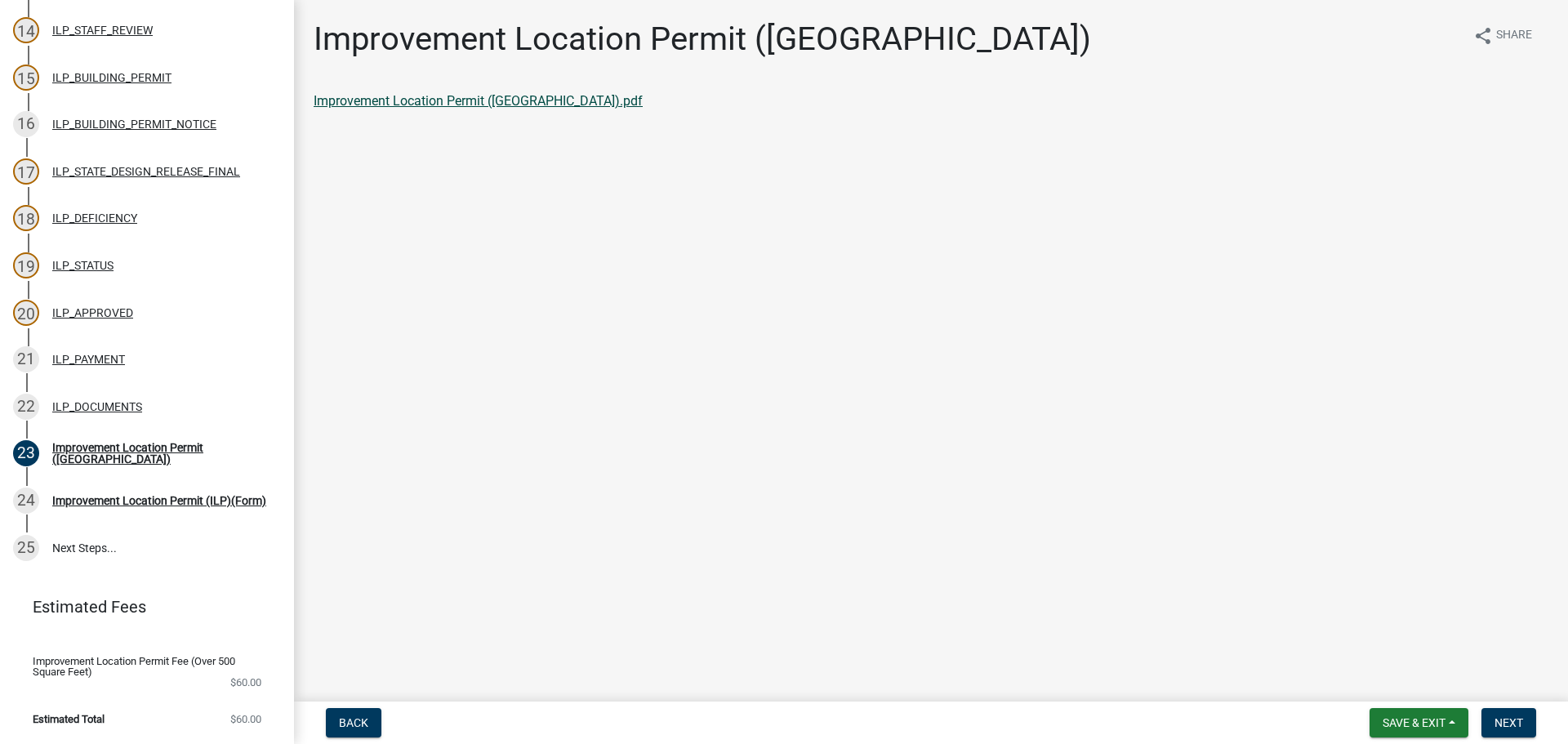
click at [408, 99] on link "Improvement Location Permit ([GEOGRAPHIC_DATA]).pdf" at bounding box center [477, 101] width 329 height 16
click at [1510, 721] on span "Next" at bounding box center [1508, 722] width 29 height 13
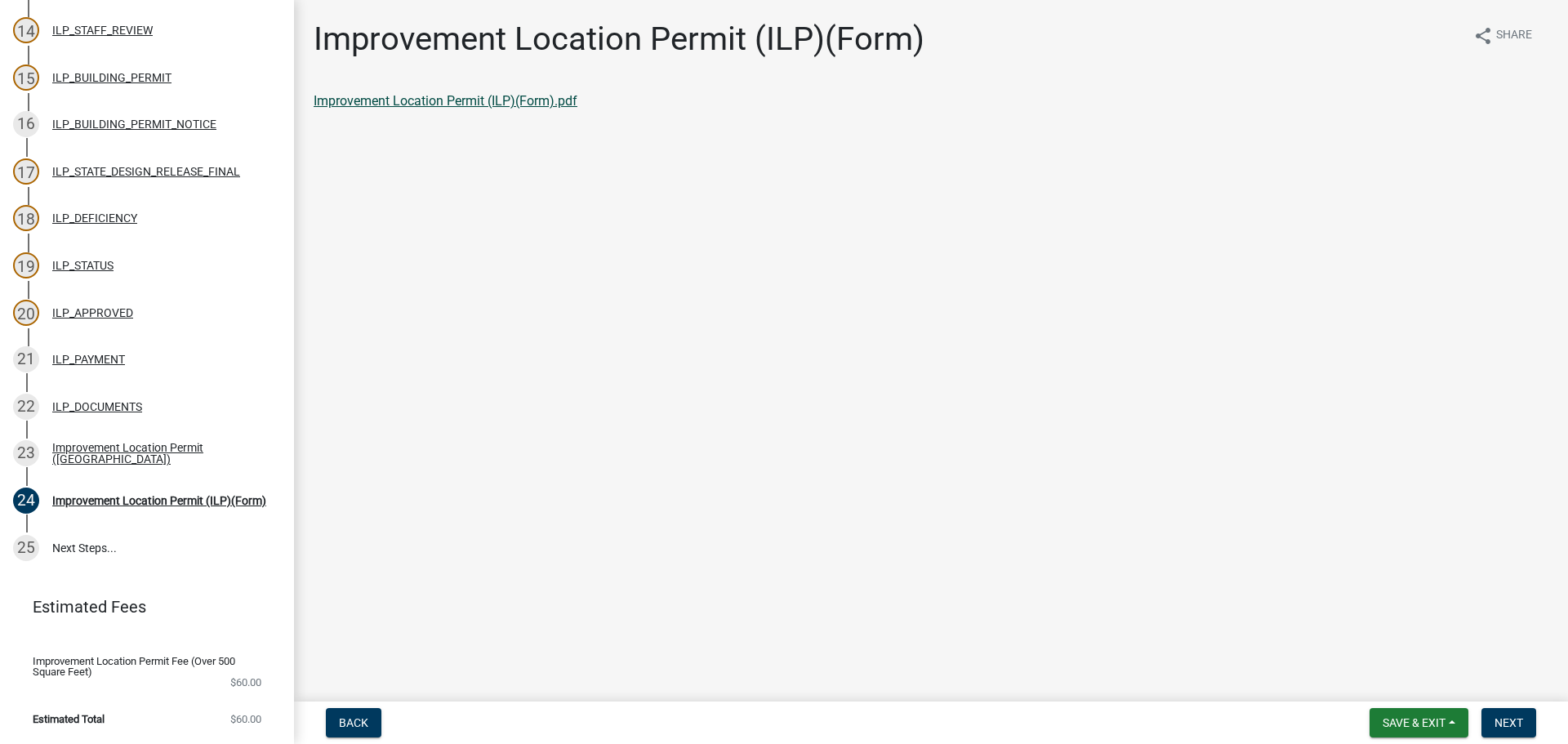
click at [396, 93] on link "Improvement Location Permit (ILP)(Form).pdf" at bounding box center [444, 101] width 263 height 16
click at [1136, 340] on main "Improvement Location Permit (ILP)(Form) share Share Improvement Location Permit…" at bounding box center [931, 347] width 1274 height 695
click at [1511, 724] on span "Next" at bounding box center [1508, 722] width 29 height 13
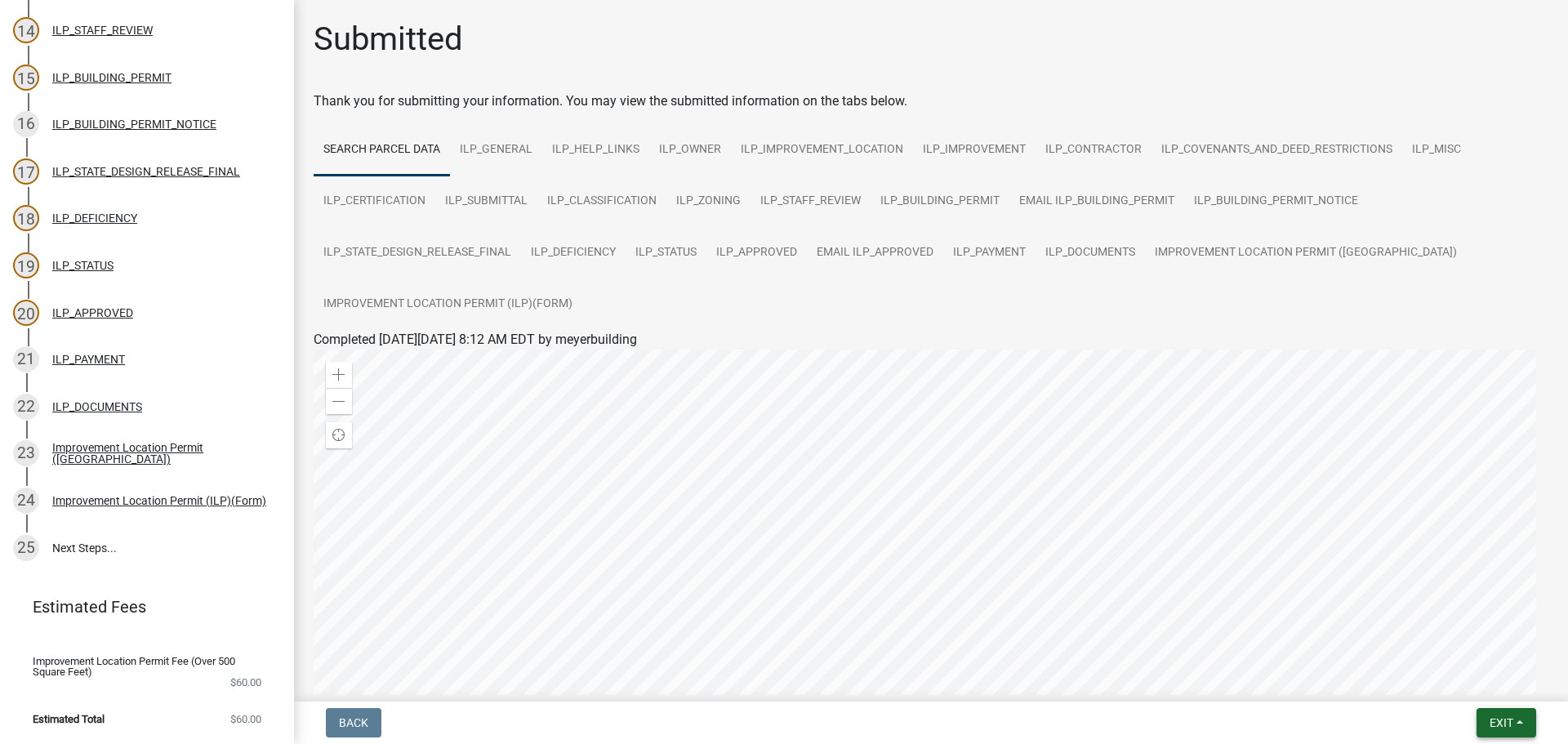
click at [1496, 726] on span "Exit" at bounding box center [1501, 722] width 24 height 13
click at [1477, 683] on button "Save & Exit" at bounding box center [1471, 680] width 130 height 39
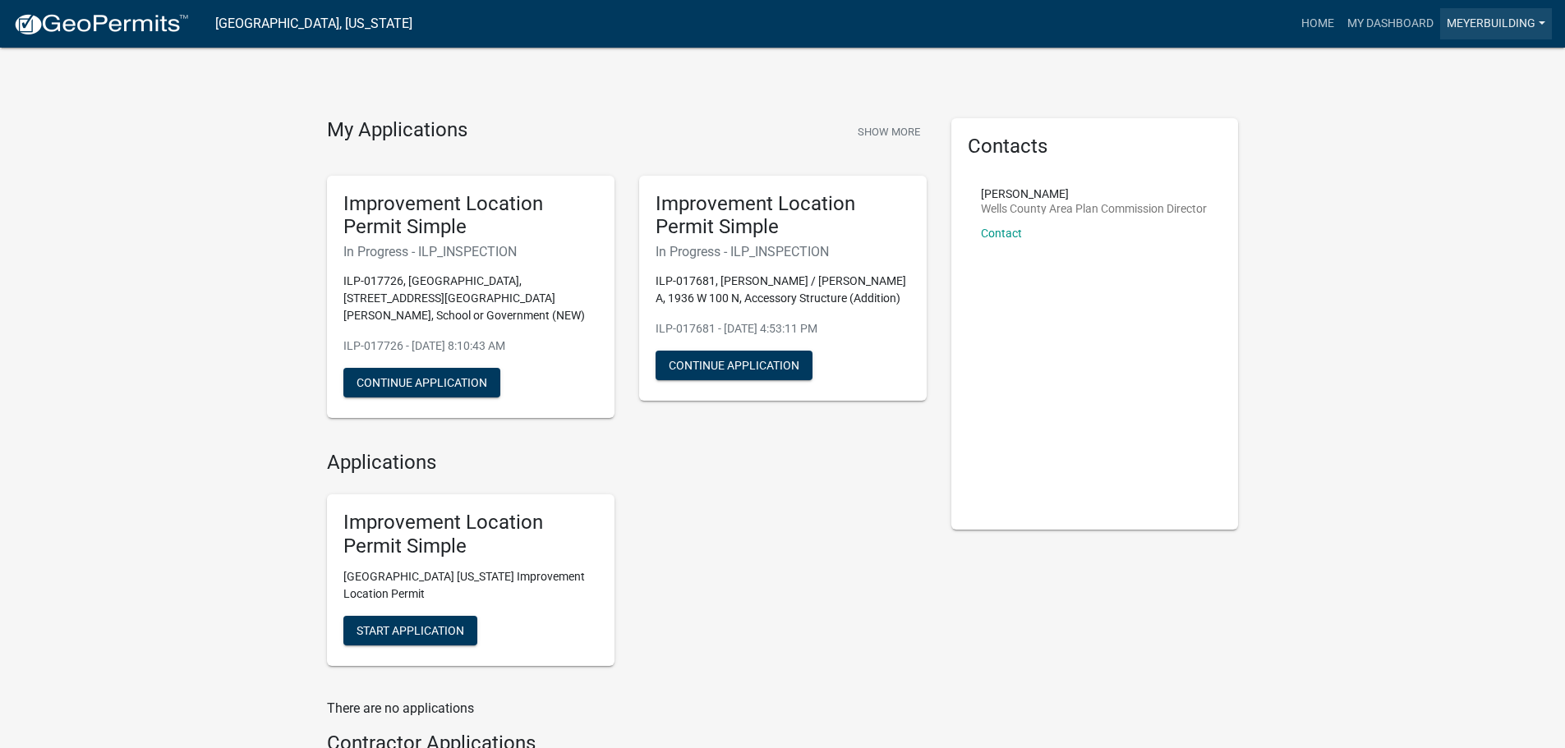
click at [1507, 24] on link "meyerbuilding" at bounding box center [1496, 23] width 112 height 31
click at [1474, 122] on link "Logout" at bounding box center [1485, 120] width 131 height 39
